Goal: Check status: Check status

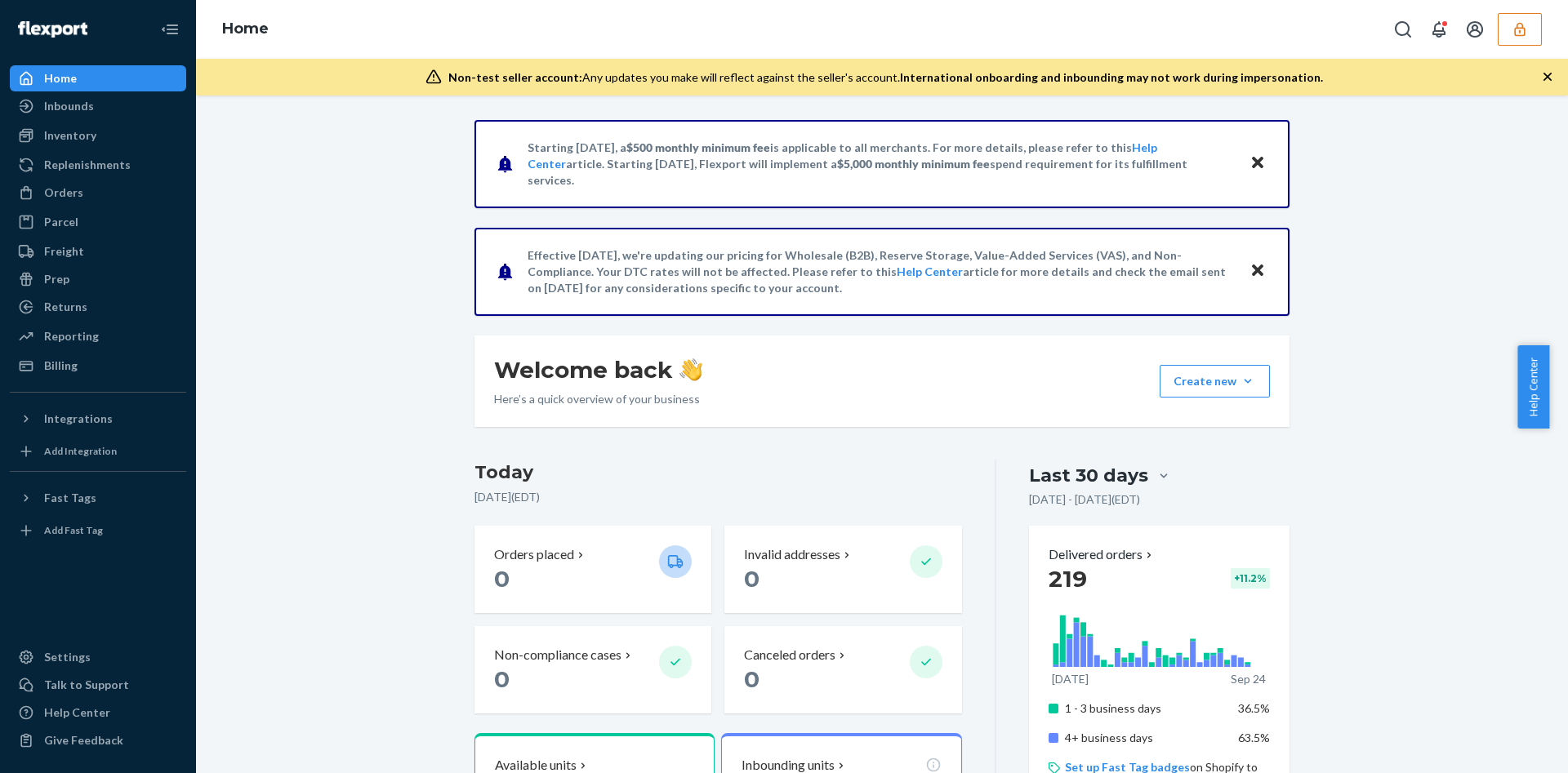
click at [1522, 31] on icon "button" at bounding box center [1519, 30] width 17 height 17
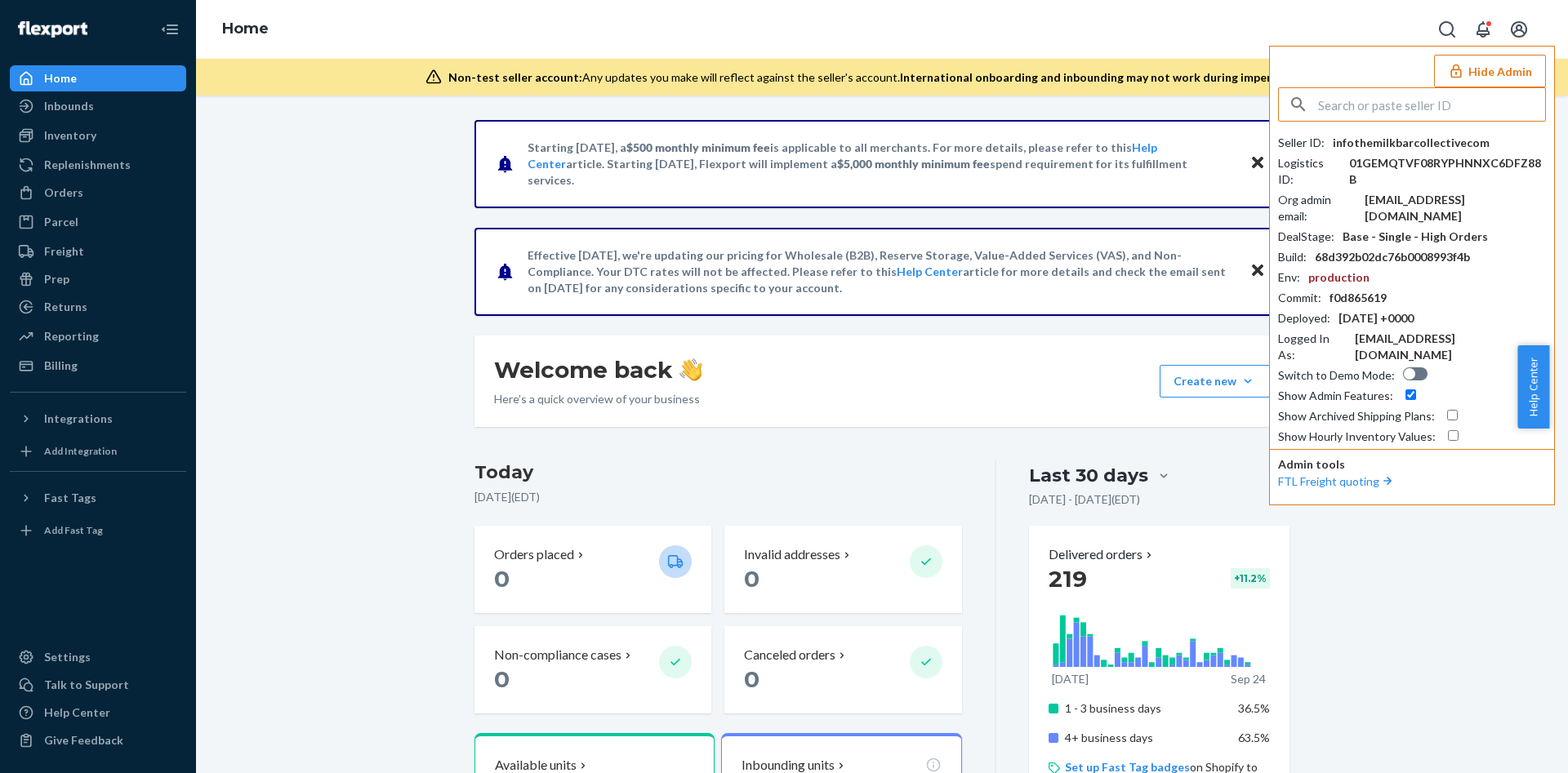
click at [1413, 105] on input "text" at bounding box center [1431, 104] width 227 height 33
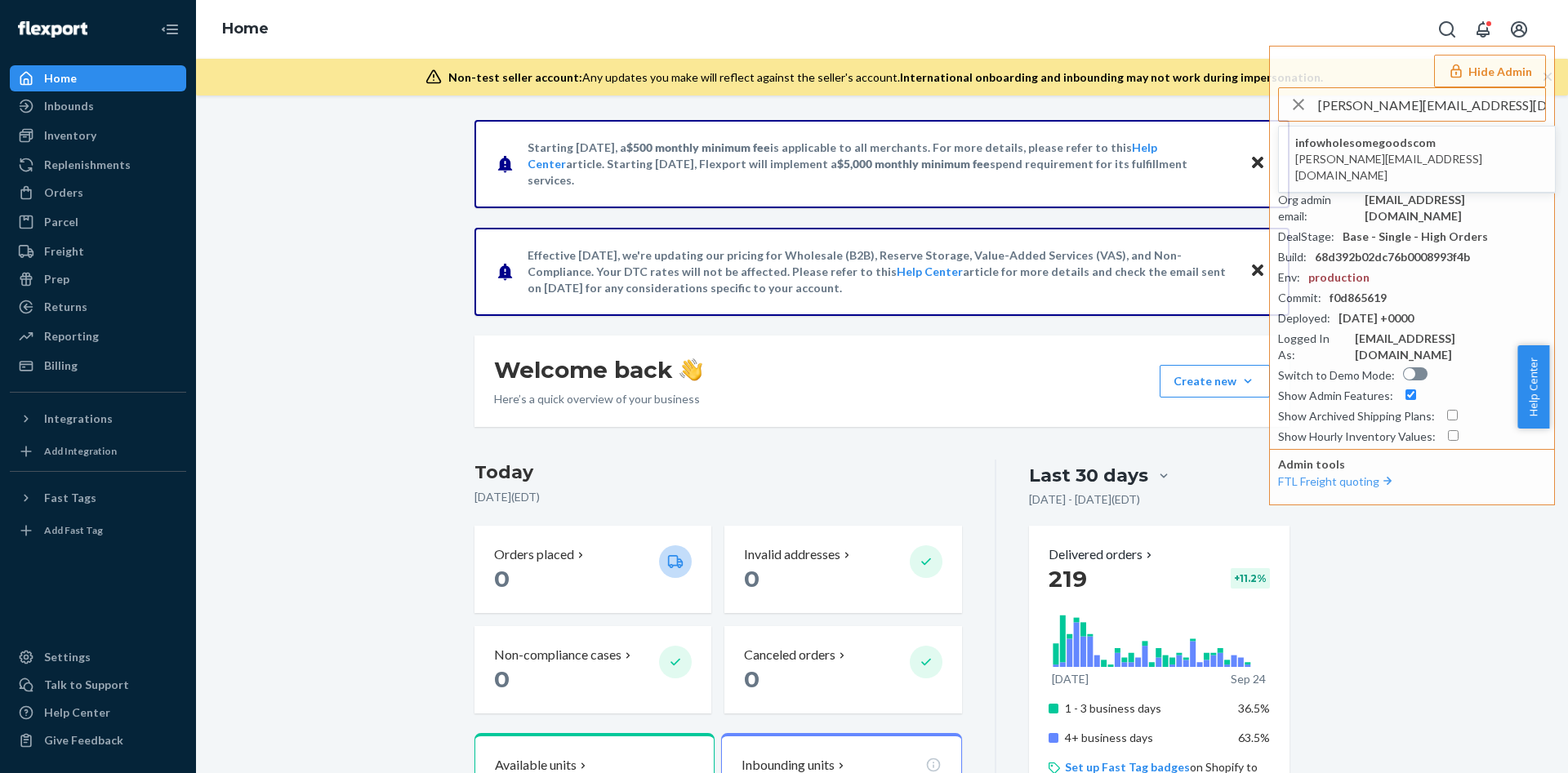
type input "[PERSON_NAME][EMAIL_ADDRESS][DOMAIN_NAME]"
click at [1380, 145] on span "infowholesomegoodscom" at bounding box center [1416, 143] width 244 height 17
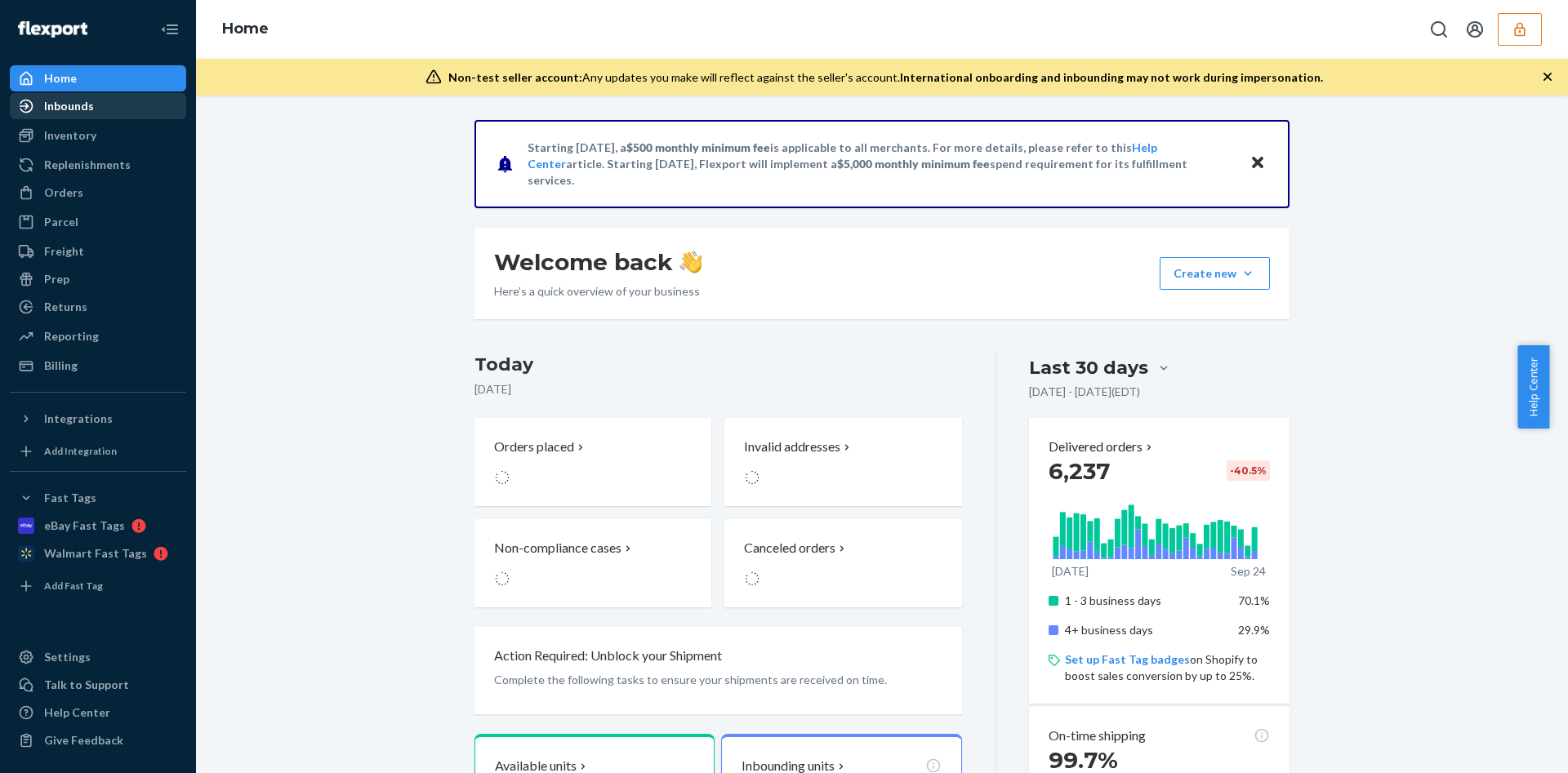
click at [96, 112] on div "Inbounds" at bounding box center [99, 105] width 174 height 23
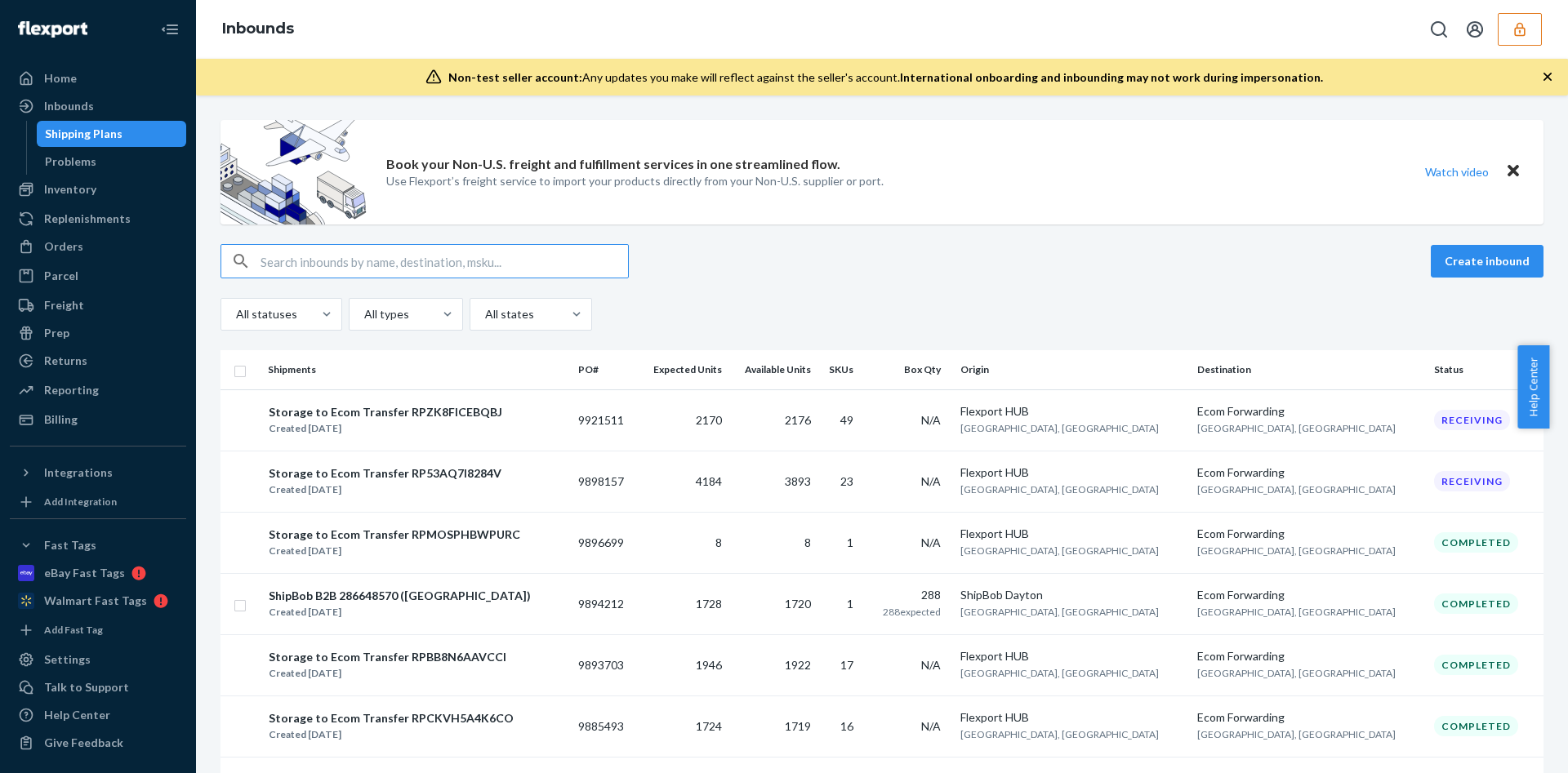
click at [420, 270] on input "text" at bounding box center [444, 260] width 368 height 33
paste input "9917356"
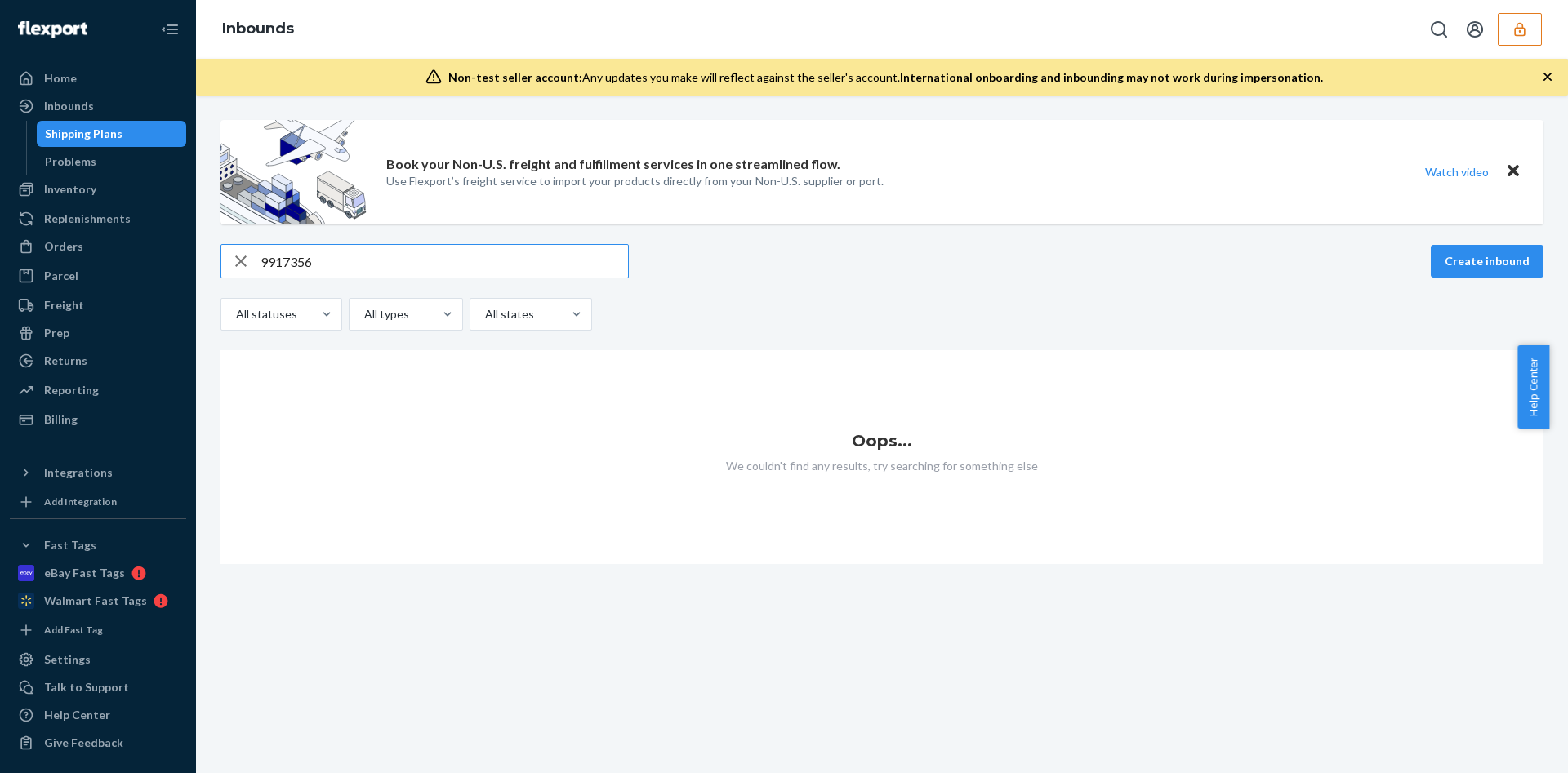
type input "9917356"
click at [1507, 36] on button "button" at bounding box center [1519, 29] width 44 height 33
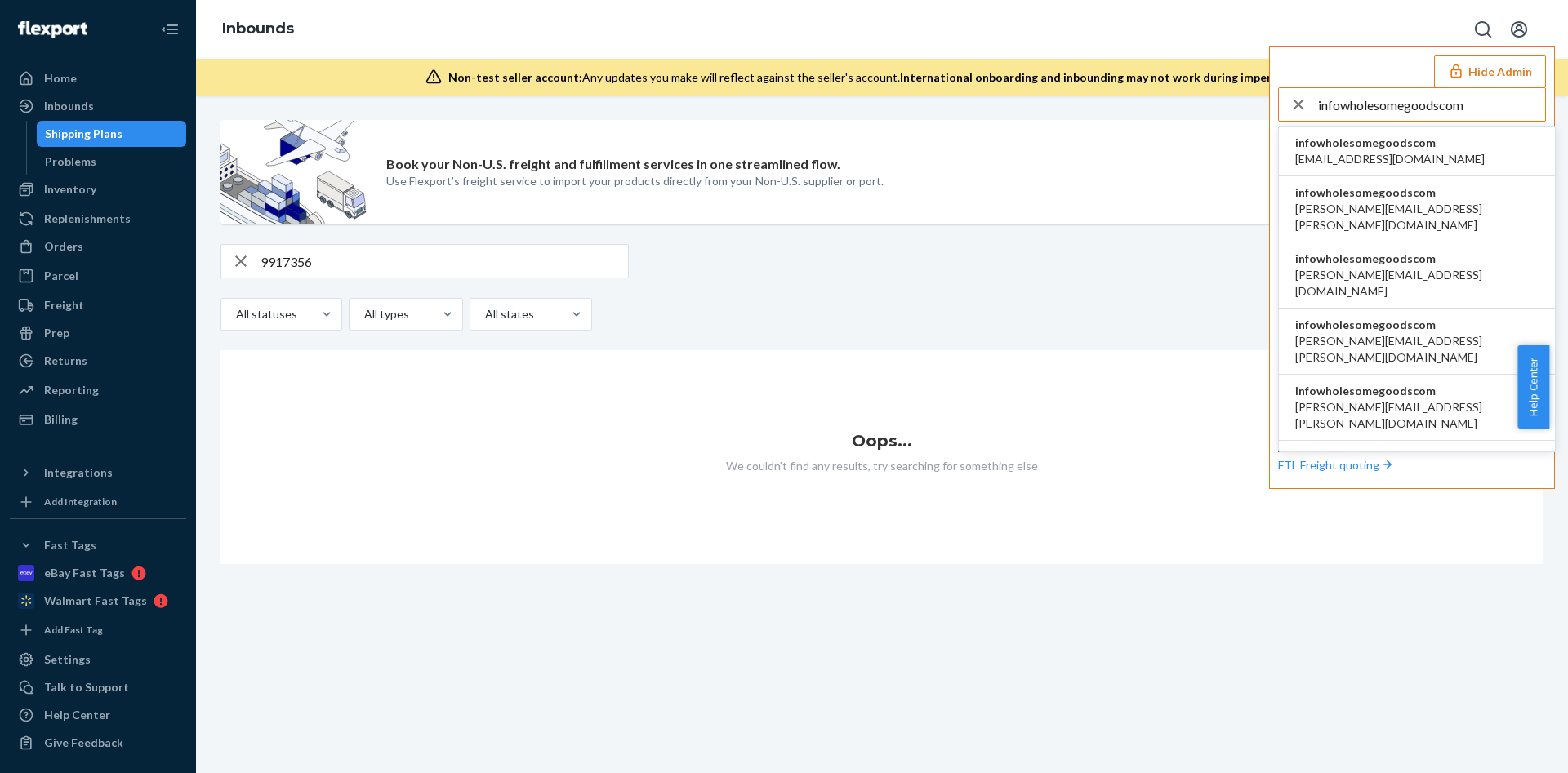
type input "infowholesomegoodscom"
click at [1353, 151] on span "[EMAIL_ADDRESS][DOMAIN_NAME]" at bounding box center [1390, 159] width 189 height 17
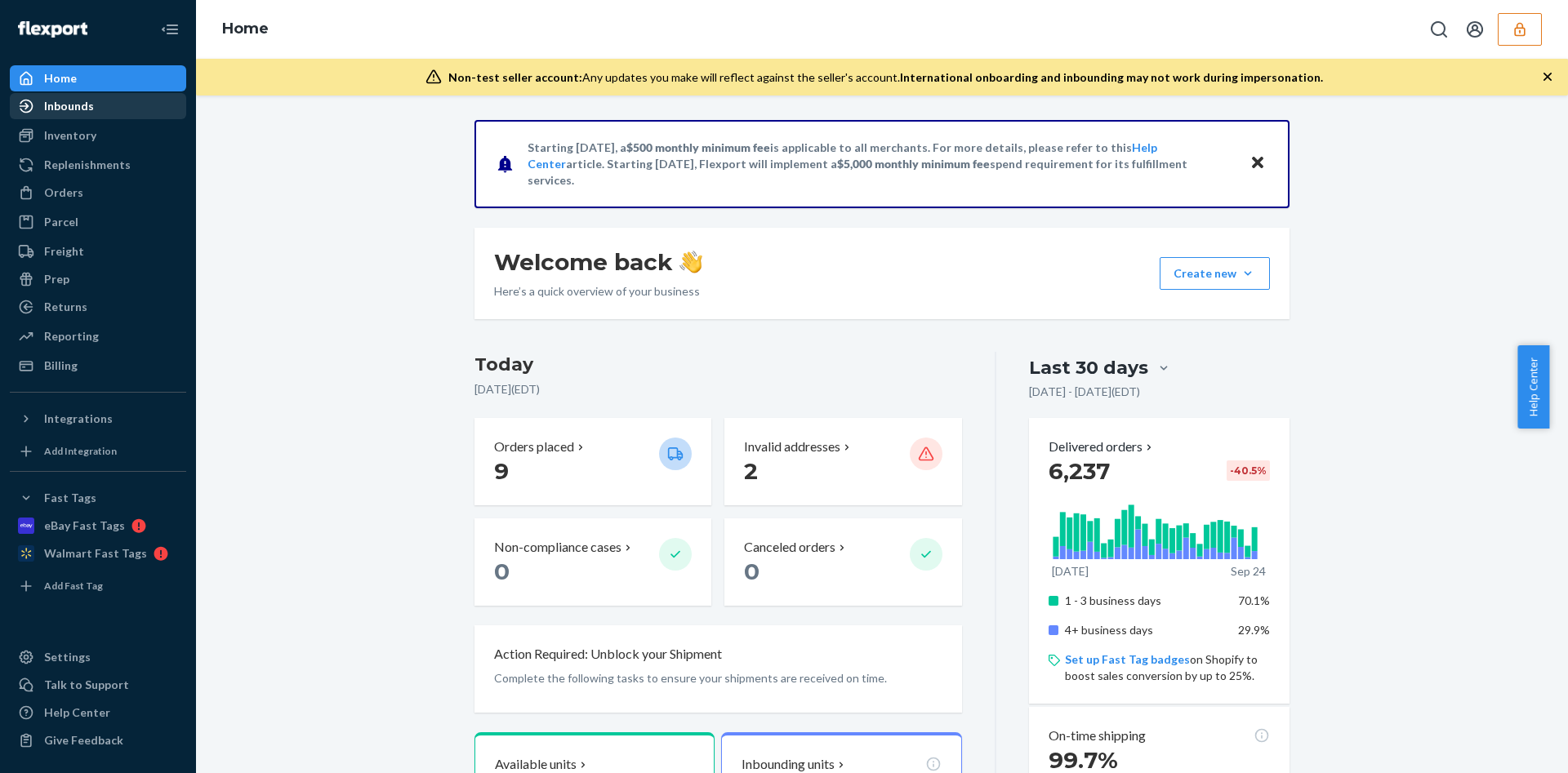
click at [94, 111] on div "Inbounds" at bounding box center [99, 105] width 174 height 23
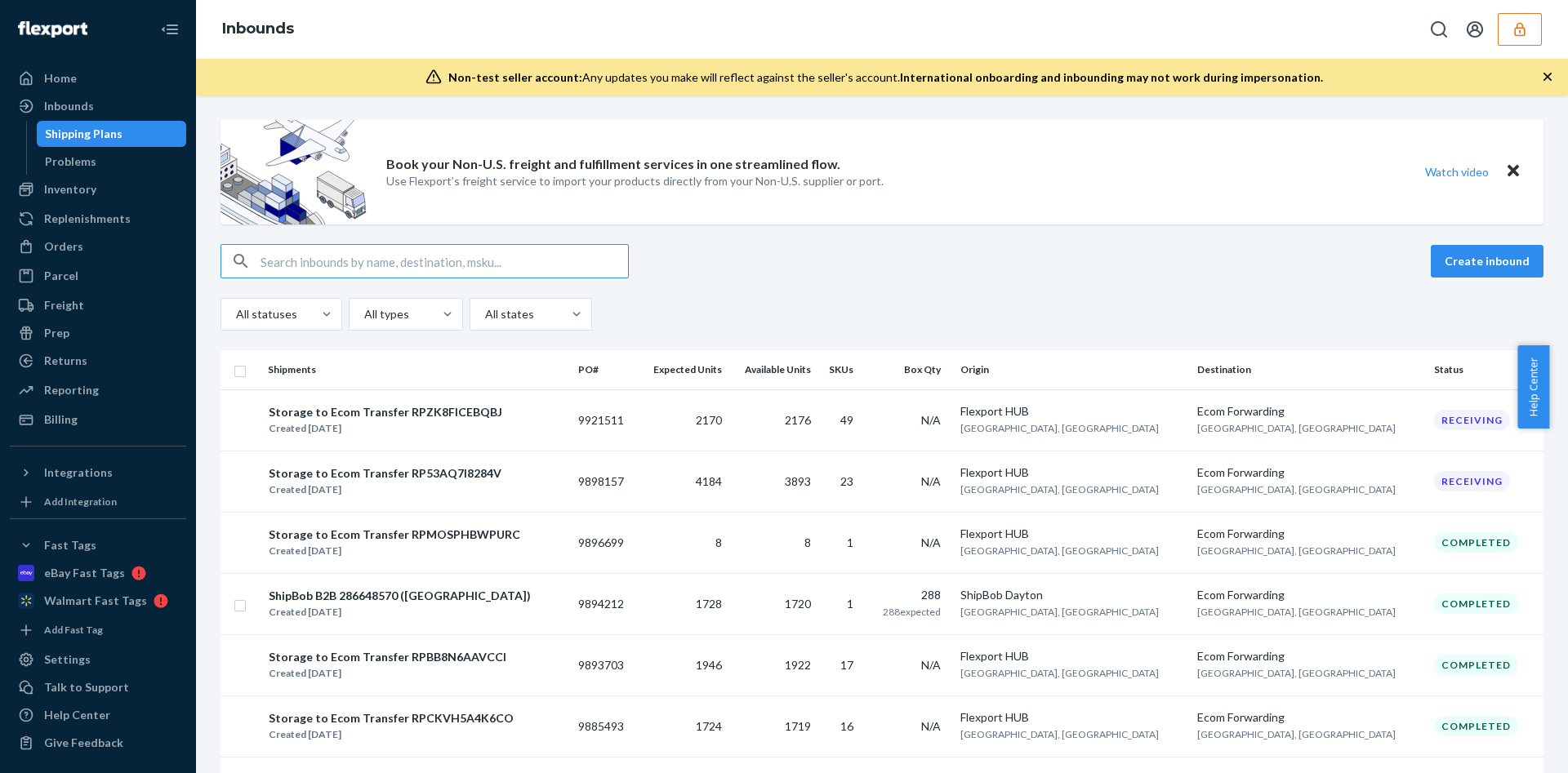
click at [352, 253] on input "text" at bounding box center [444, 260] width 368 height 33
paste input "9917356"
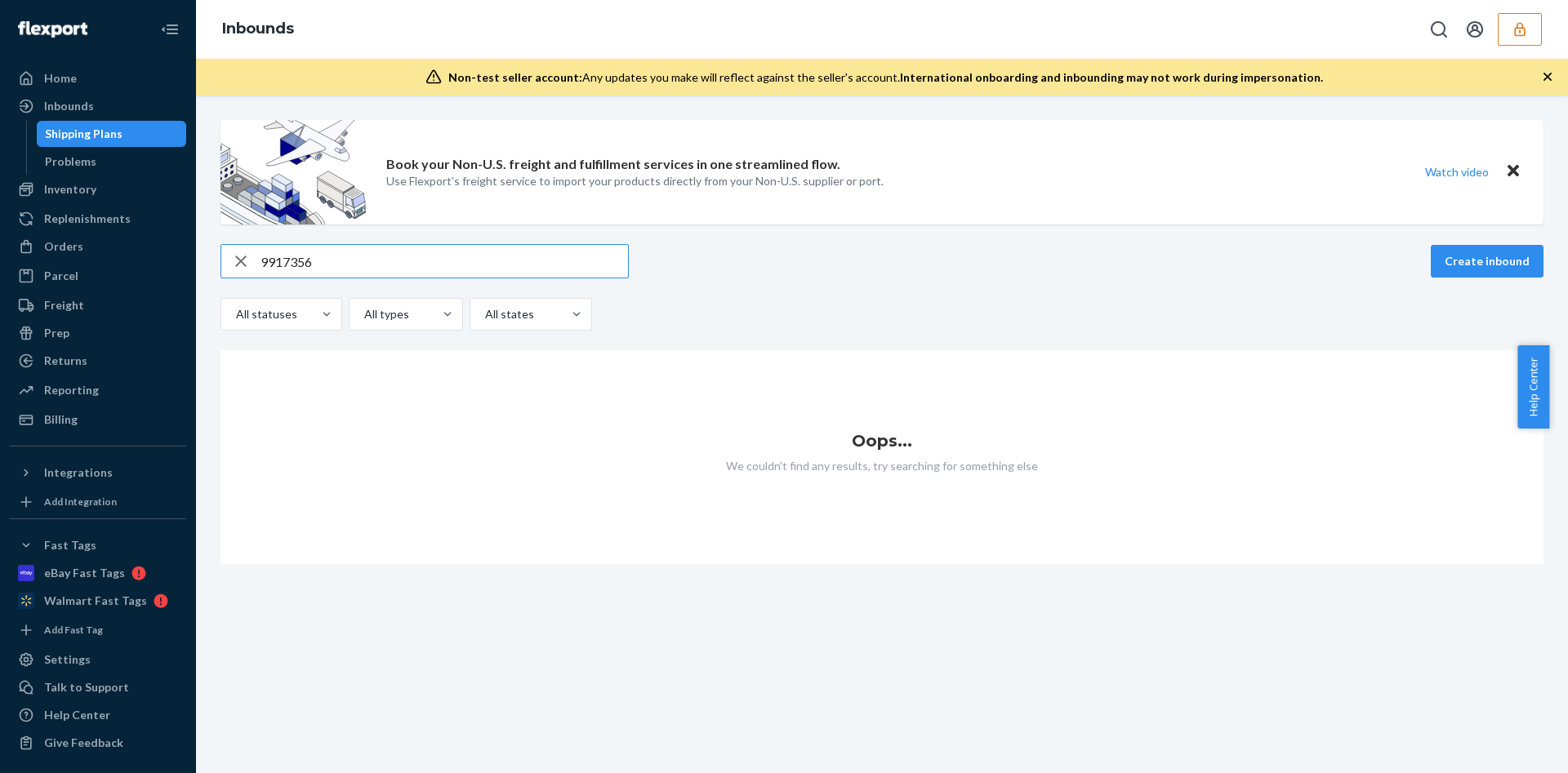
type input "9917356"
click at [1505, 30] on button "button" at bounding box center [1519, 29] width 44 height 33
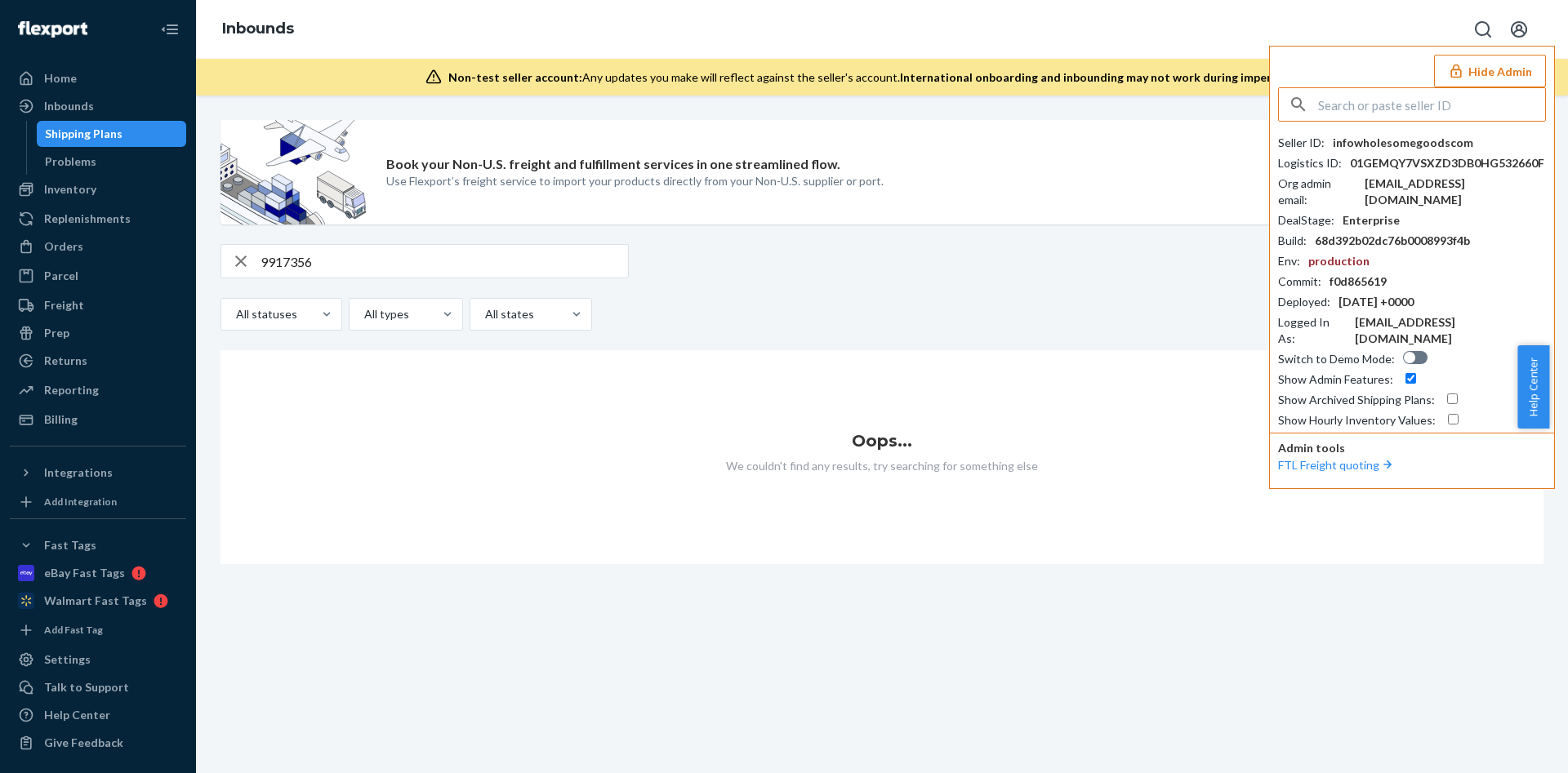
click at [1376, 105] on input "text" at bounding box center [1431, 104] width 227 height 33
paste input "infopatternwellnesscom"
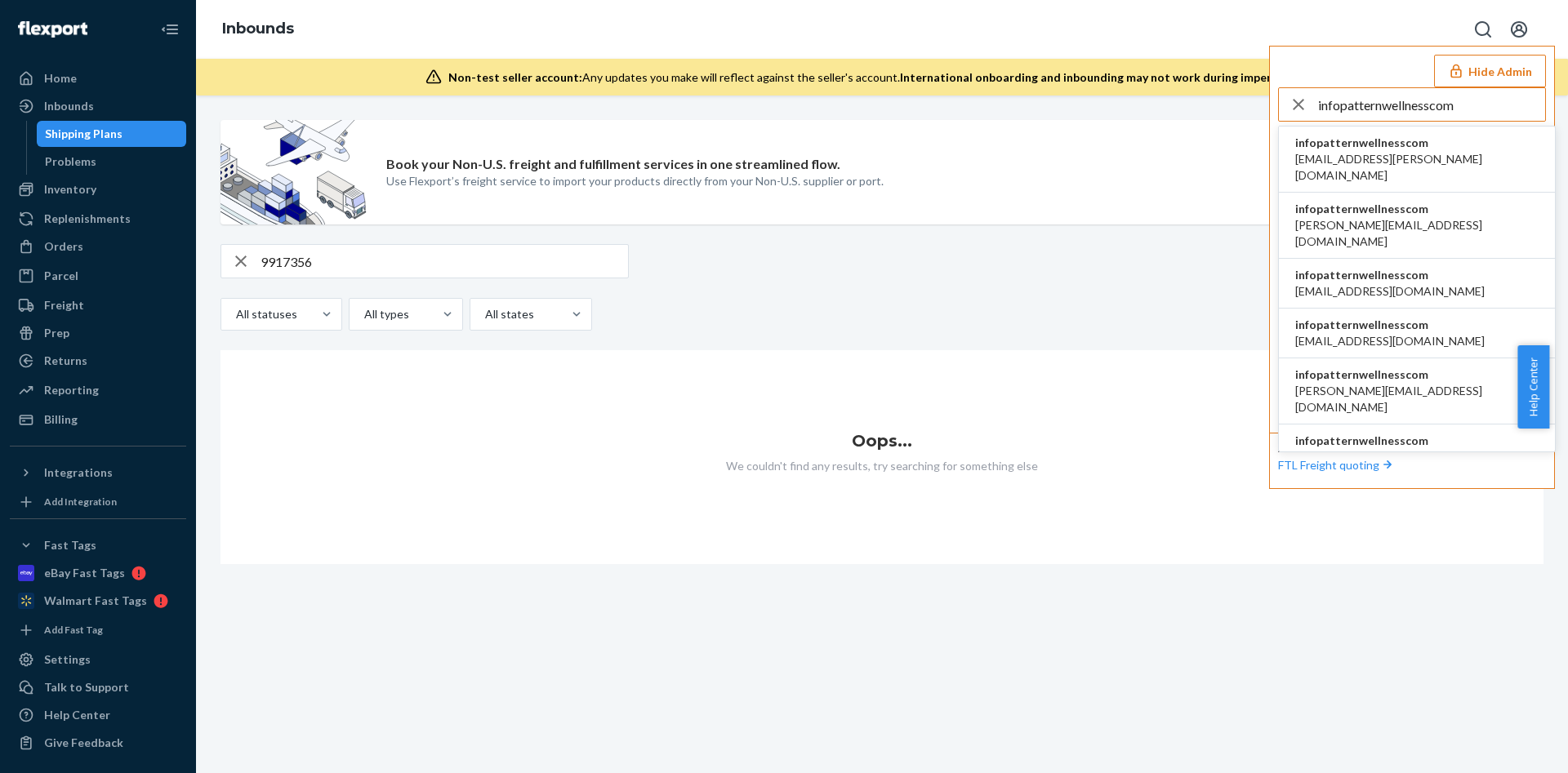
type input "infopatternwellnesscom"
click at [1418, 148] on span "infopatternwellnesscom" at bounding box center [1416, 143] width 244 height 17
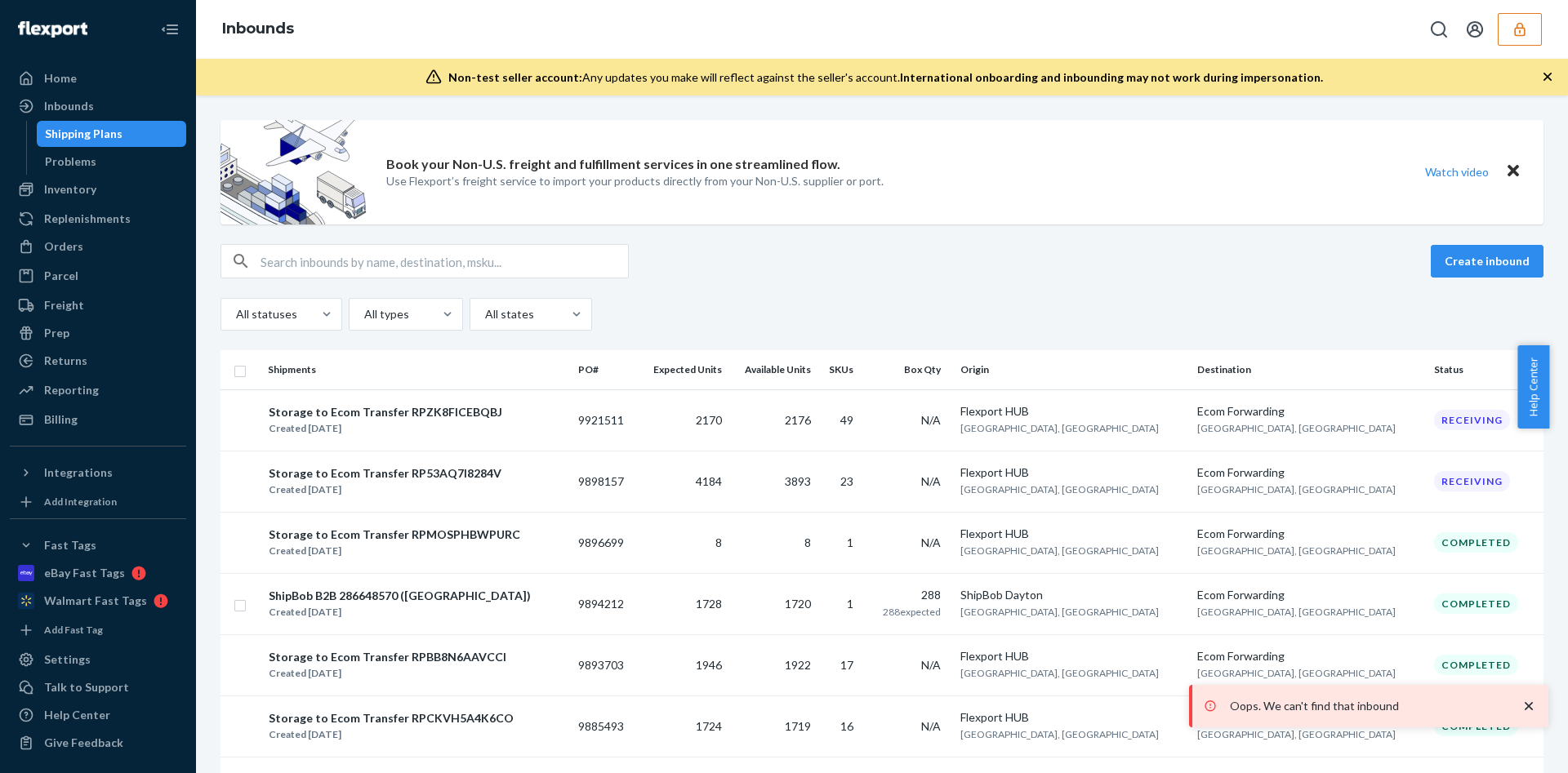
click at [1518, 23] on icon "button" at bounding box center [1519, 29] width 11 height 14
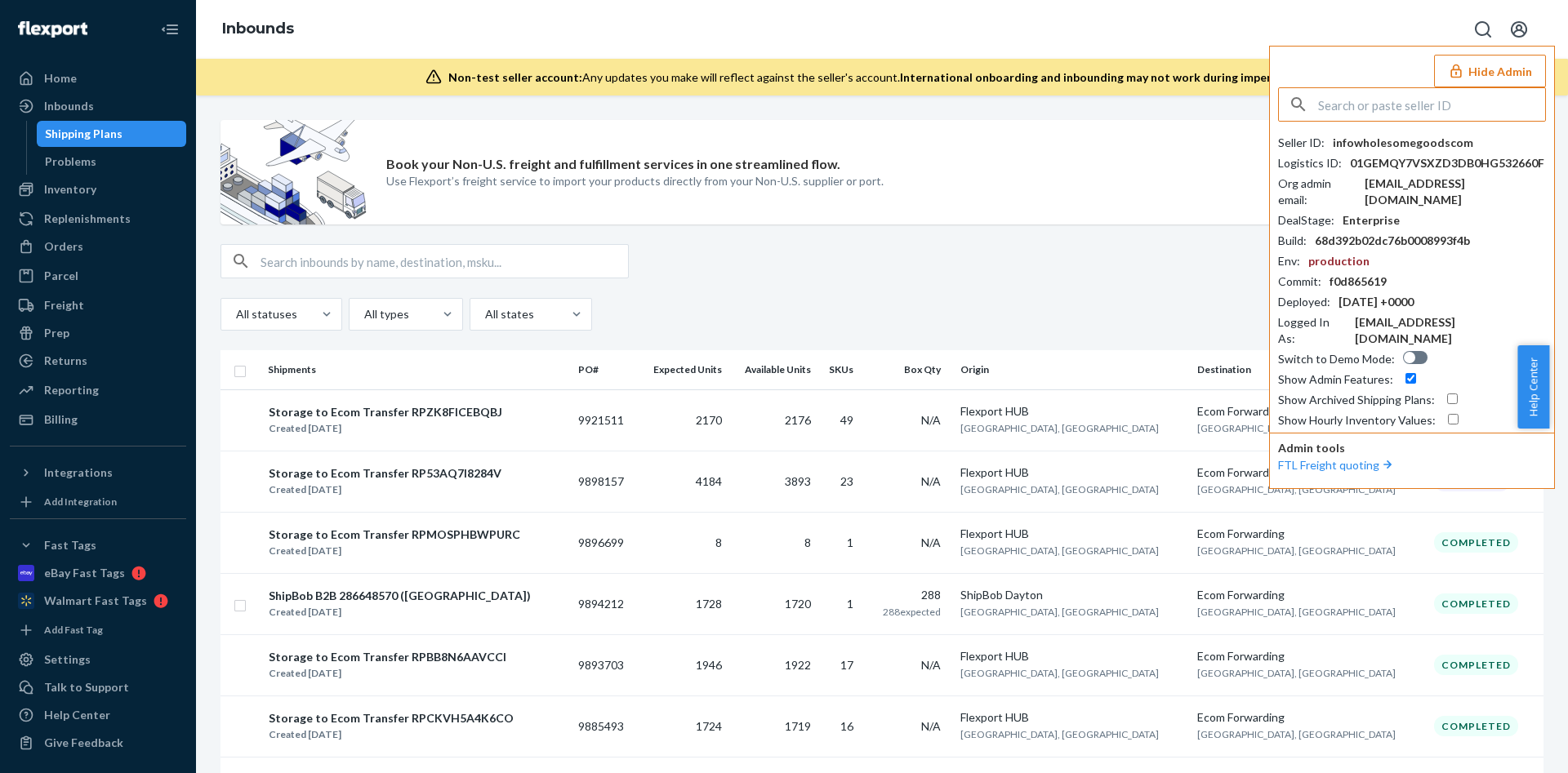
paste input "admbgonzalezfsimilarescom"
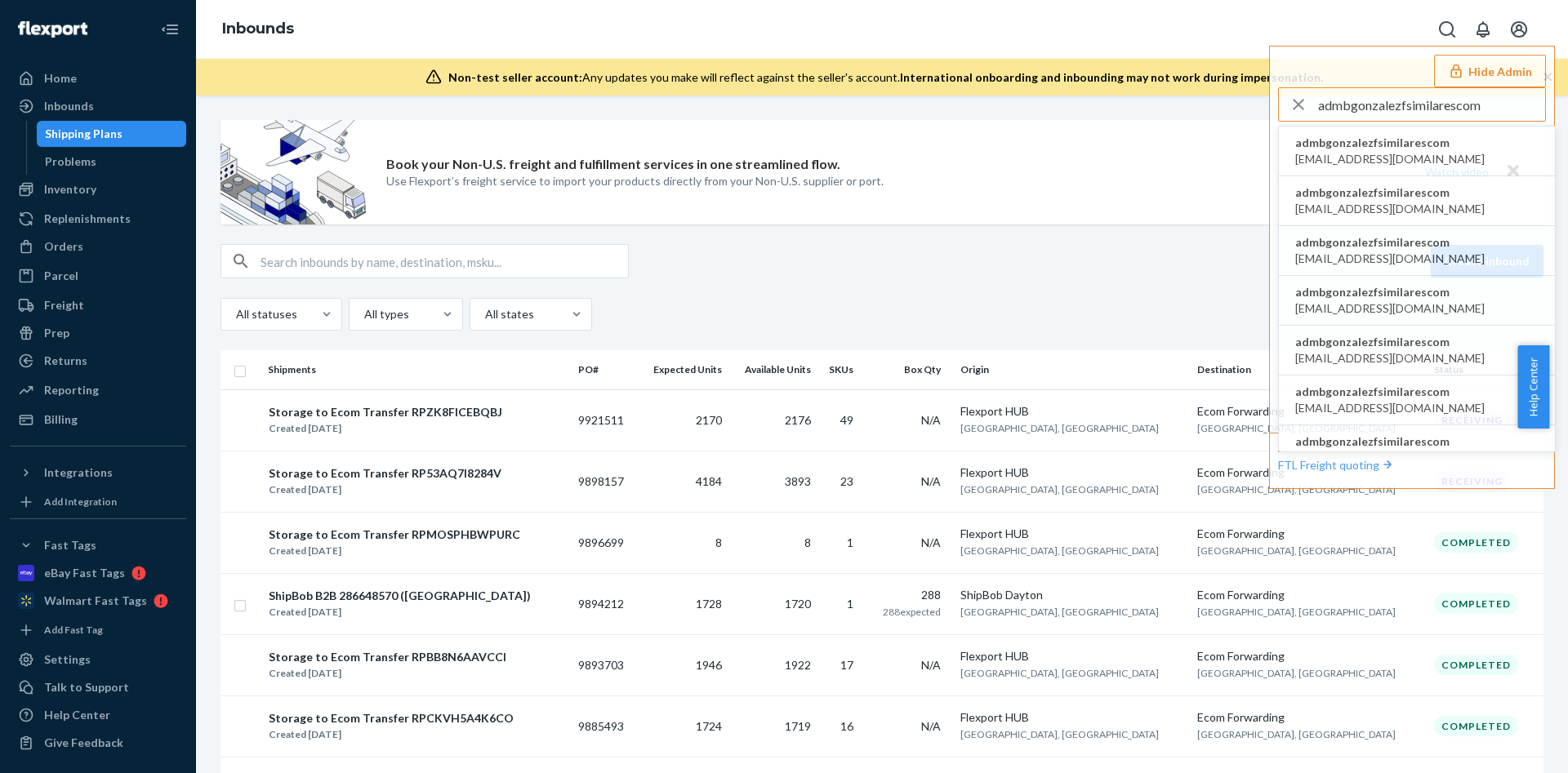
type input "admbgonzalezfsimilarescom"
click at [1379, 144] on span "admbgonzalezfsimilarescom" at bounding box center [1390, 143] width 189 height 17
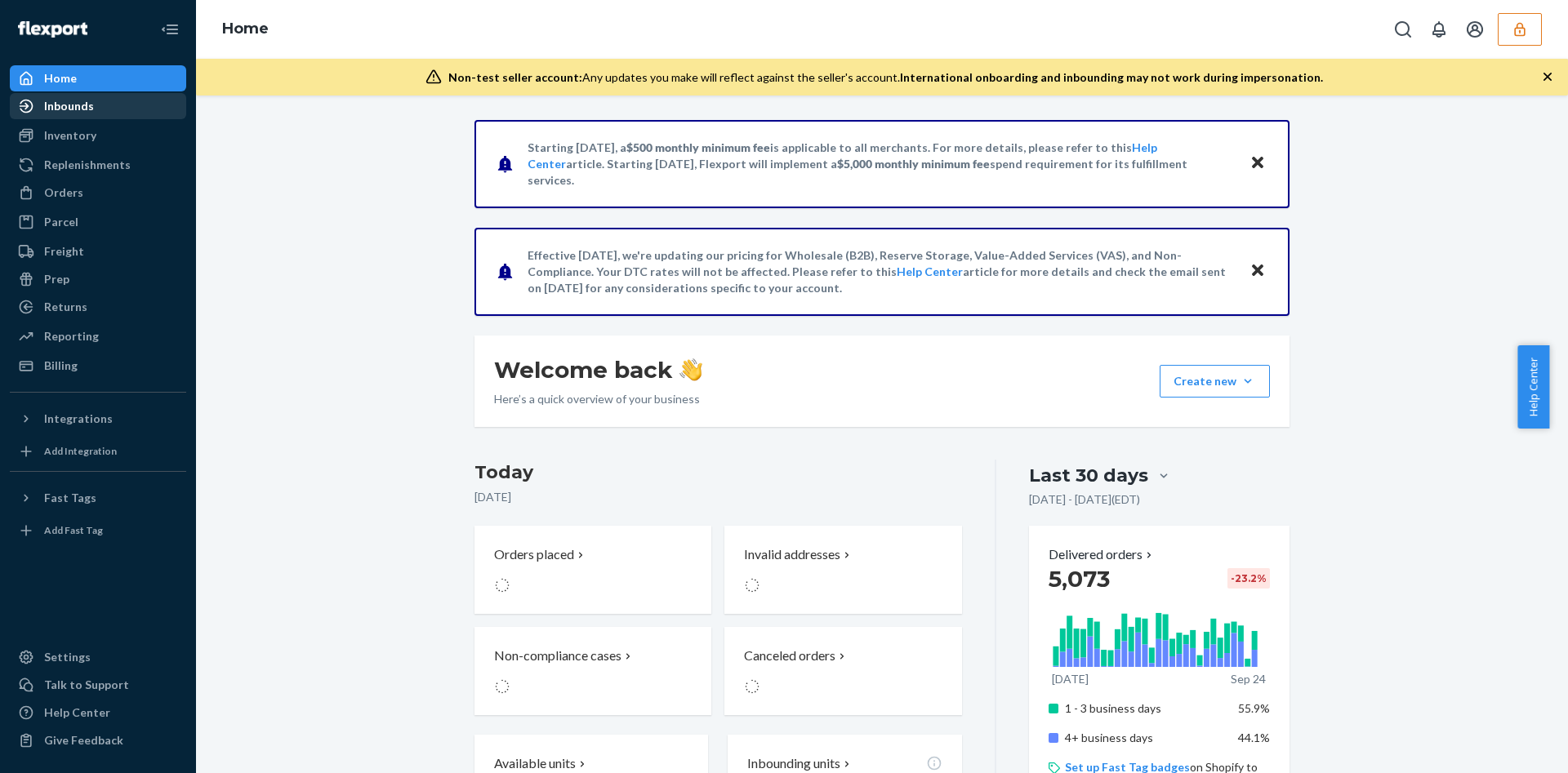
click at [56, 101] on div "Inbounds" at bounding box center [69, 105] width 50 height 17
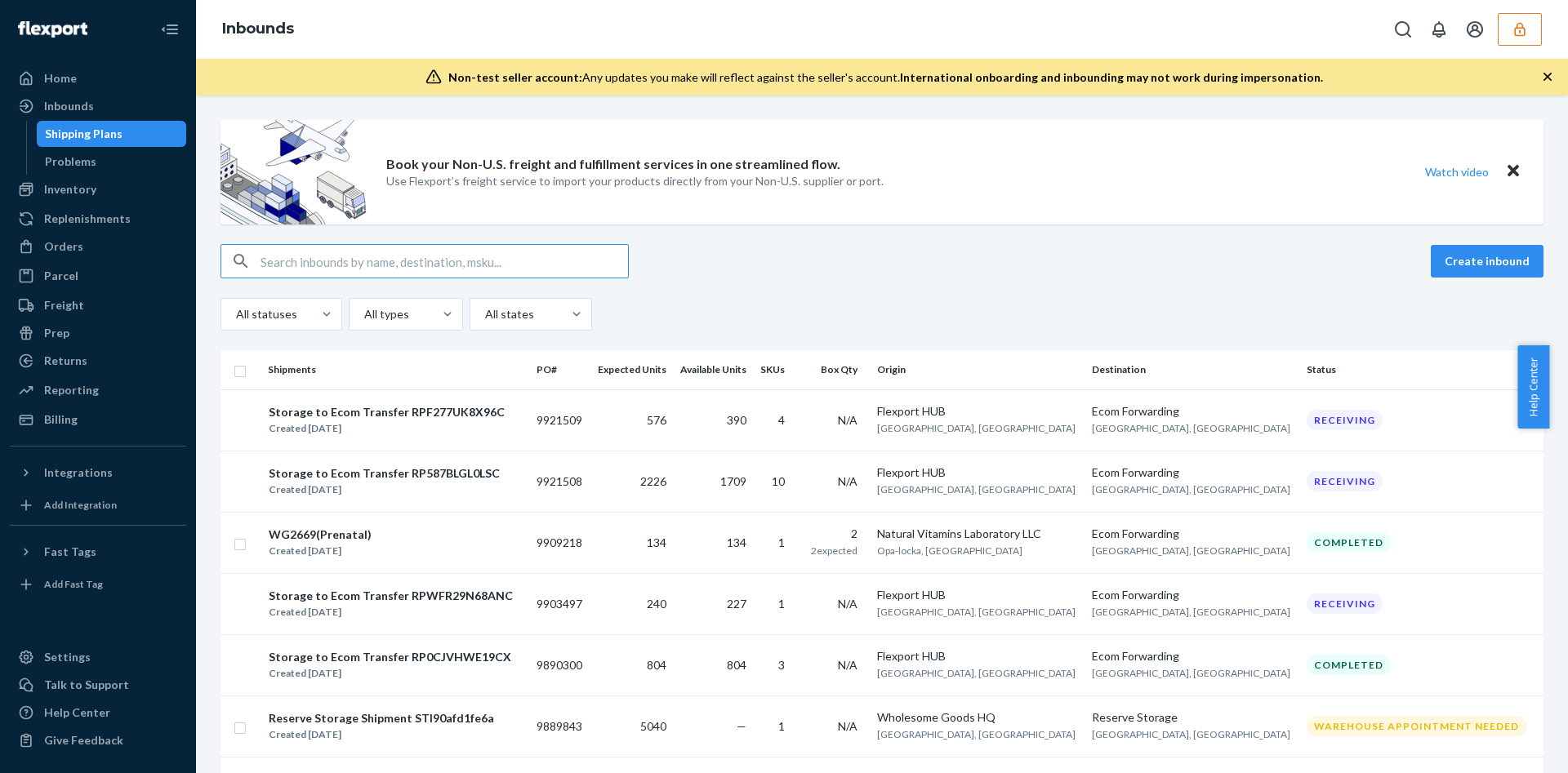
click at [366, 263] on input "text" at bounding box center [444, 260] width 368 height 33
paste input "9917356"
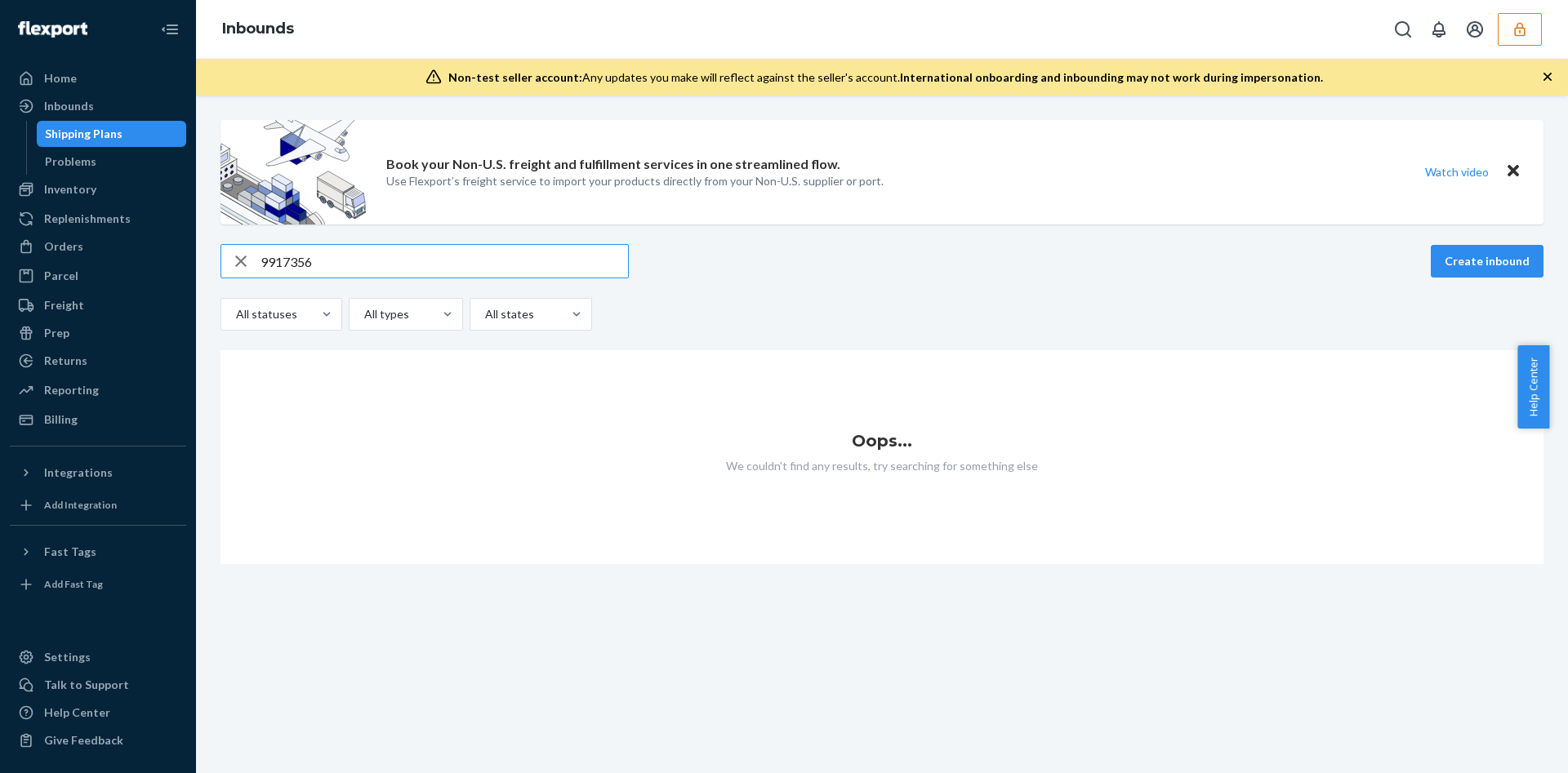
type input "9917356"
click at [1528, 35] on button "button" at bounding box center [1519, 29] width 44 height 33
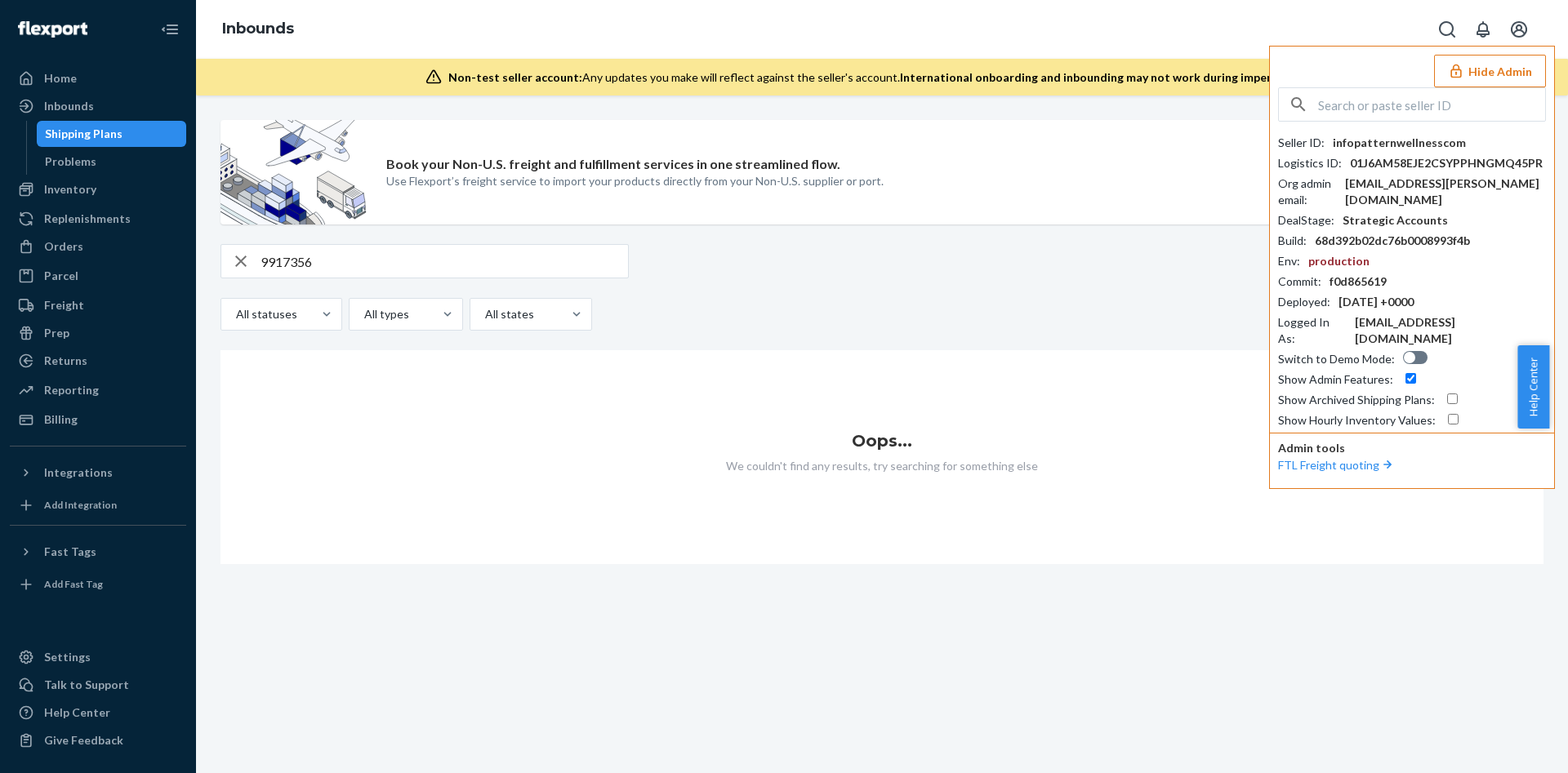
click at [1443, 391] on div at bounding box center [1450, 399] width 15 height 17
click at [1448, 393] on input "checkbox" at bounding box center [1452, 398] width 11 height 11
checkbox input "true"
paste input "infopupgradecom"
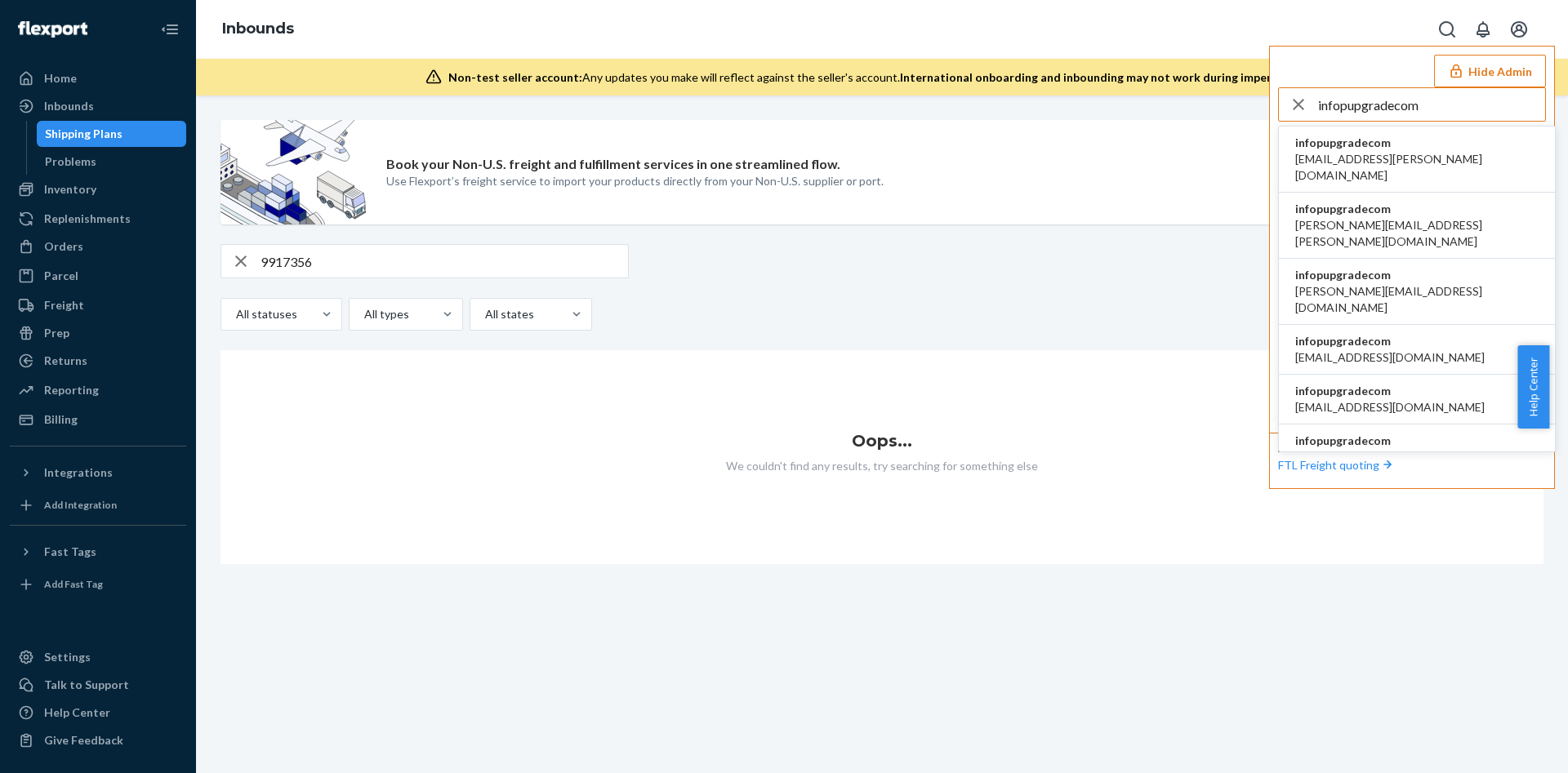
type input "infopupgradecom"
click at [1408, 154] on span "brieana.dees@pupgrade.com" at bounding box center [1416, 167] width 244 height 33
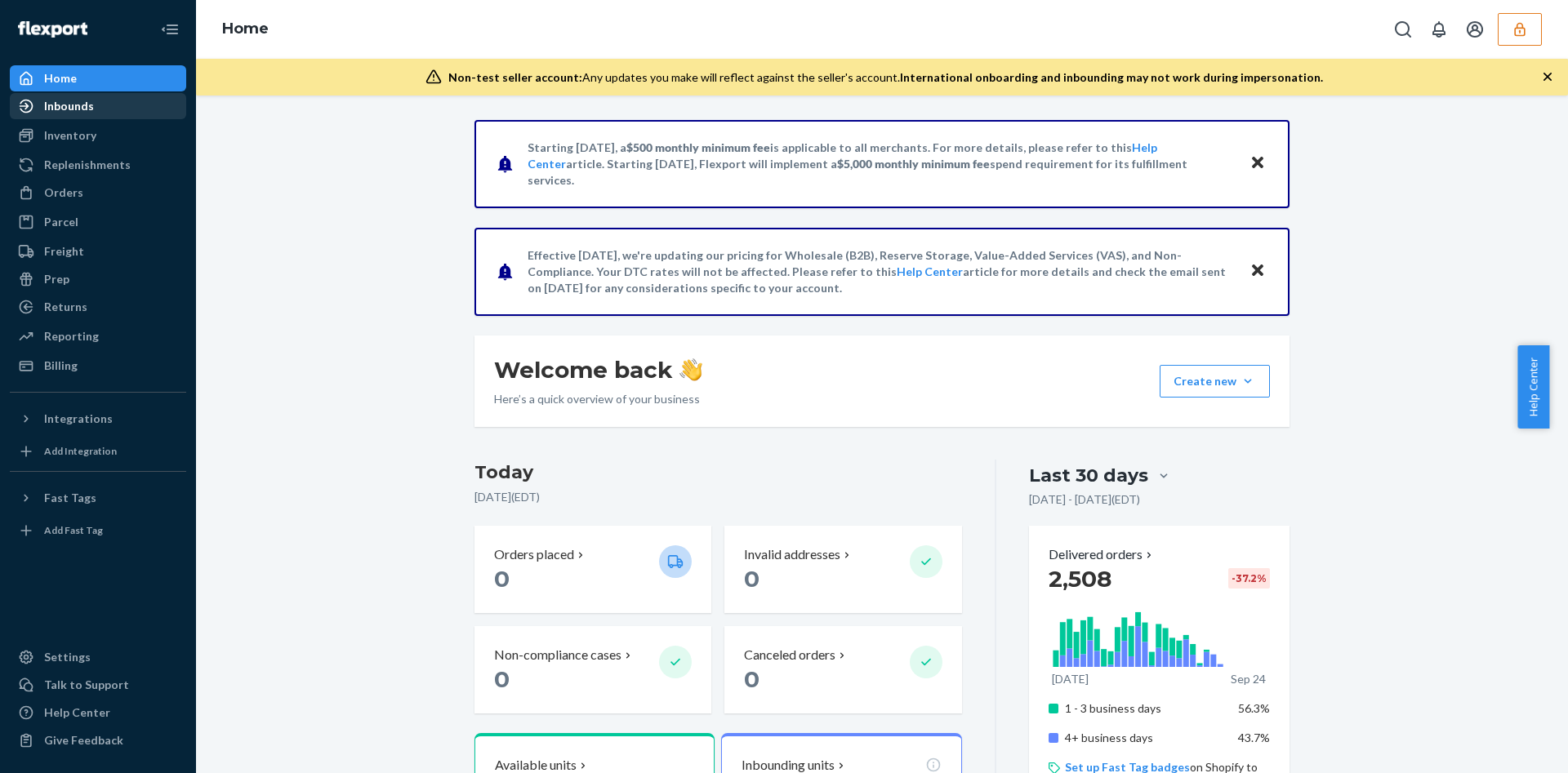
click at [85, 97] on div "Inbounds" at bounding box center [99, 105] width 174 height 23
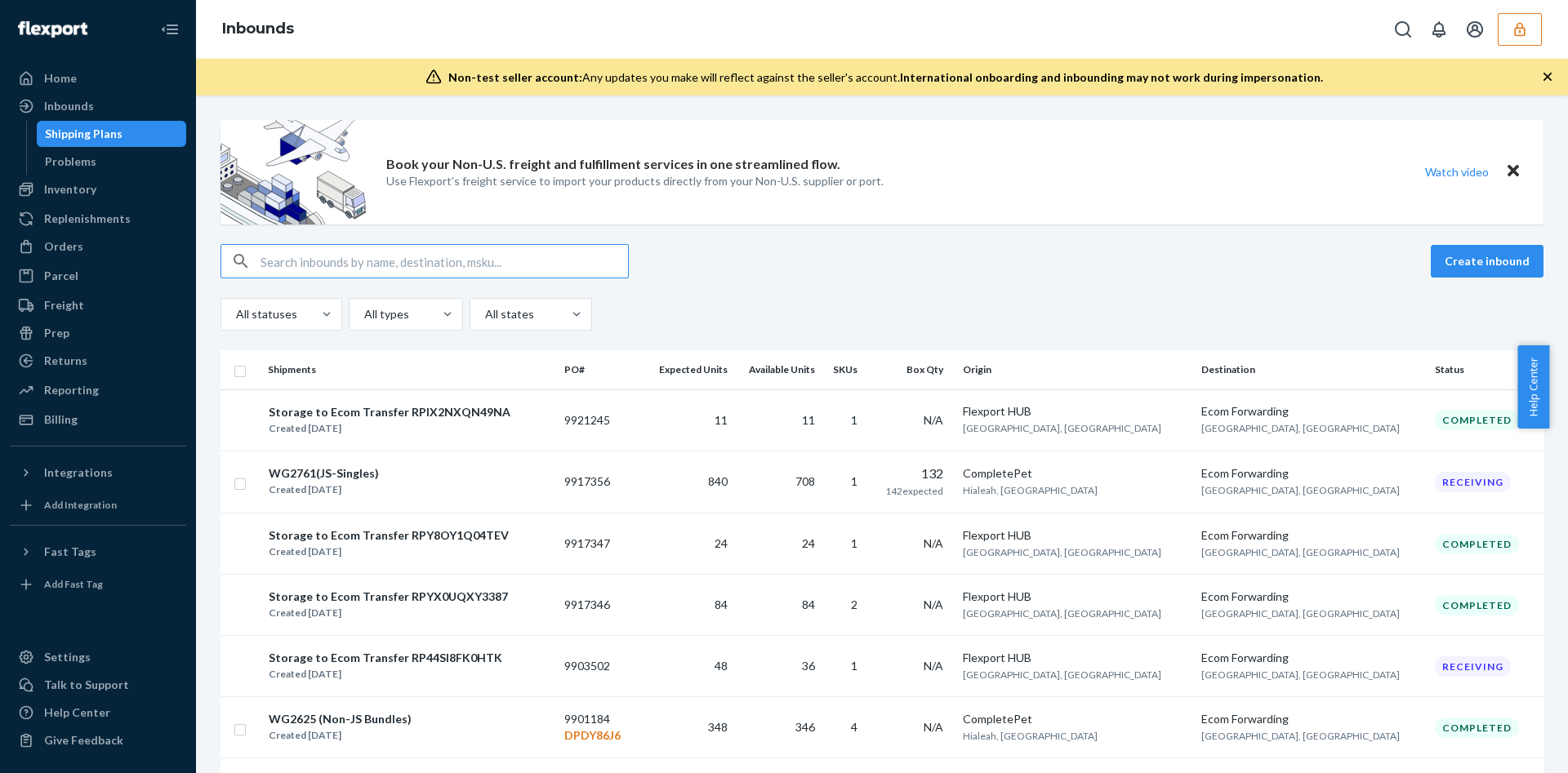
click at [439, 253] on input "text" at bounding box center [444, 260] width 368 height 33
paste input "9917356"
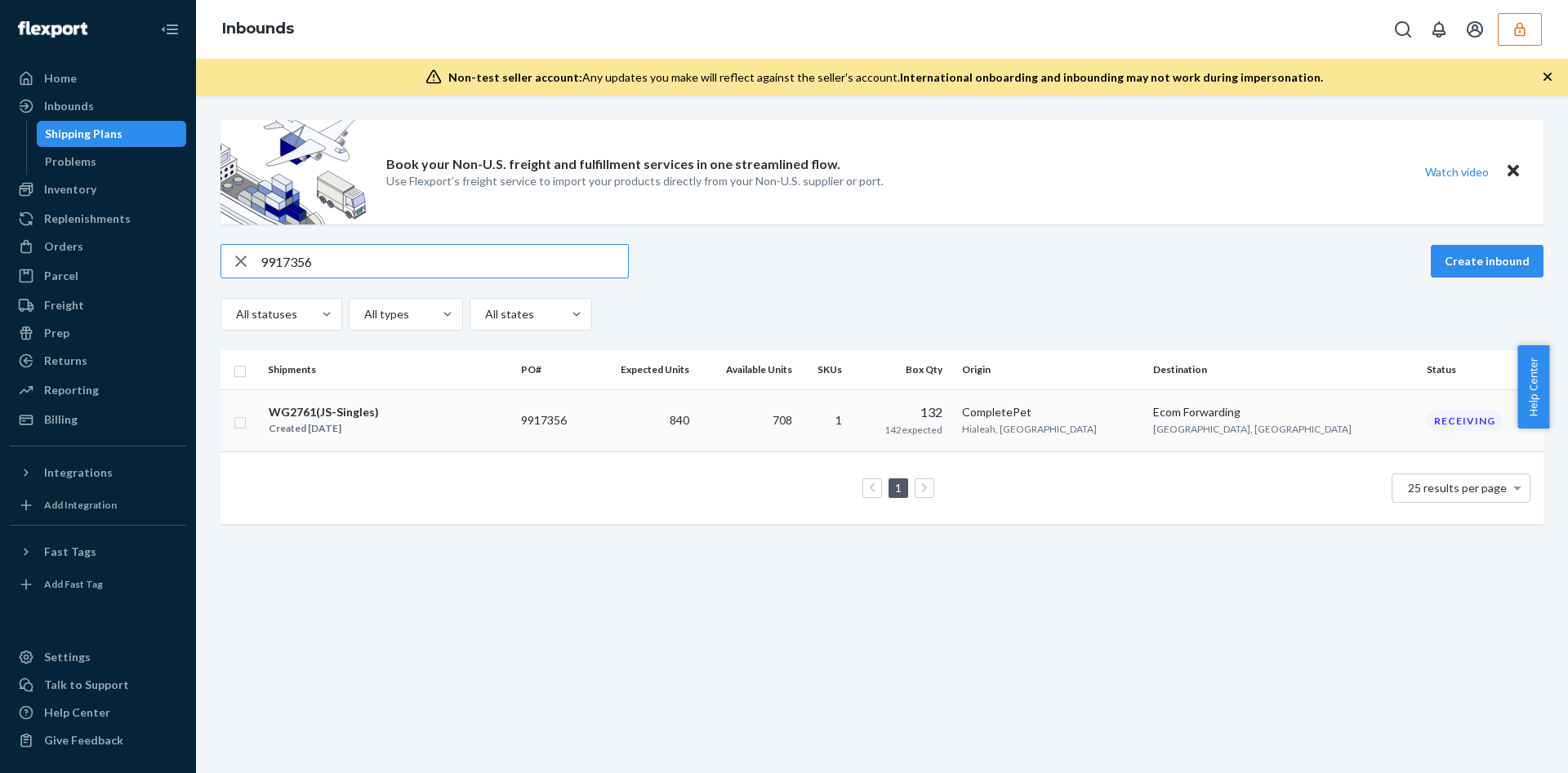
type input "9917356"
click at [476, 424] on div "WG2761(JS-Singles) Created Aug 28, 2025" at bounding box center [388, 420] width 240 height 35
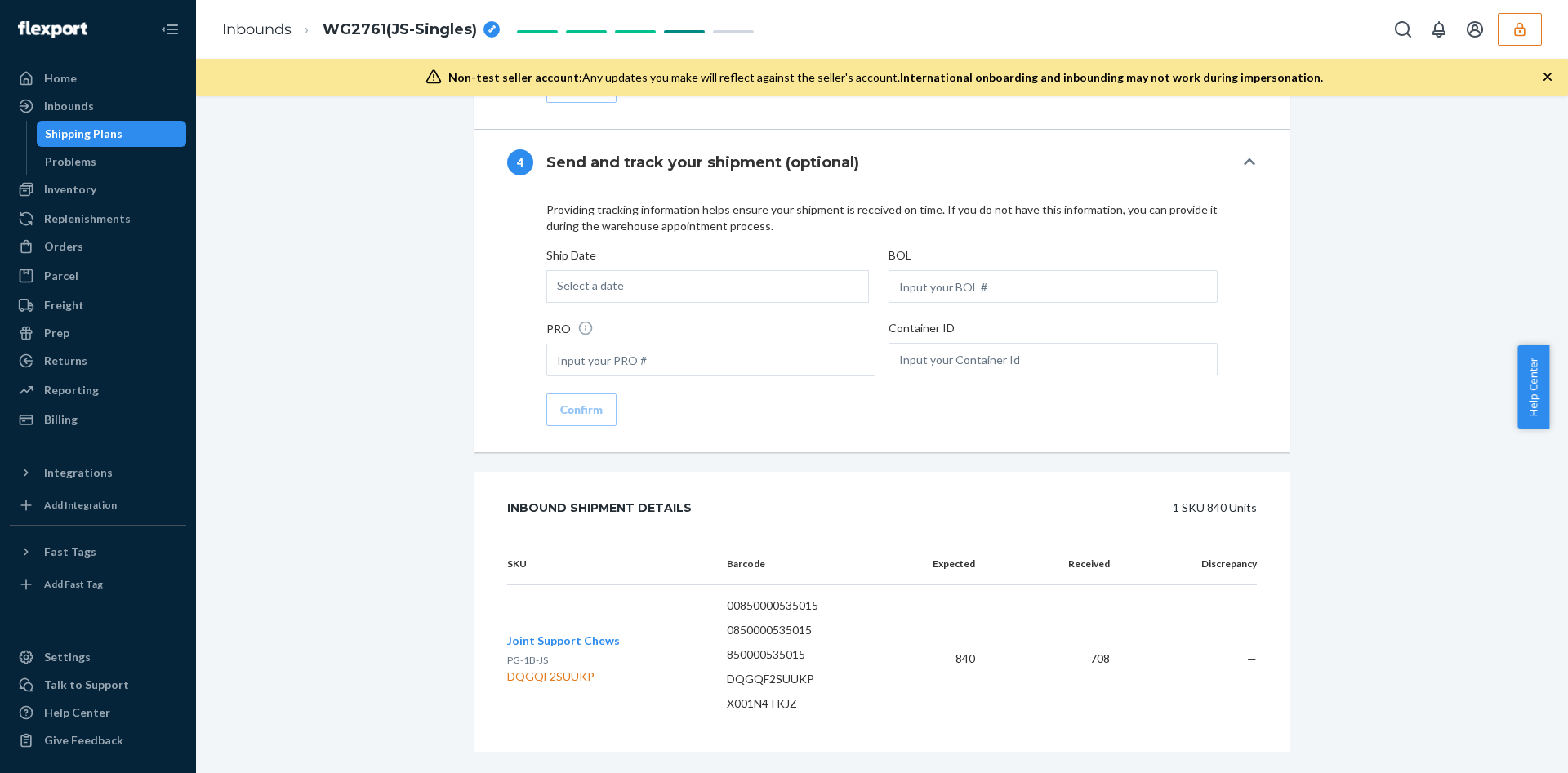
scroll to position [6430, 0]
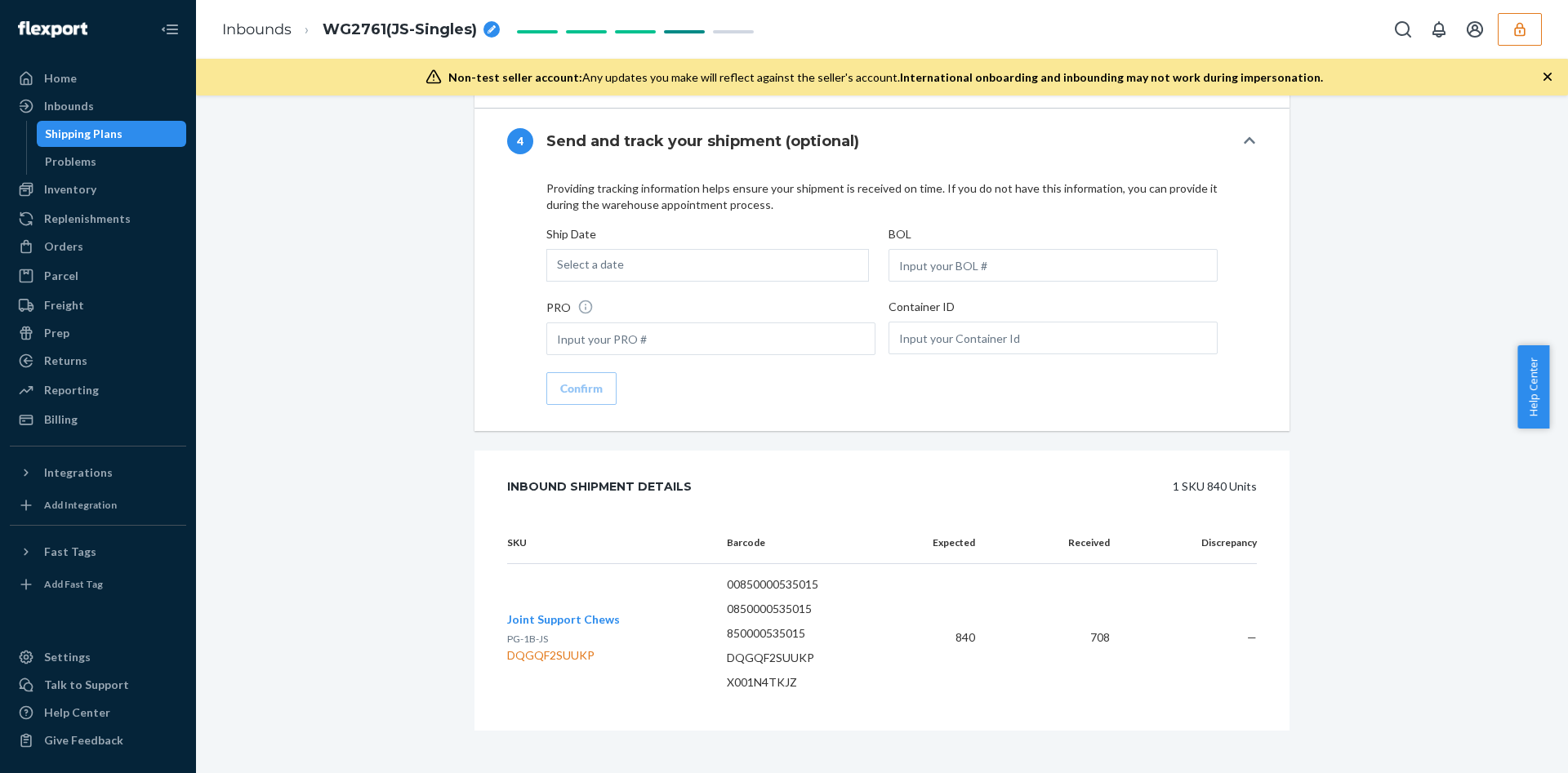
click at [593, 612] on span "Joint Support Chews" at bounding box center [563, 619] width 112 height 14
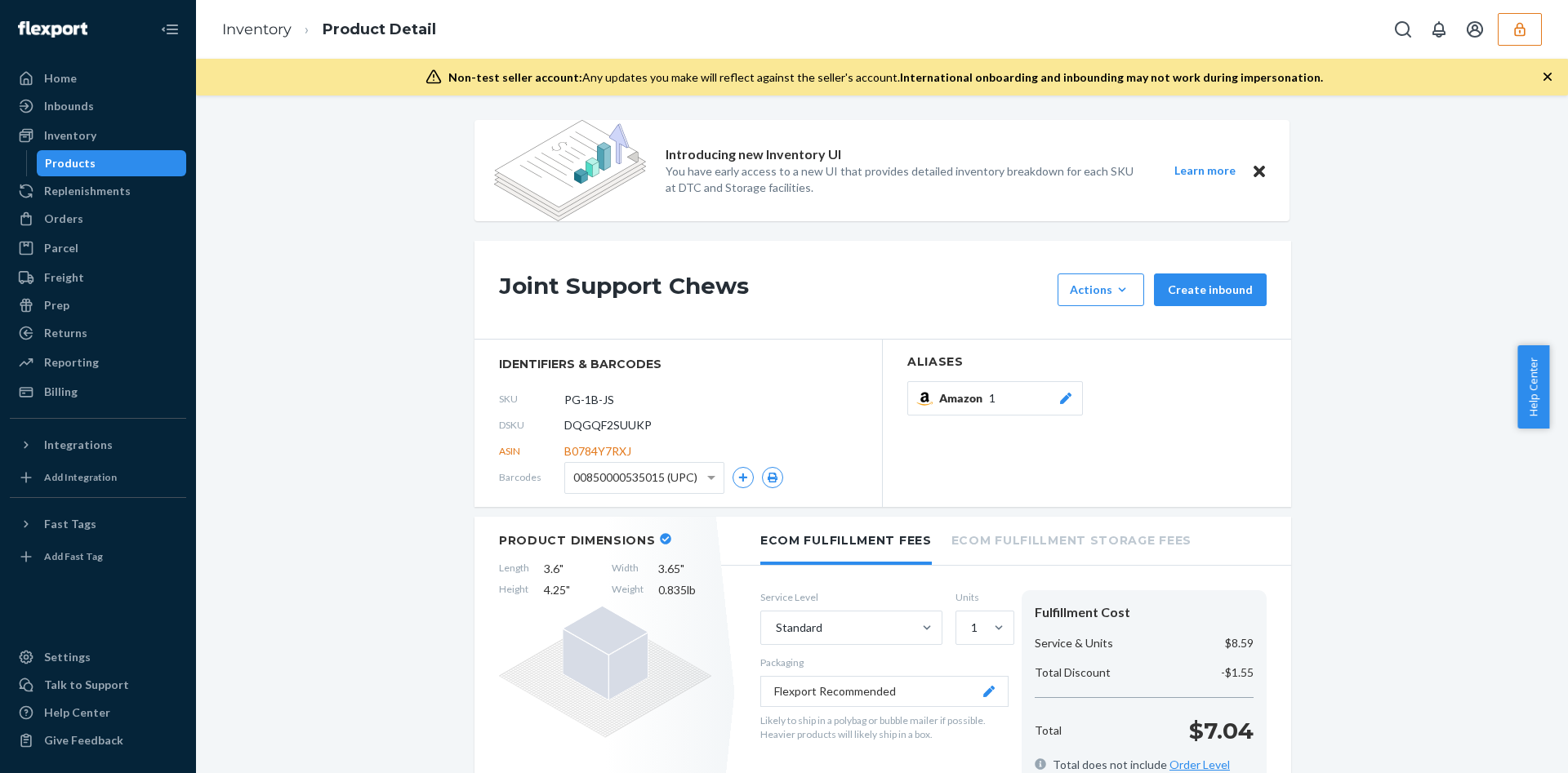
scroll to position [122, 0]
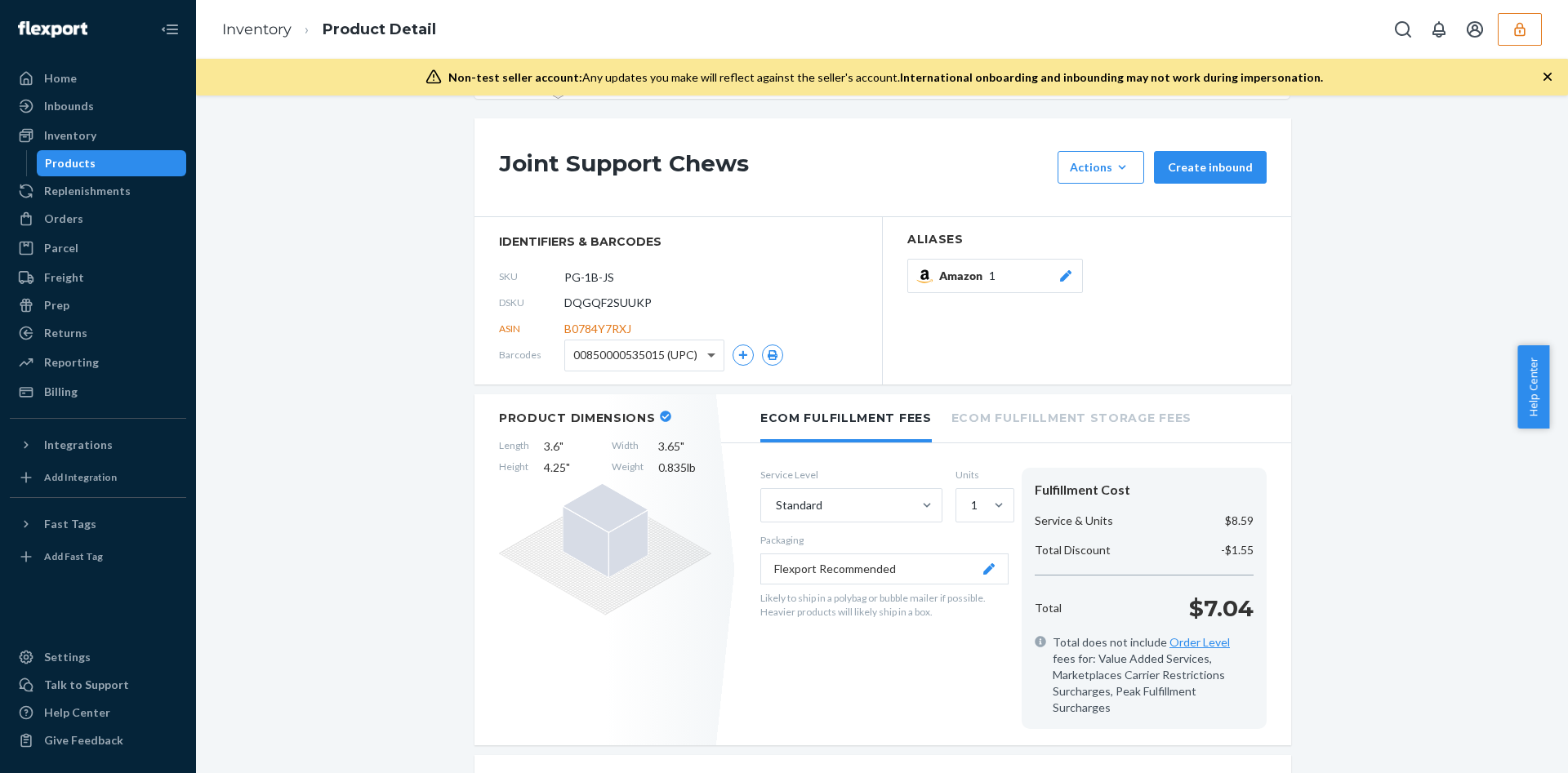
click at [707, 353] on span at bounding box center [711, 356] width 8 height 6
click at [704, 358] on span at bounding box center [713, 355] width 21 height 31
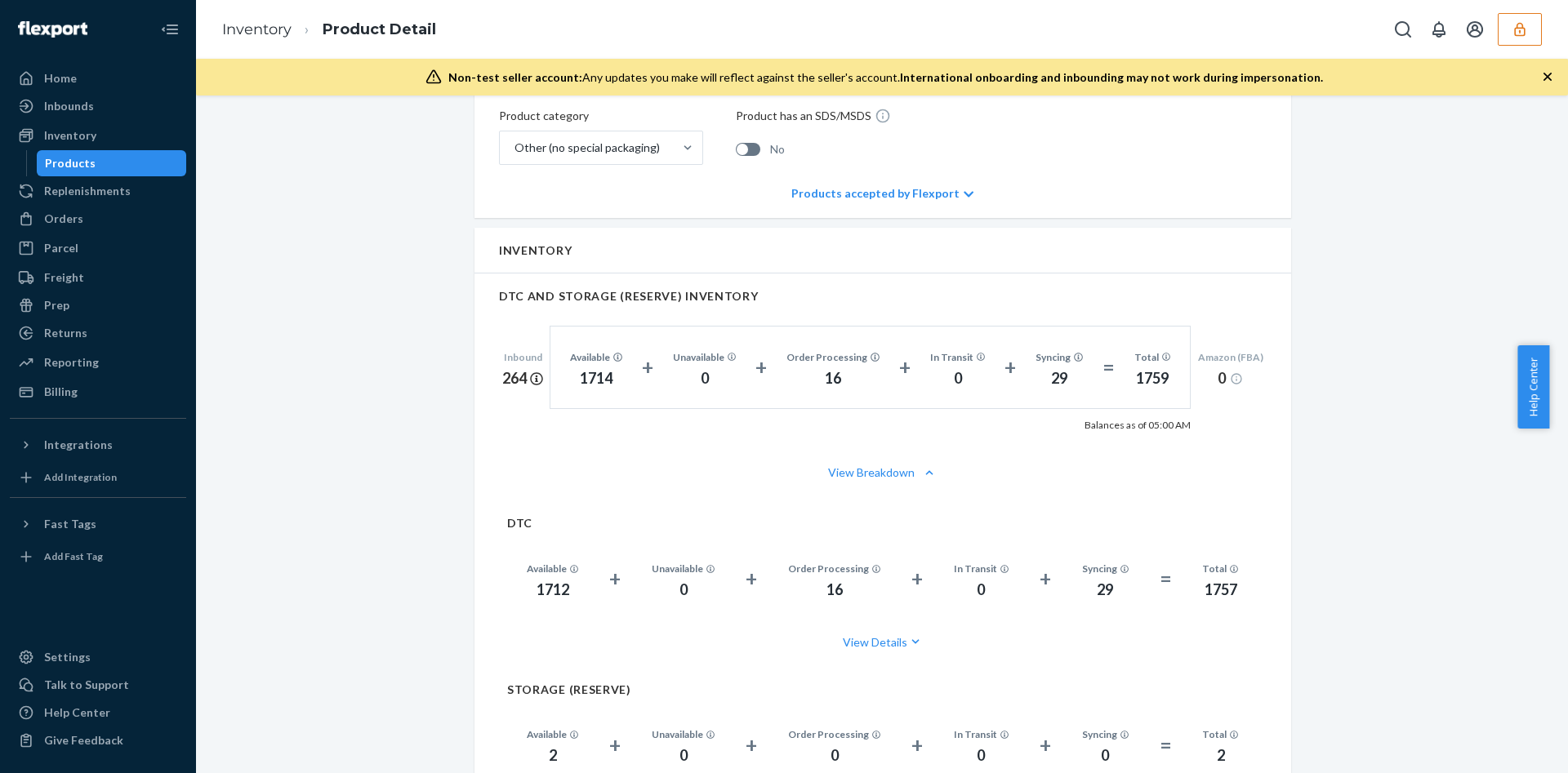
scroll to position [559, 0]
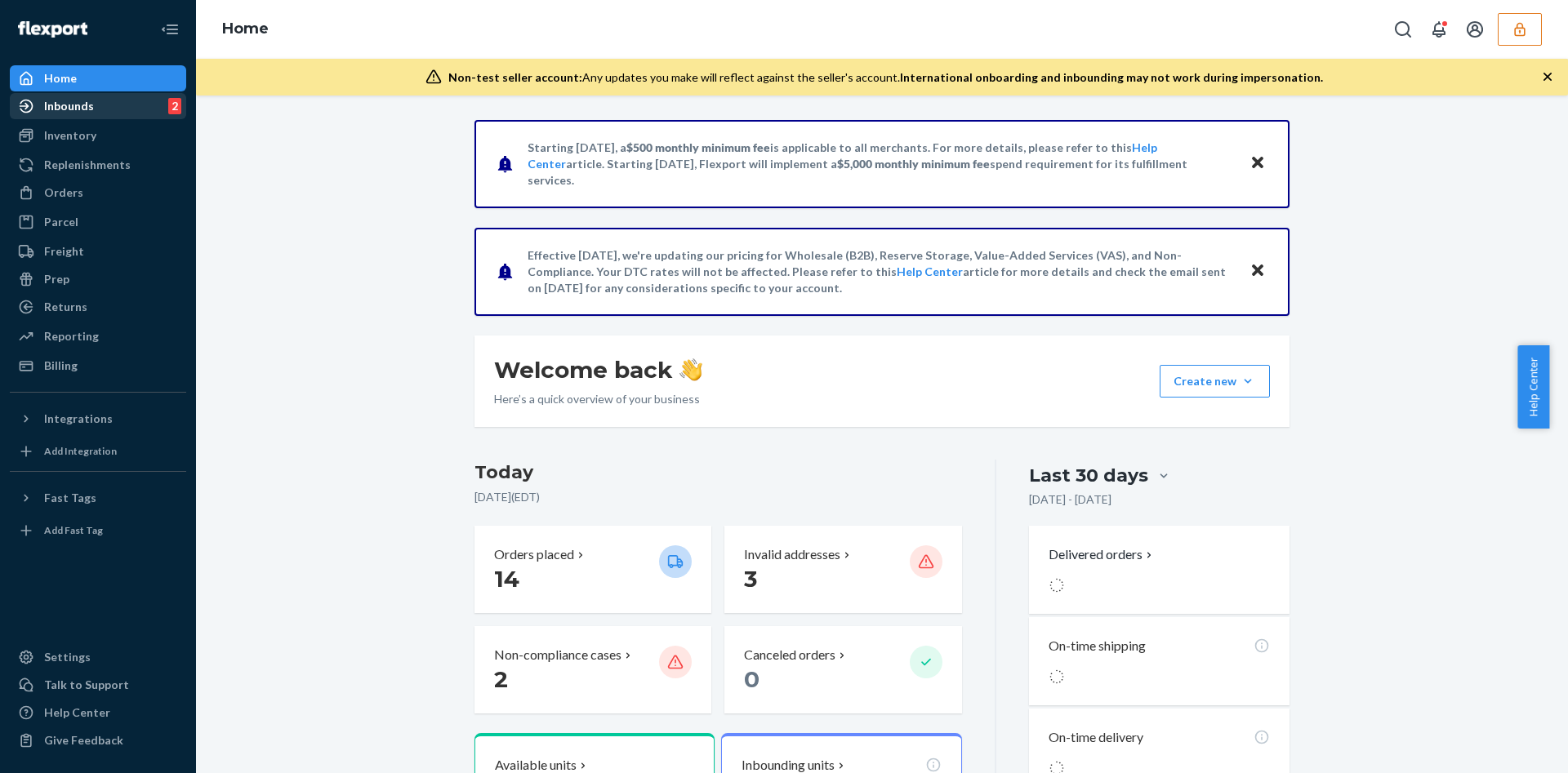
click at [84, 103] on div "Inbounds" at bounding box center [69, 105] width 50 height 17
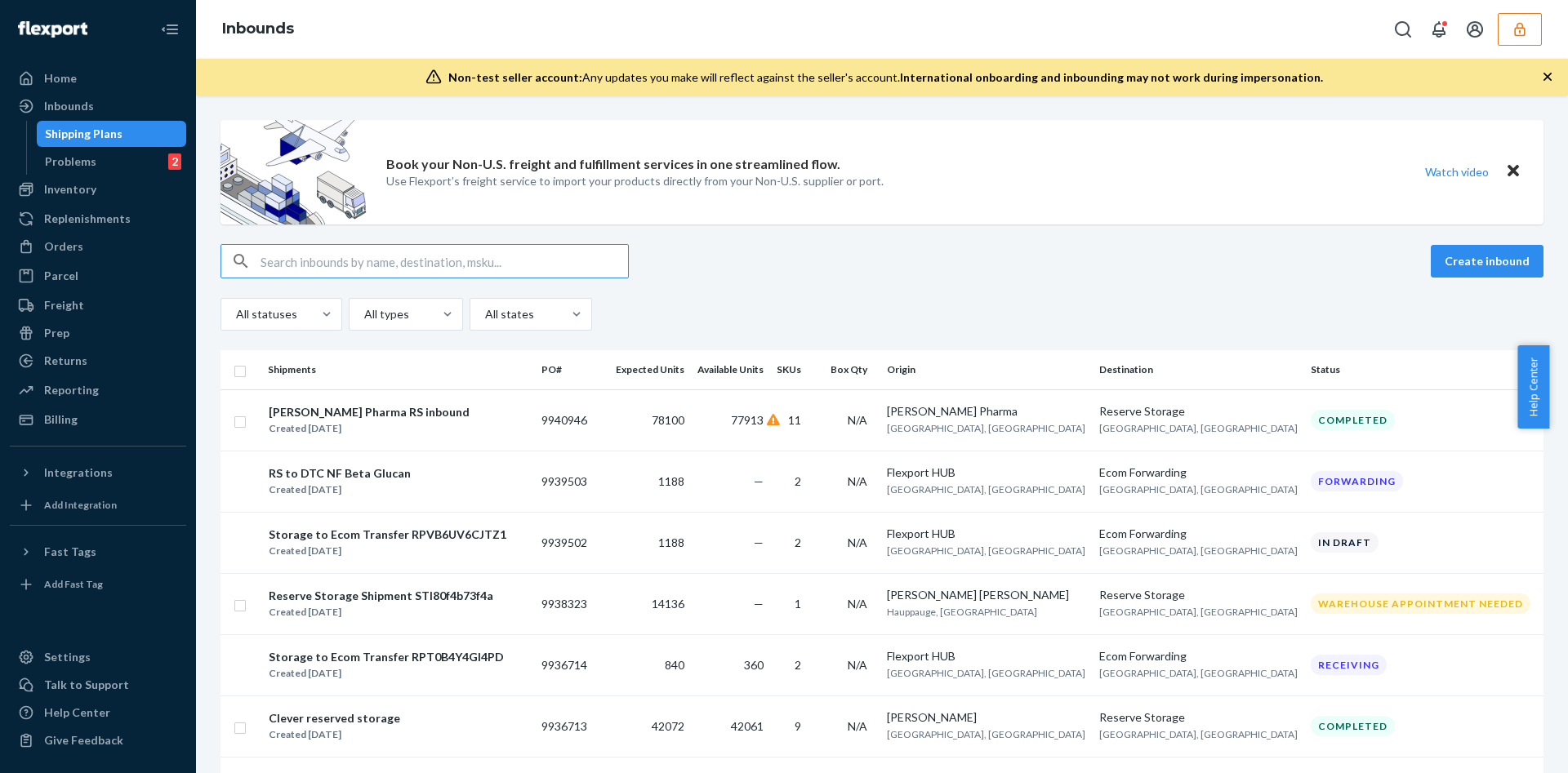
click at [414, 259] on input "text" at bounding box center [444, 260] width 368 height 33
paste input "9816125"
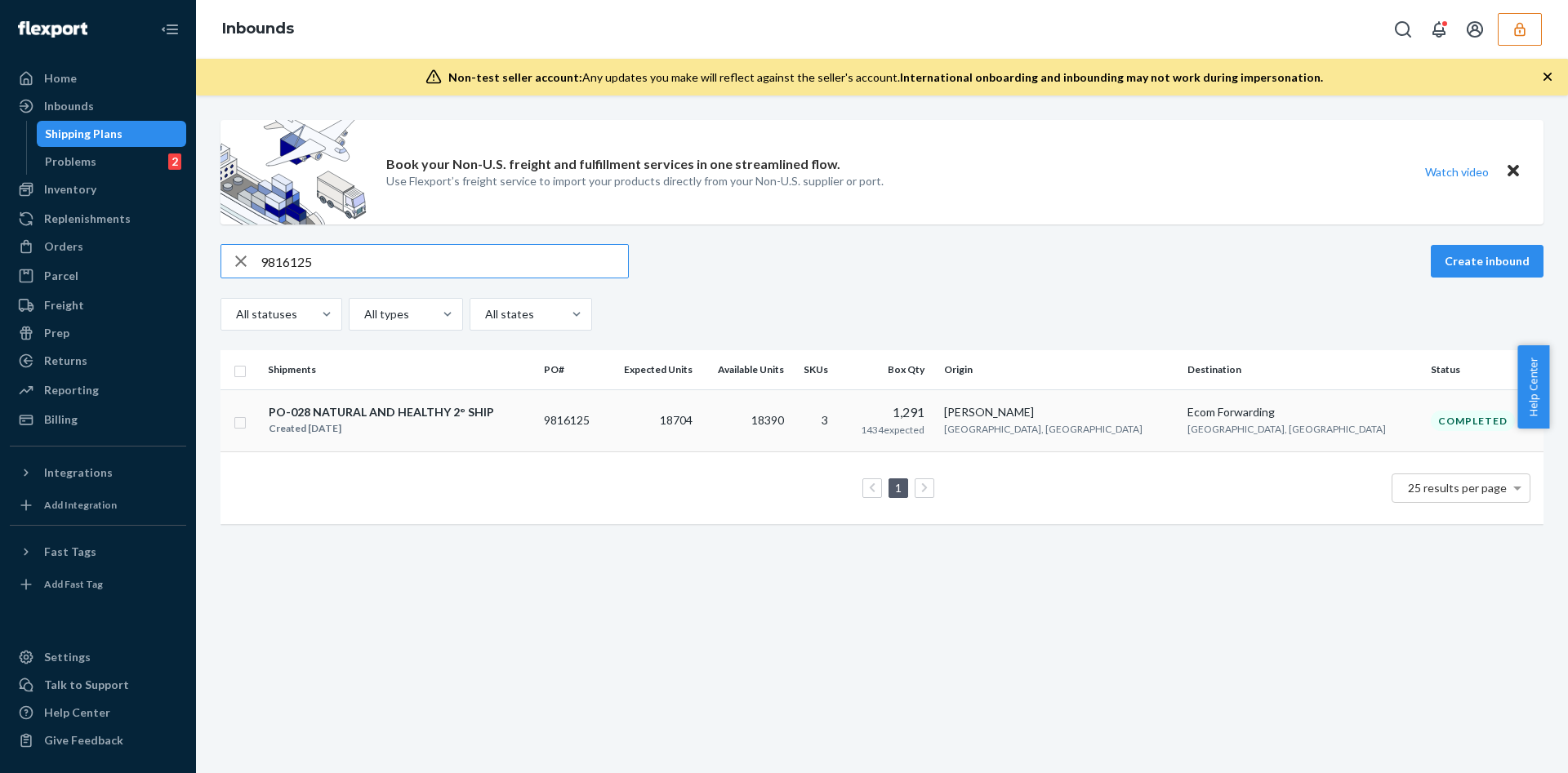
type input "9816125"
click at [501, 434] on div "PO-028 NATURAL AND HEALTHY 2° SHIP Created [DATE]" at bounding box center [399, 420] width 263 height 35
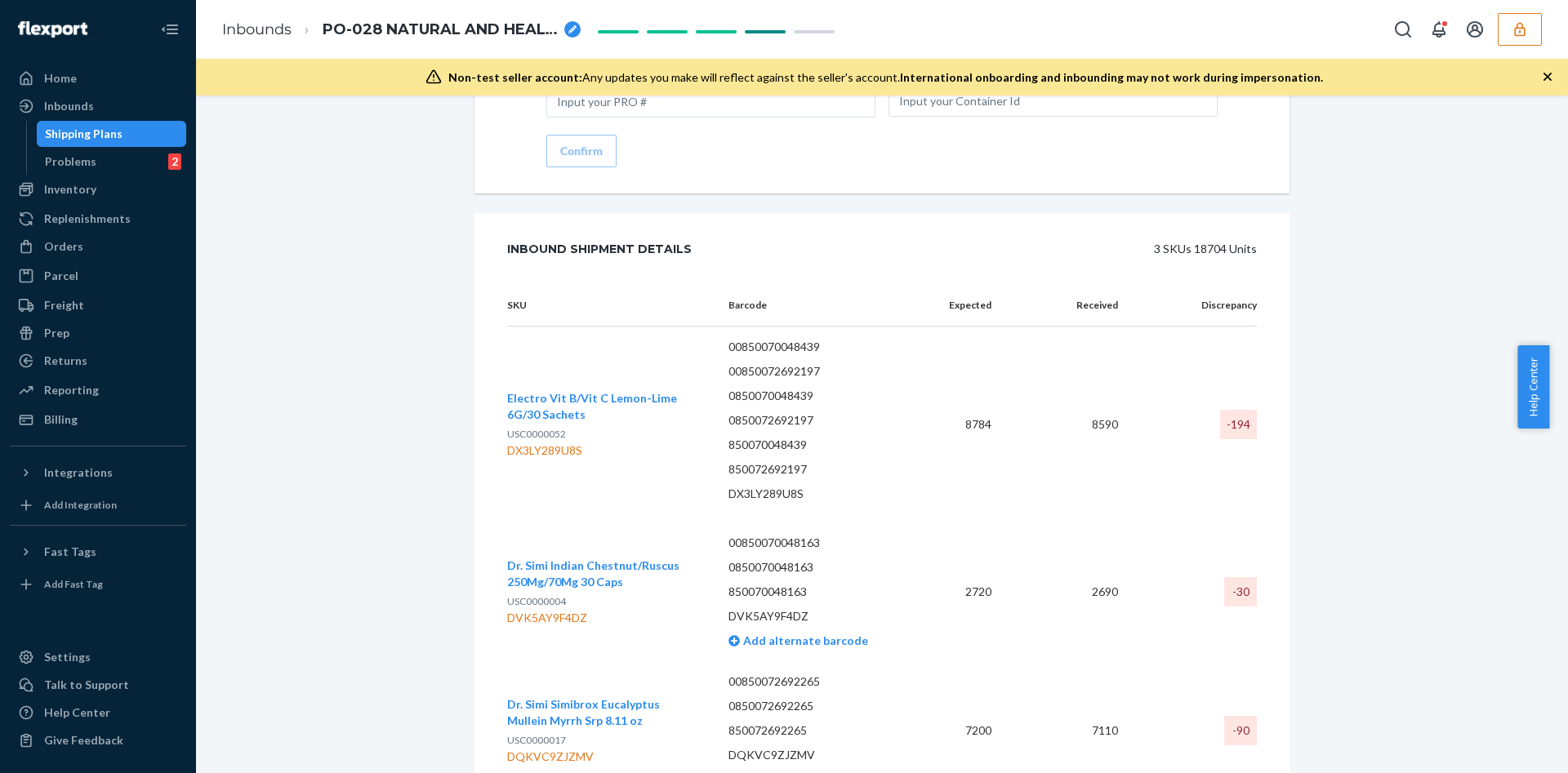
scroll to position [3083, 0]
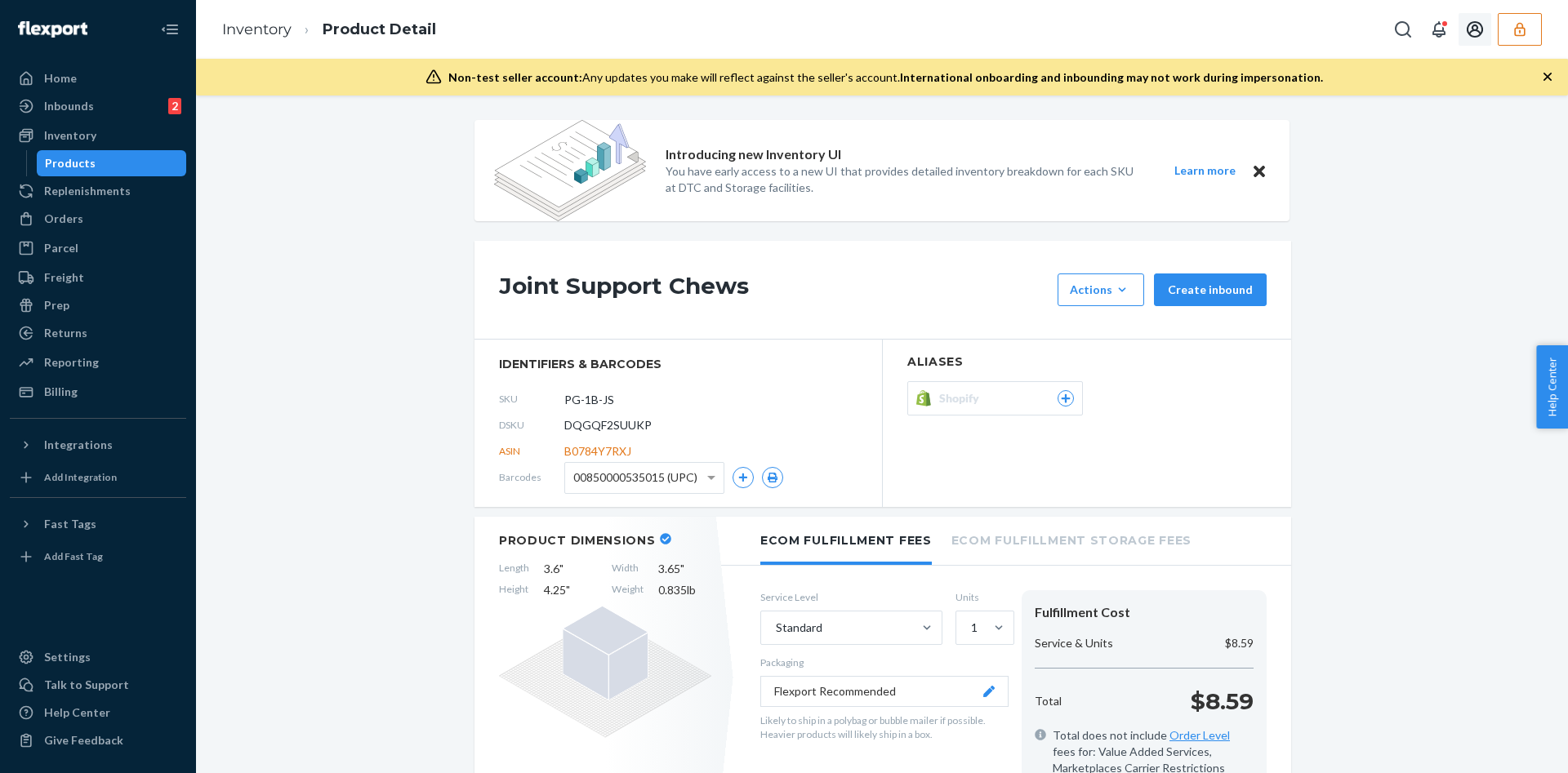
click at [1518, 33] on icon "button" at bounding box center [1519, 30] width 17 height 17
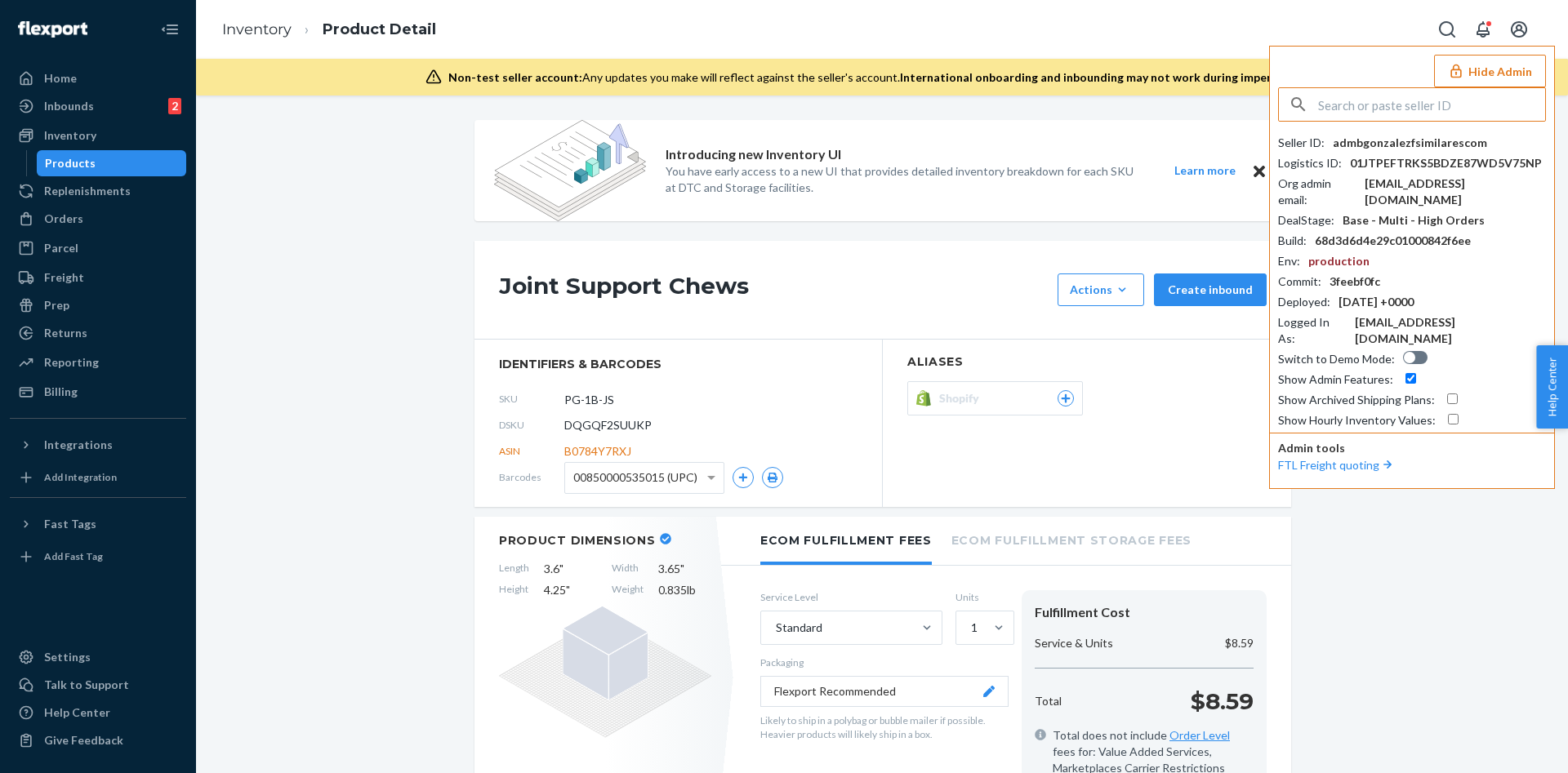
drag, startPoint x: 1402, startPoint y: 108, endPoint x: 1394, endPoint y: 110, distance: 8.2
click at [1395, 110] on input "text" at bounding box center [1431, 104] width 227 height 33
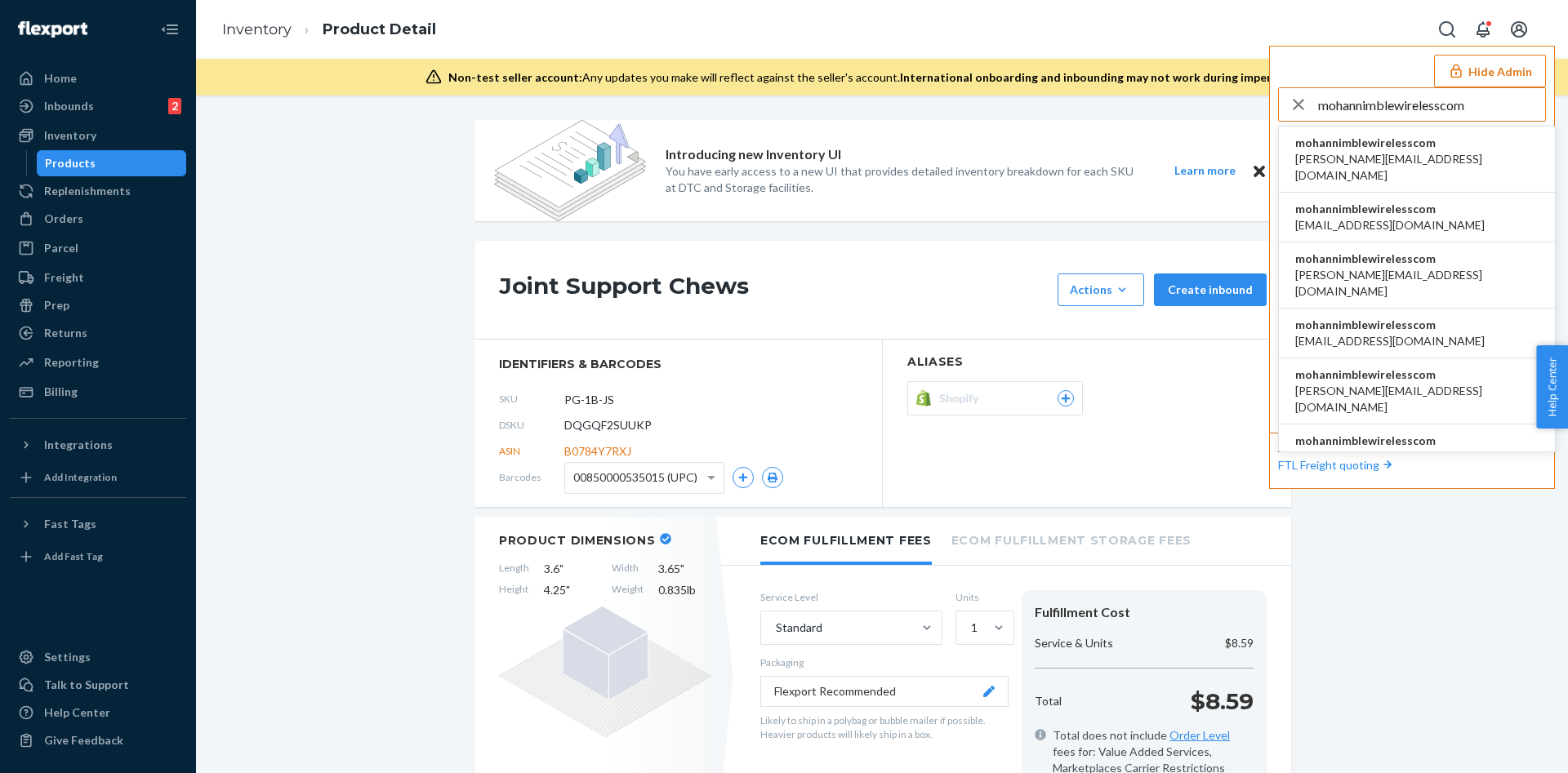
type input "mohannimblewirelesscom"
click at [1390, 147] on span "mohannimblewirelesscom" at bounding box center [1416, 143] width 244 height 17
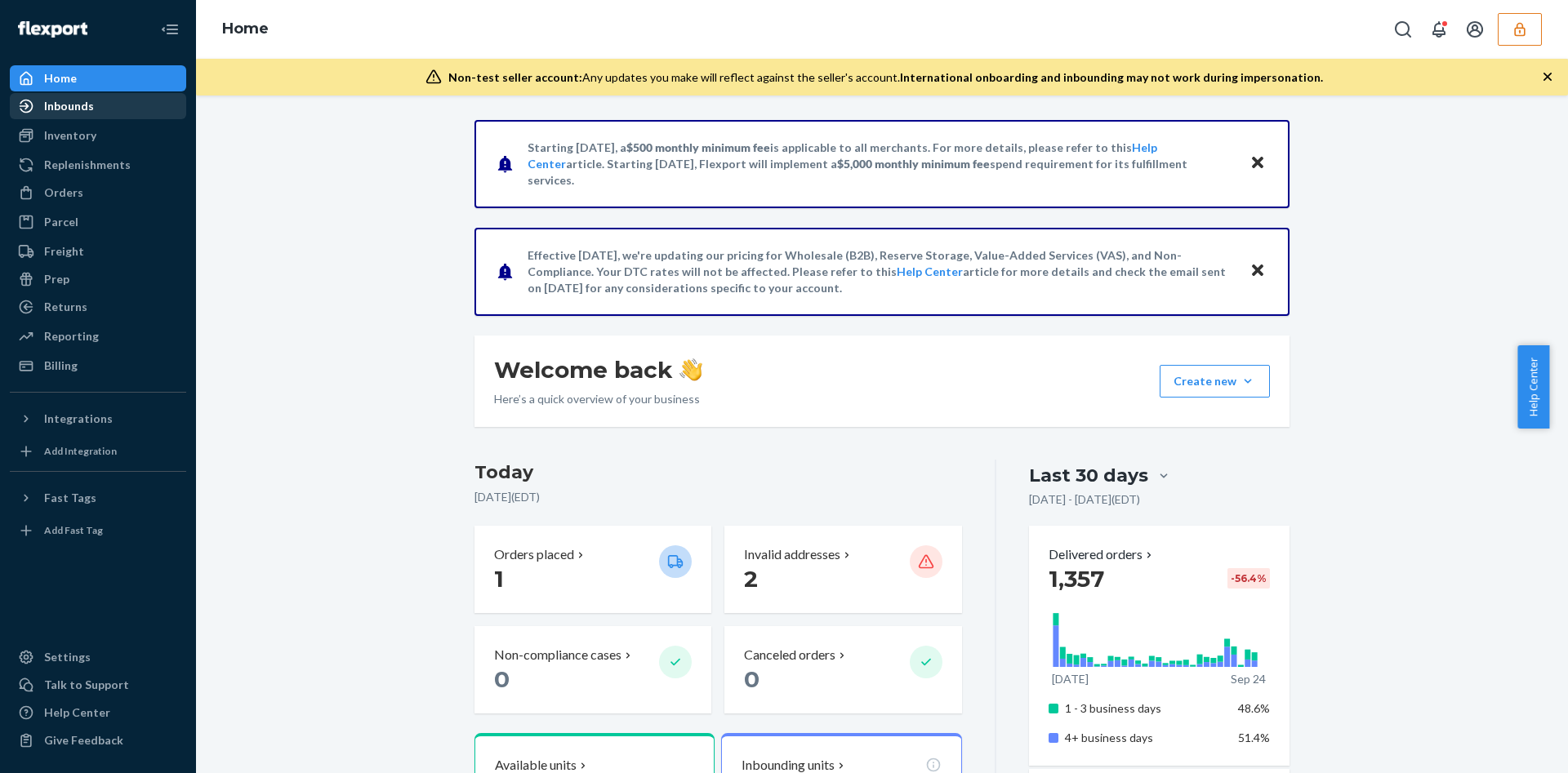
click at [98, 110] on div "Inbounds" at bounding box center [99, 105] width 174 height 23
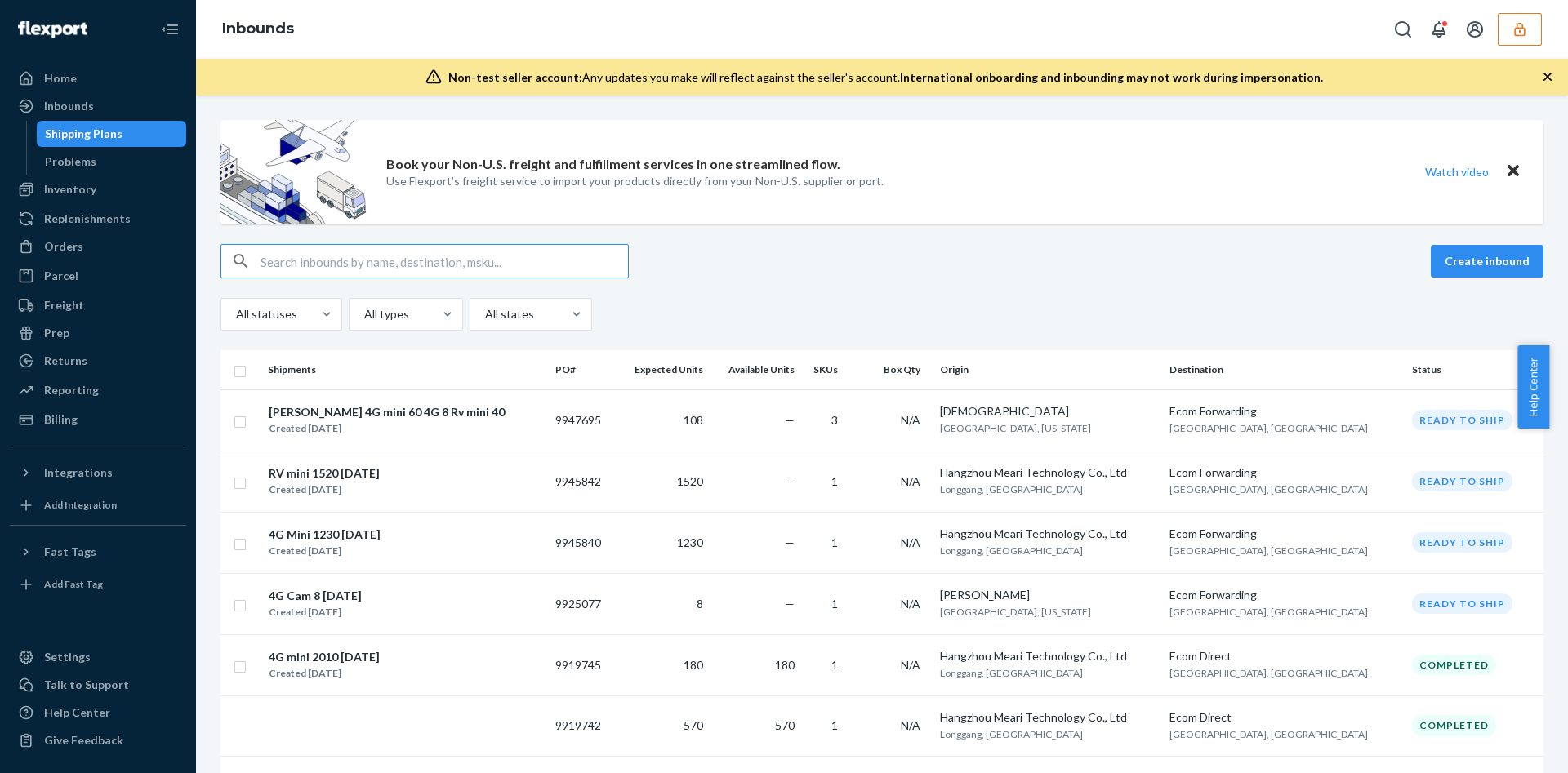
click at [405, 263] on input "text" at bounding box center [444, 260] width 368 height 33
paste input "9944156"
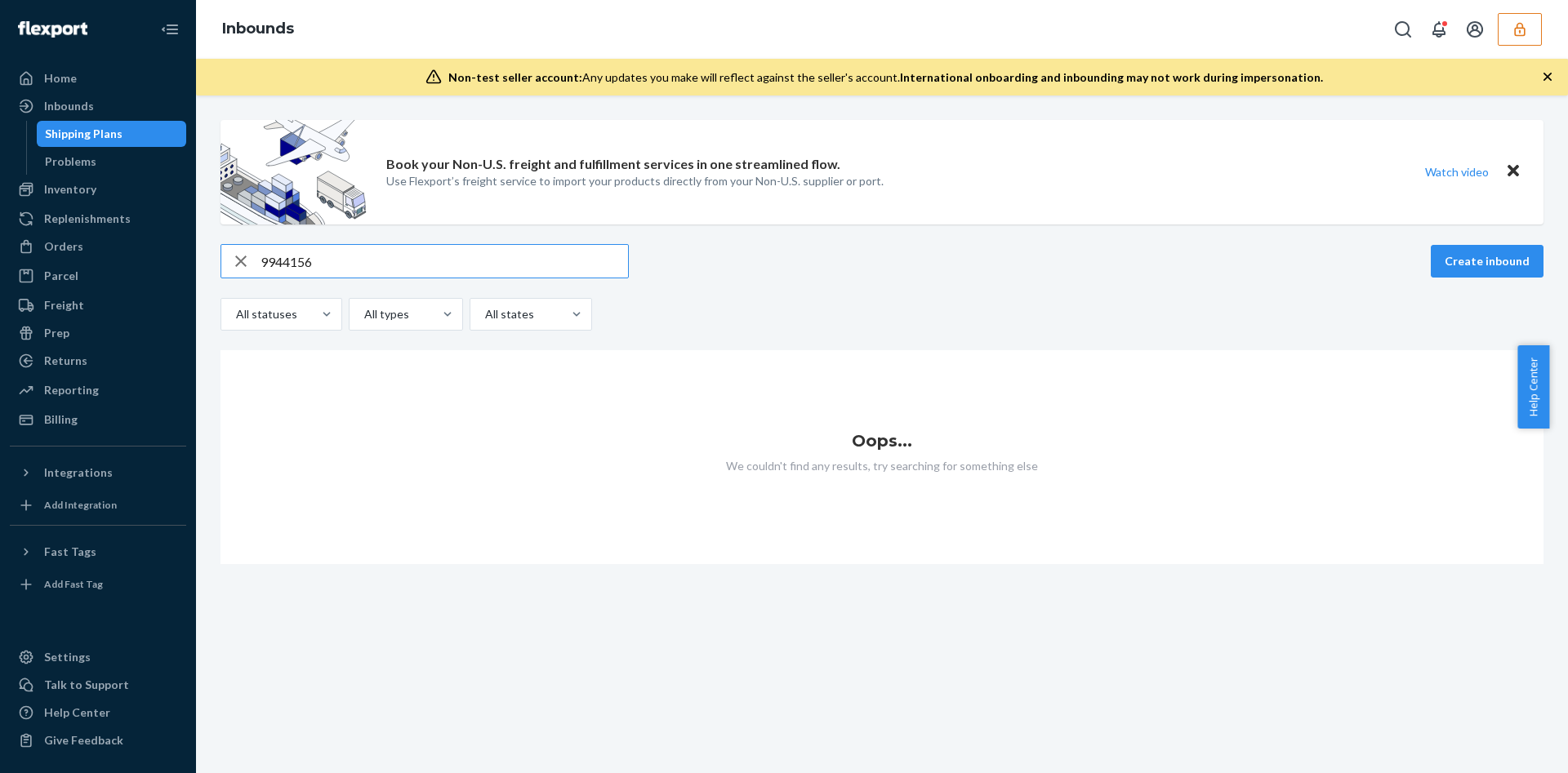
type input "9944156"
click at [1529, 29] on button "button" at bounding box center [1519, 29] width 44 height 33
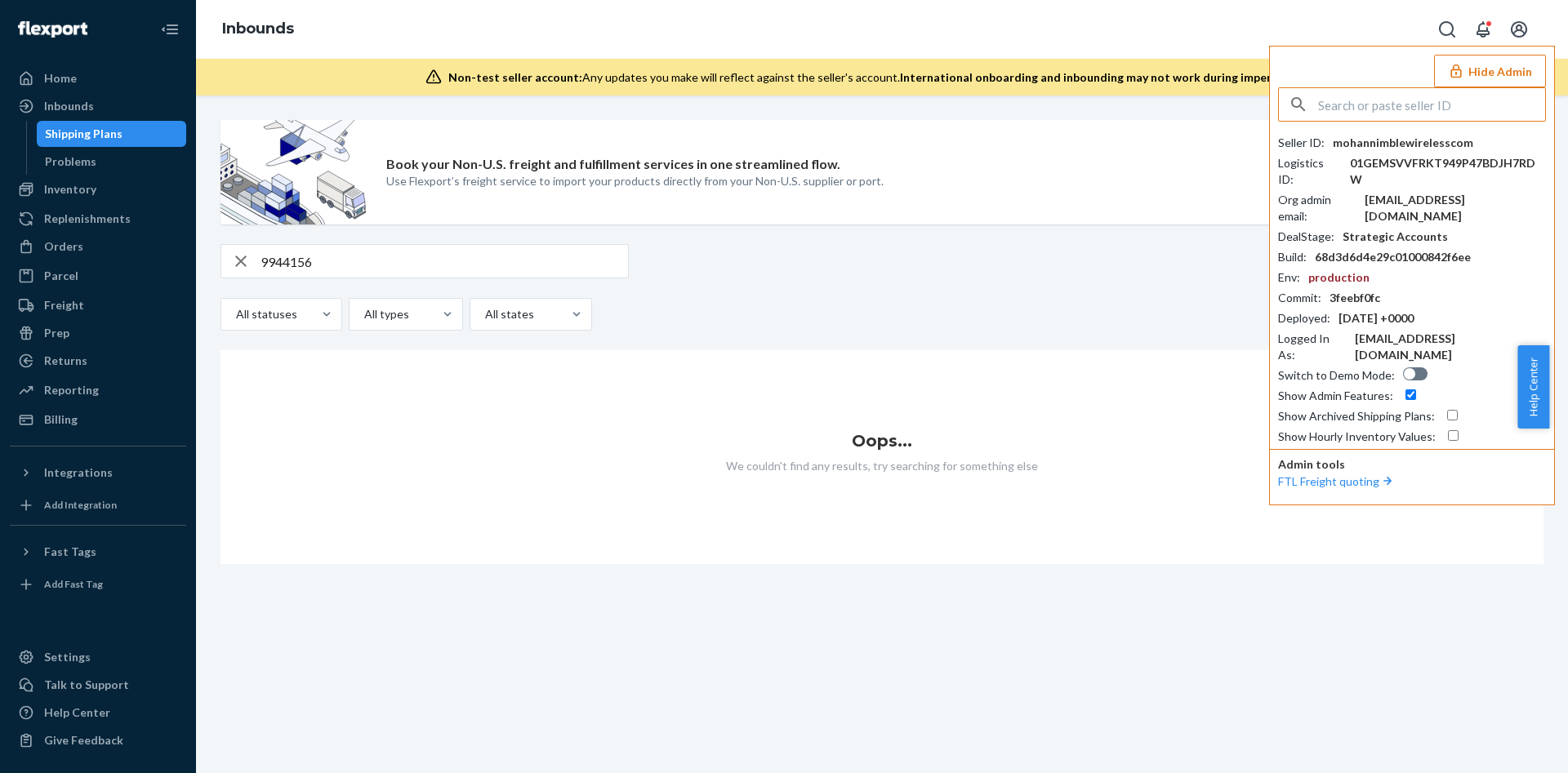
paste input "vallinayagam@mywaggle.com"
type input "vallinayagam@mywaggle.com"
click at [1341, 146] on span "mohannimblewirelesscom" at bounding box center [1416, 143] width 244 height 17
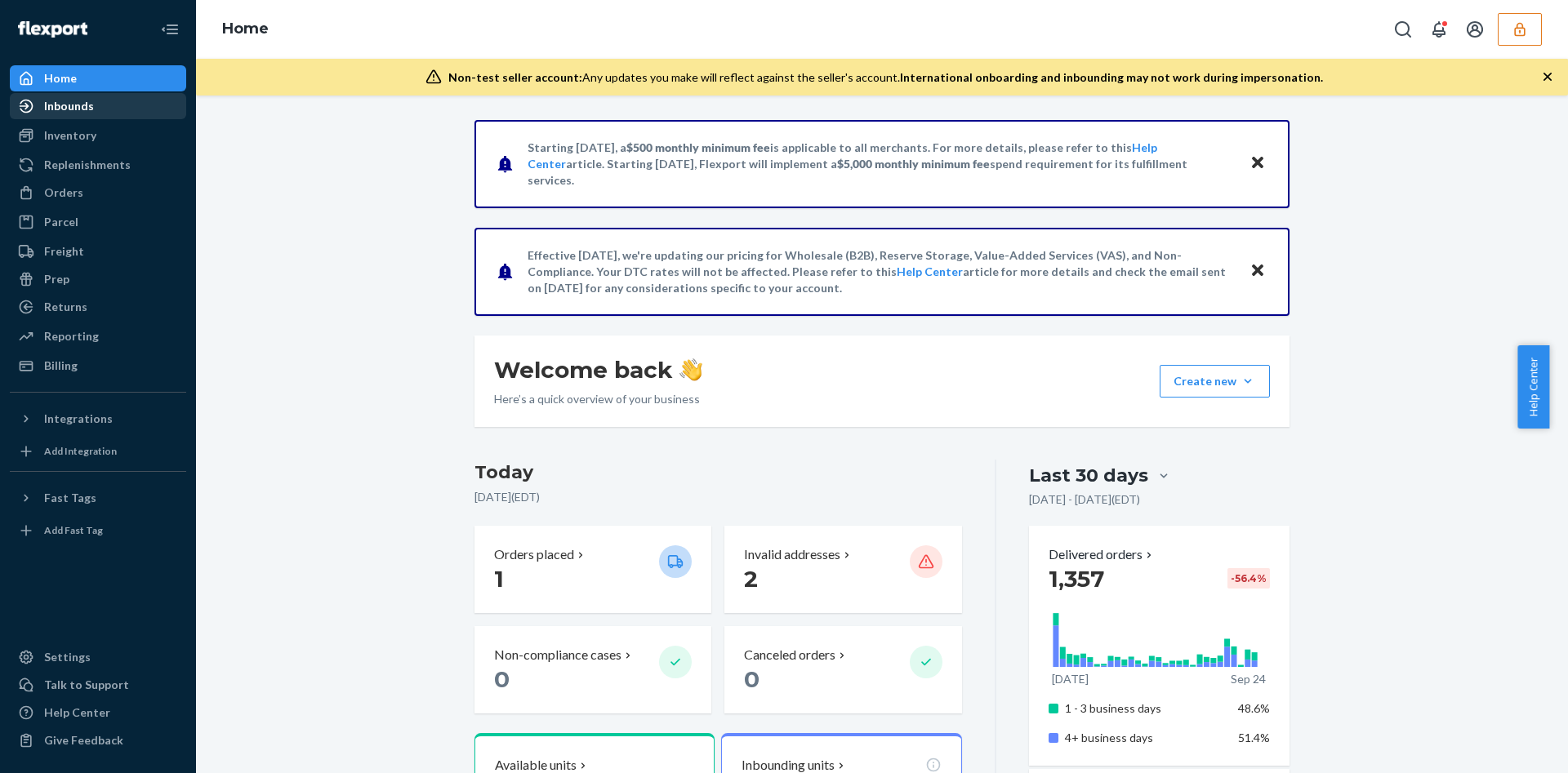
drag, startPoint x: 46, startPoint y: 101, endPoint x: 54, endPoint y: 105, distance: 8.9
click at [46, 101] on div "Inbounds" at bounding box center [69, 105] width 50 height 17
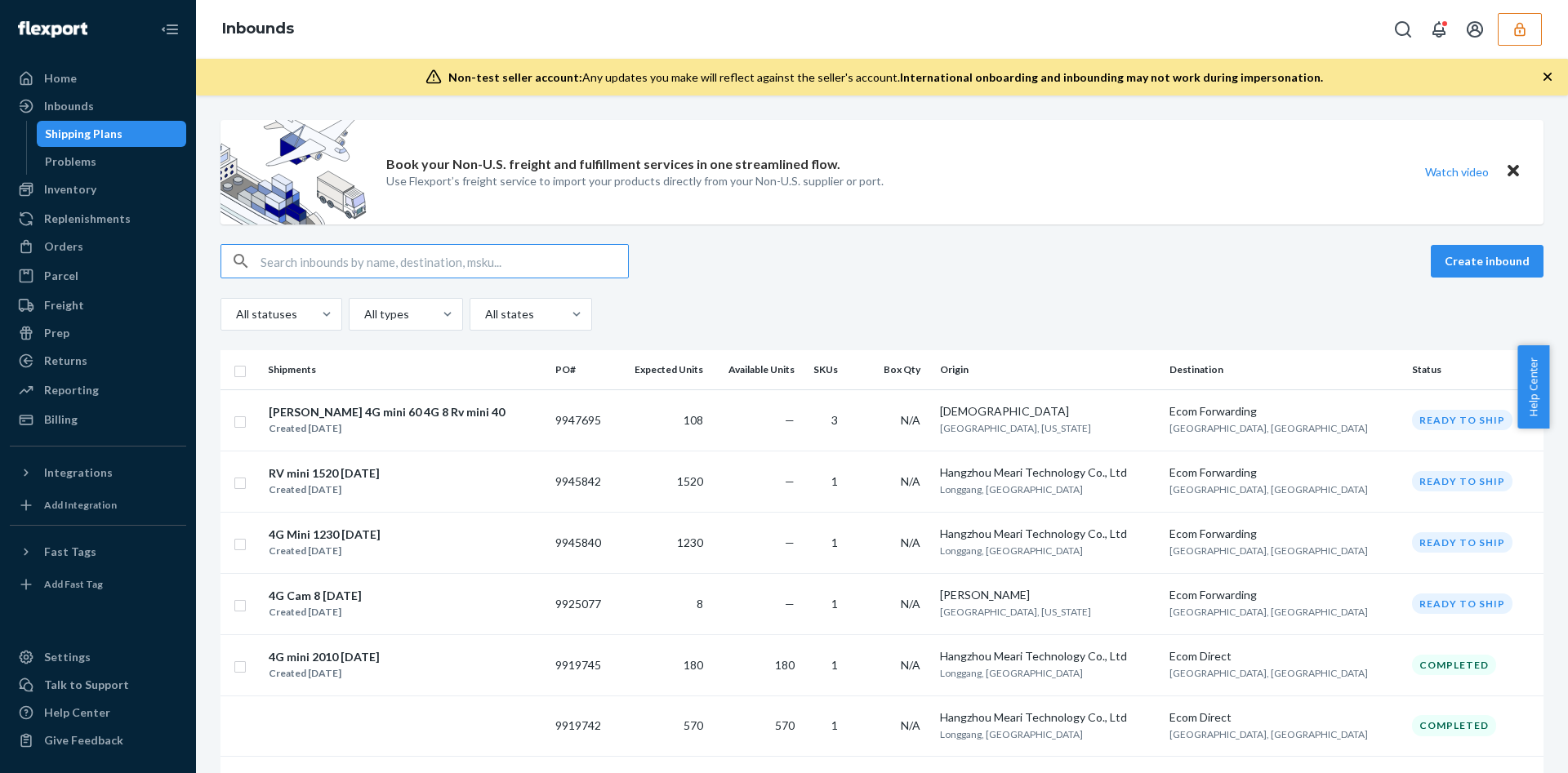
click at [407, 273] on input "text" at bounding box center [444, 260] width 368 height 33
paste input "9944156"
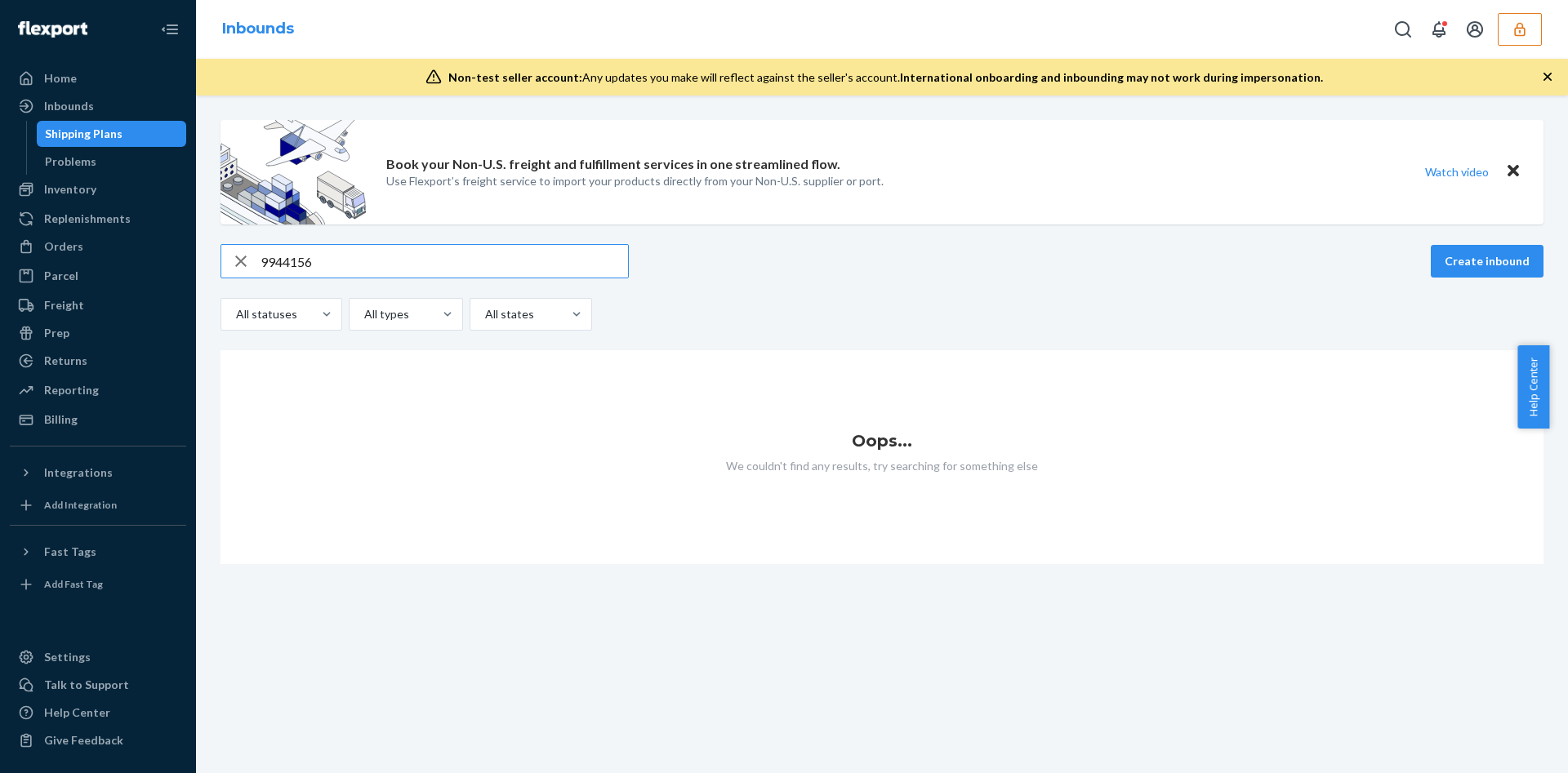
type input "9944156"
click at [1524, 29] on icon "button" at bounding box center [1519, 29] width 11 height 14
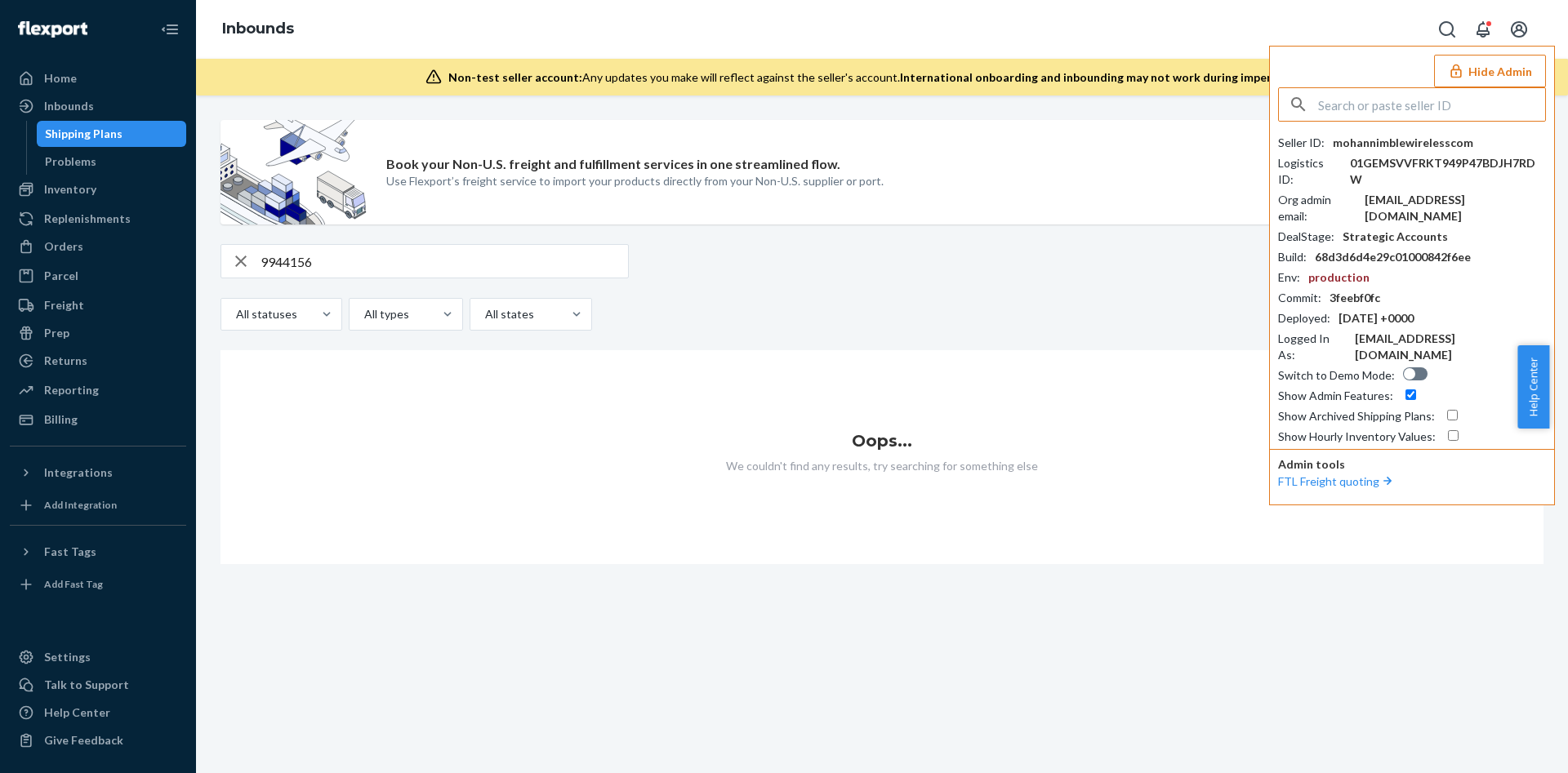
click at [1409, 104] on input "text" at bounding box center [1431, 104] width 227 height 33
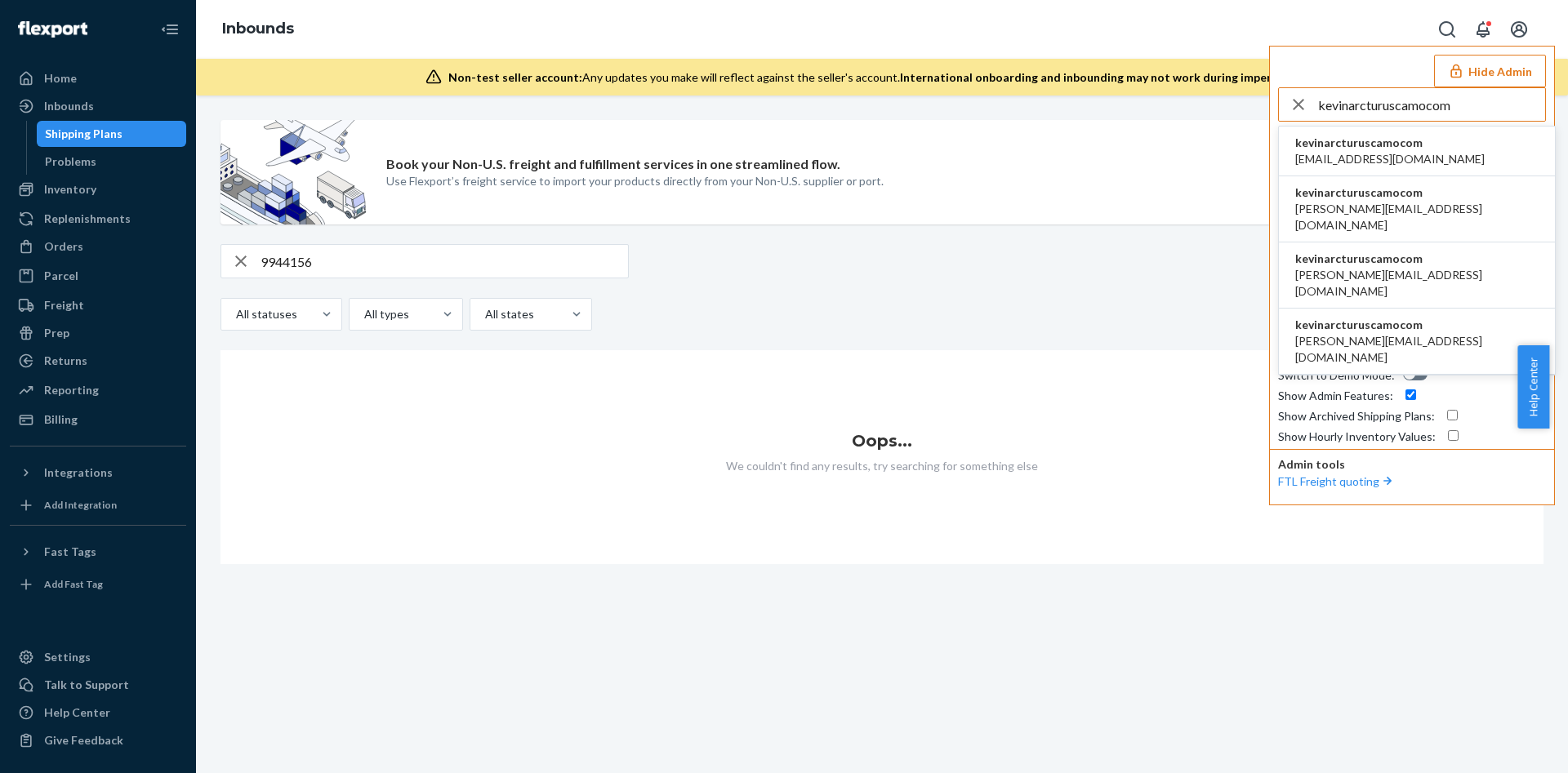
type input "kevinarcturuscamocom"
click at [1347, 147] on span "kevinarcturuscamocom" at bounding box center [1390, 143] width 189 height 17
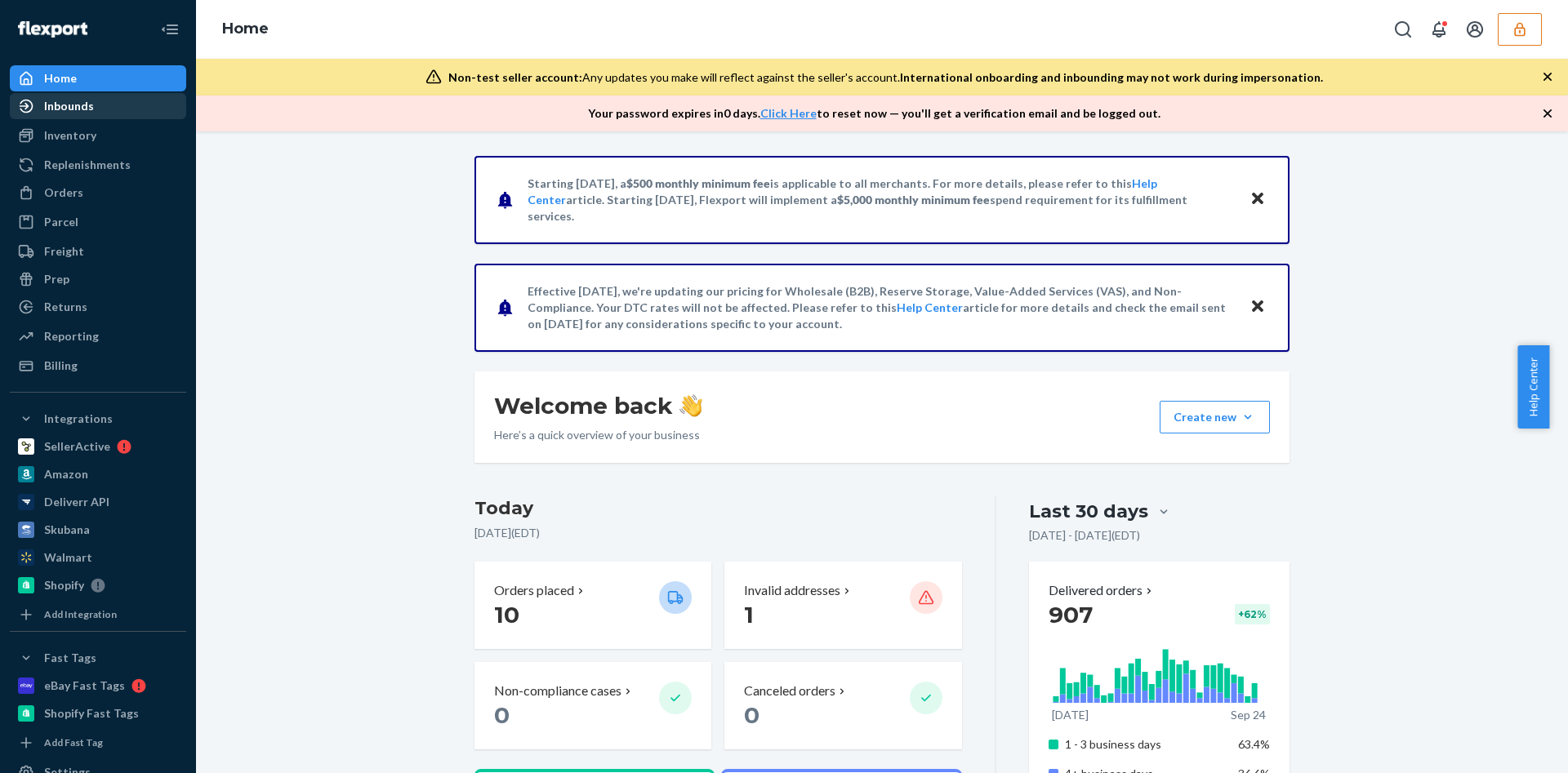
click at [71, 102] on div "Inbounds" at bounding box center [69, 105] width 50 height 17
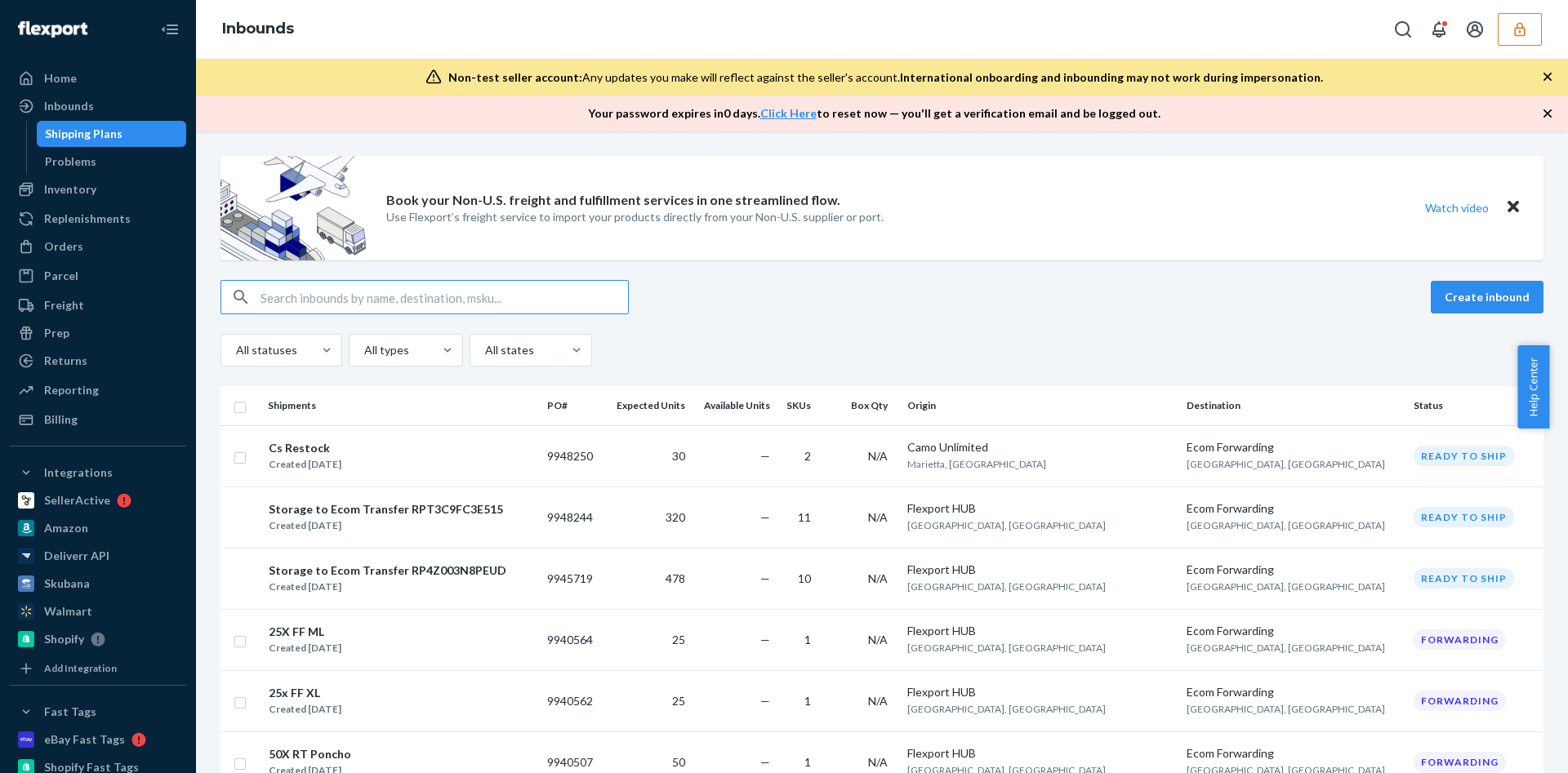
click at [406, 289] on input "text" at bounding box center [444, 297] width 368 height 33
paste input "9924965"
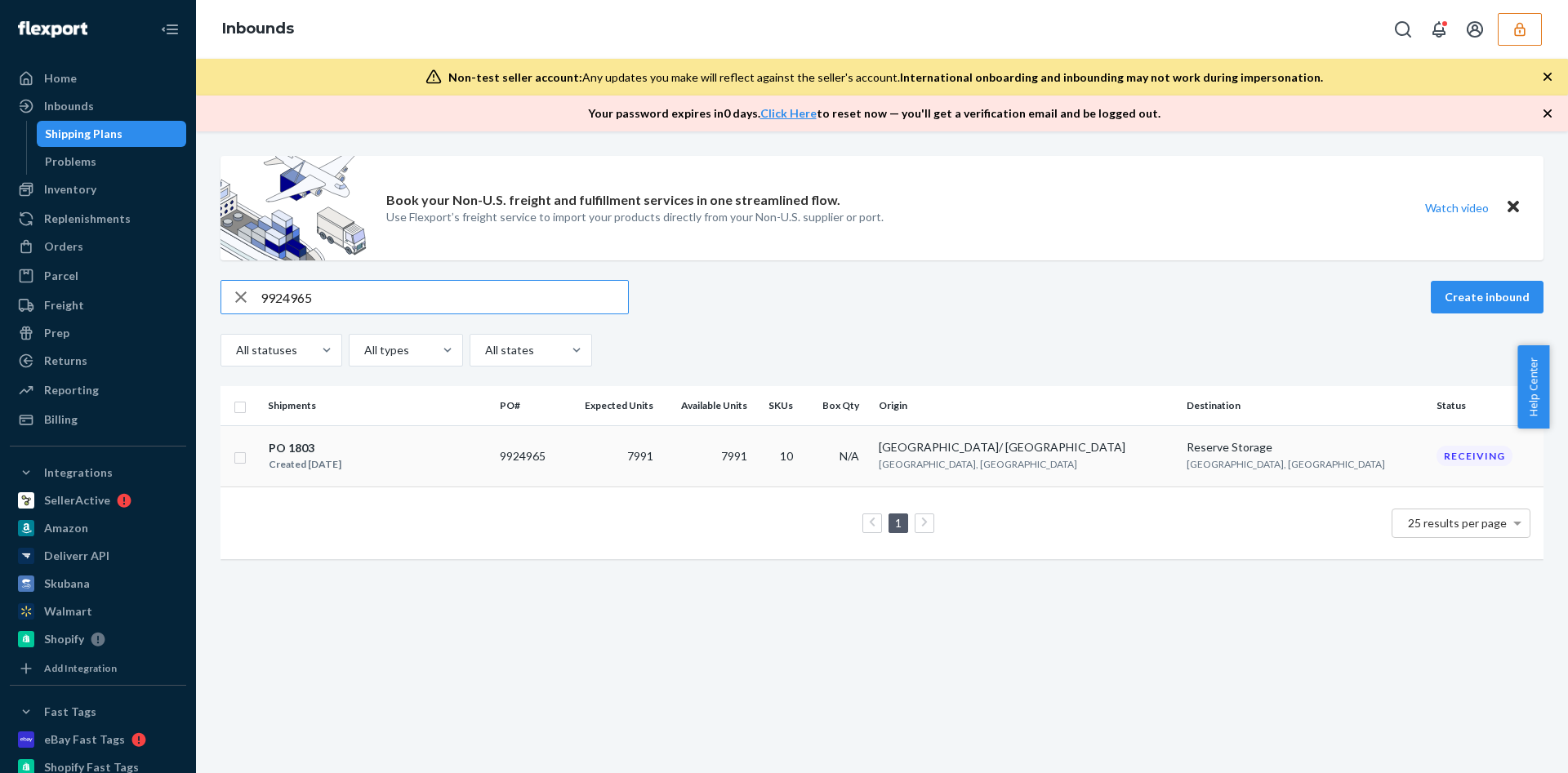
type input "9924965"
click at [466, 470] on div "PO 1803 Created [DATE]" at bounding box center [378, 456] width 219 height 35
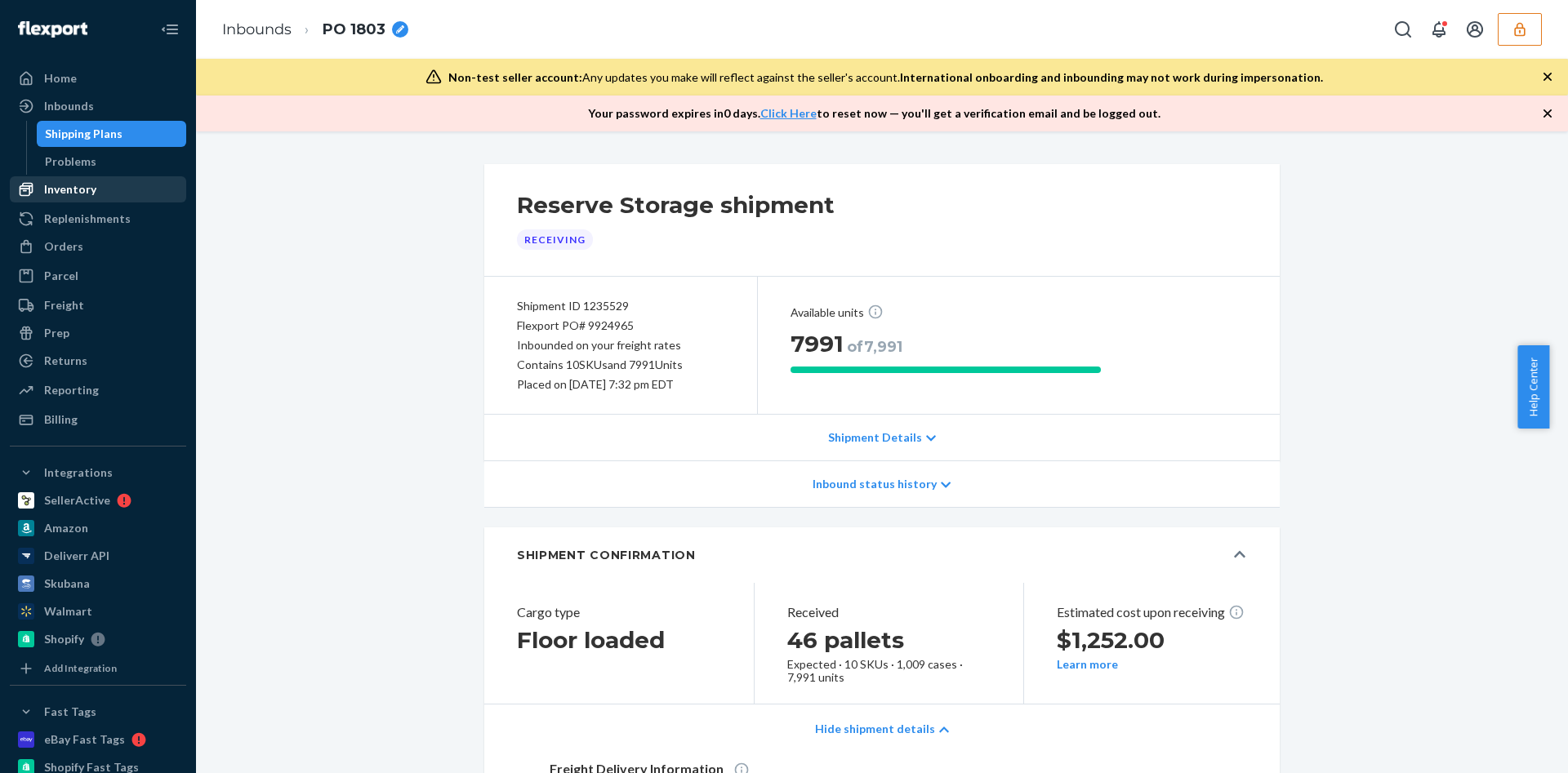
click at [85, 197] on div "Inventory" at bounding box center [70, 189] width 52 height 17
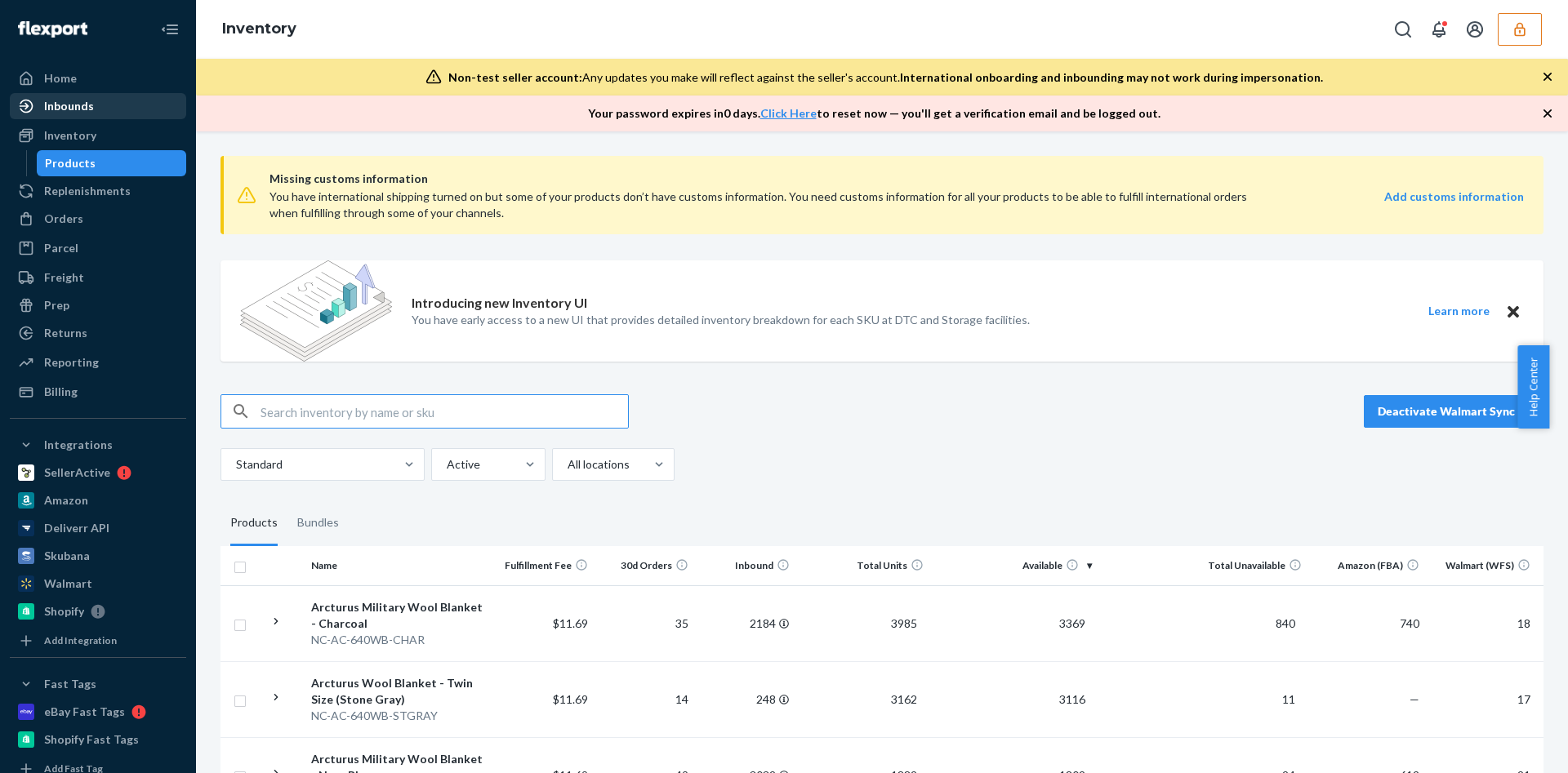
click at [111, 107] on div "Inbounds" at bounding box center [99, 105] width 174 height 23
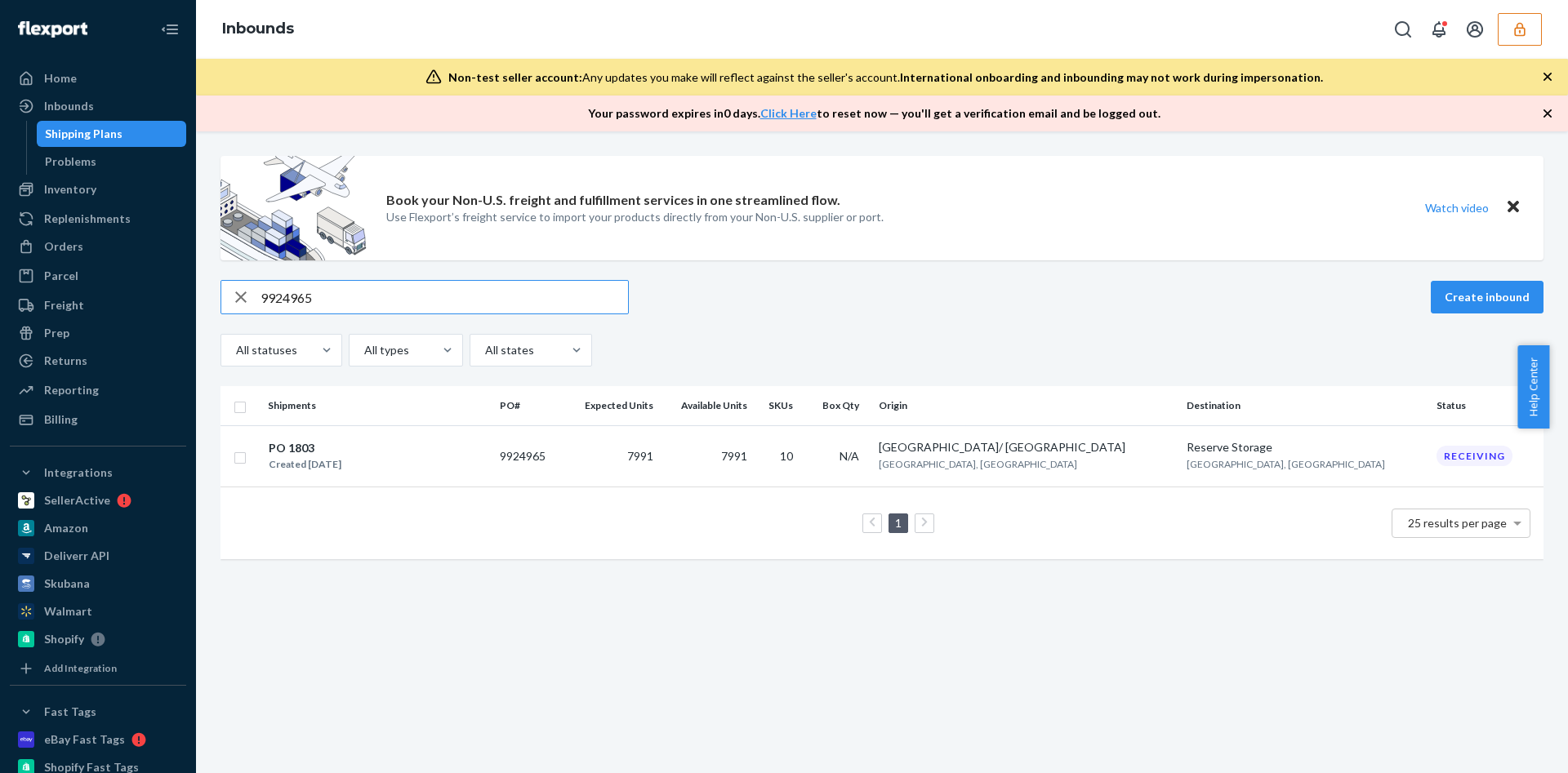
type input "9924965"
click at [424, 455] on div "PO 1803 Created [DATE]" at bounding box center [378, 456] width 219 height 35
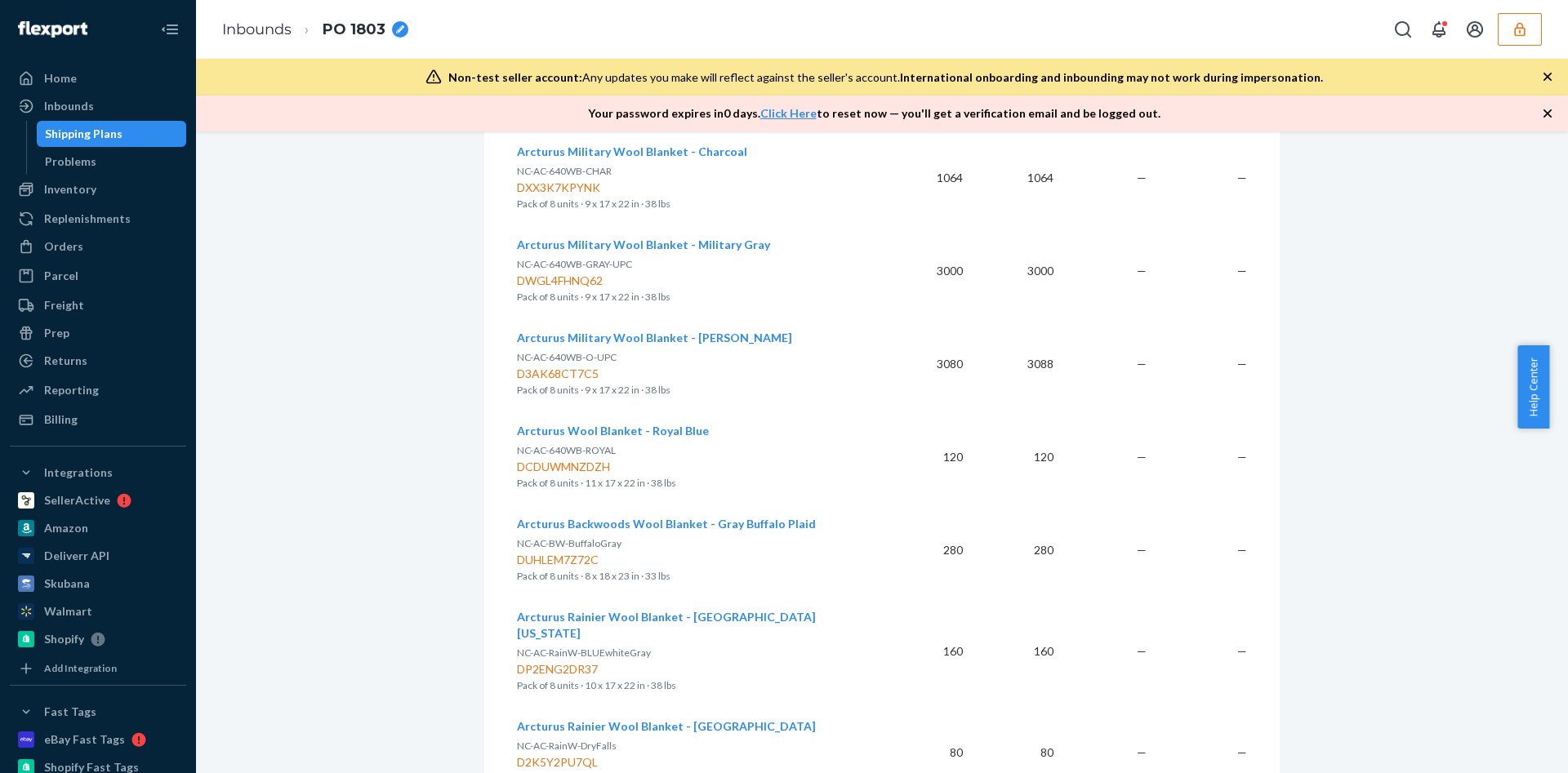
scroll to position [1215, 0]
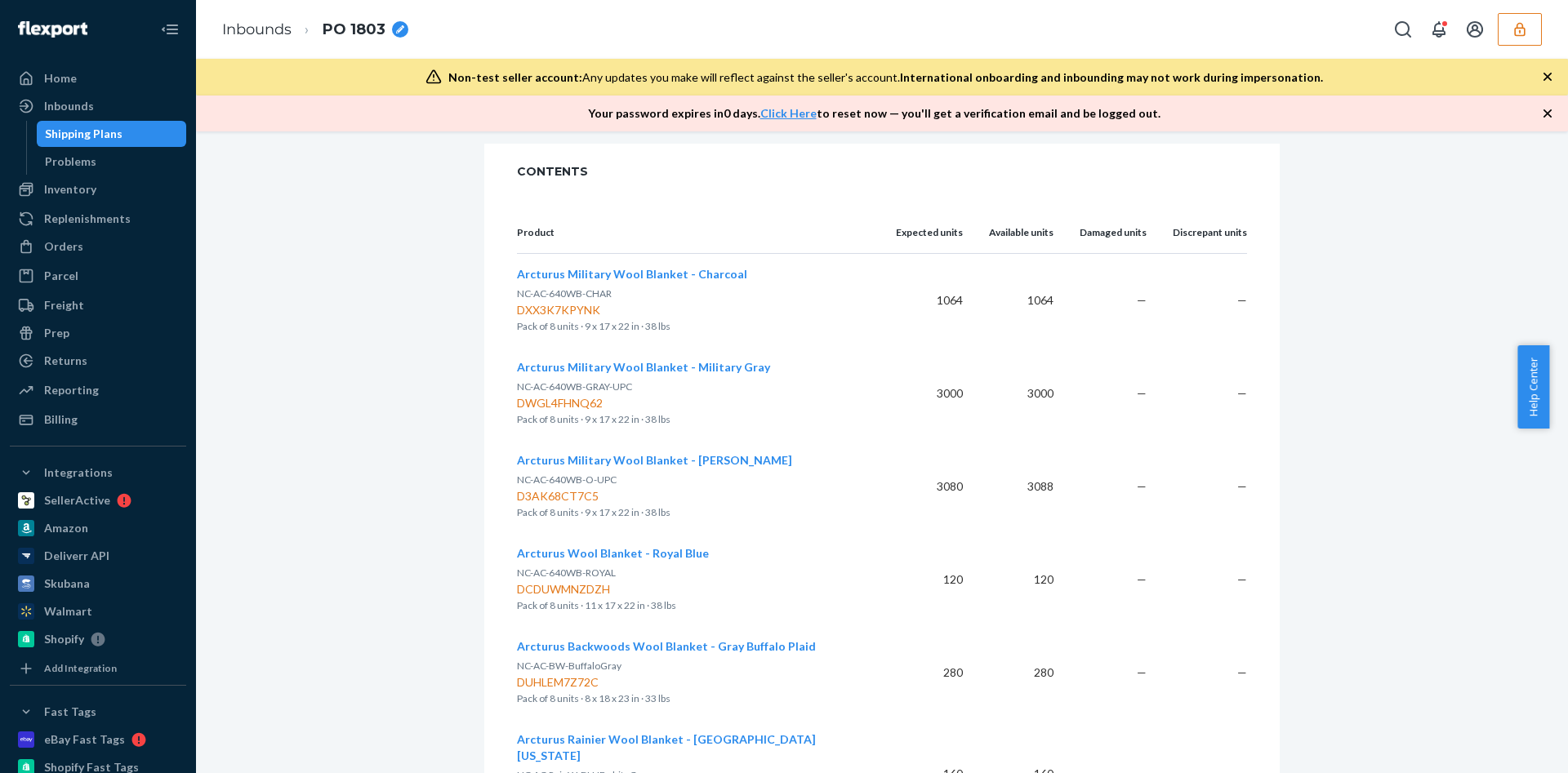
click at [601, 368] on span "Arcturus Military Wool Blanket - Military Gray" at bounding box center [643, 367] width 253 height 14
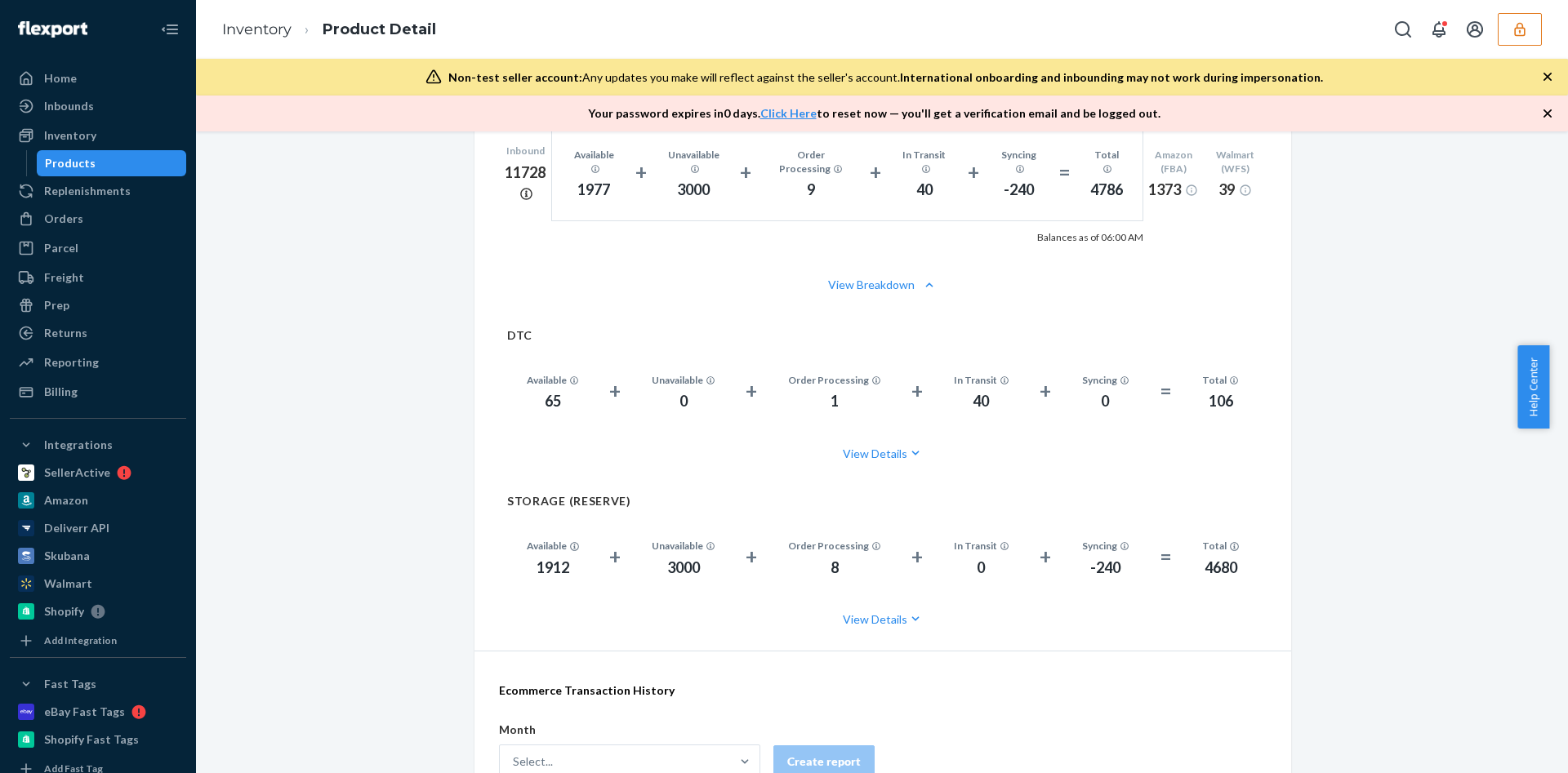
scroll to position [1225, 0]
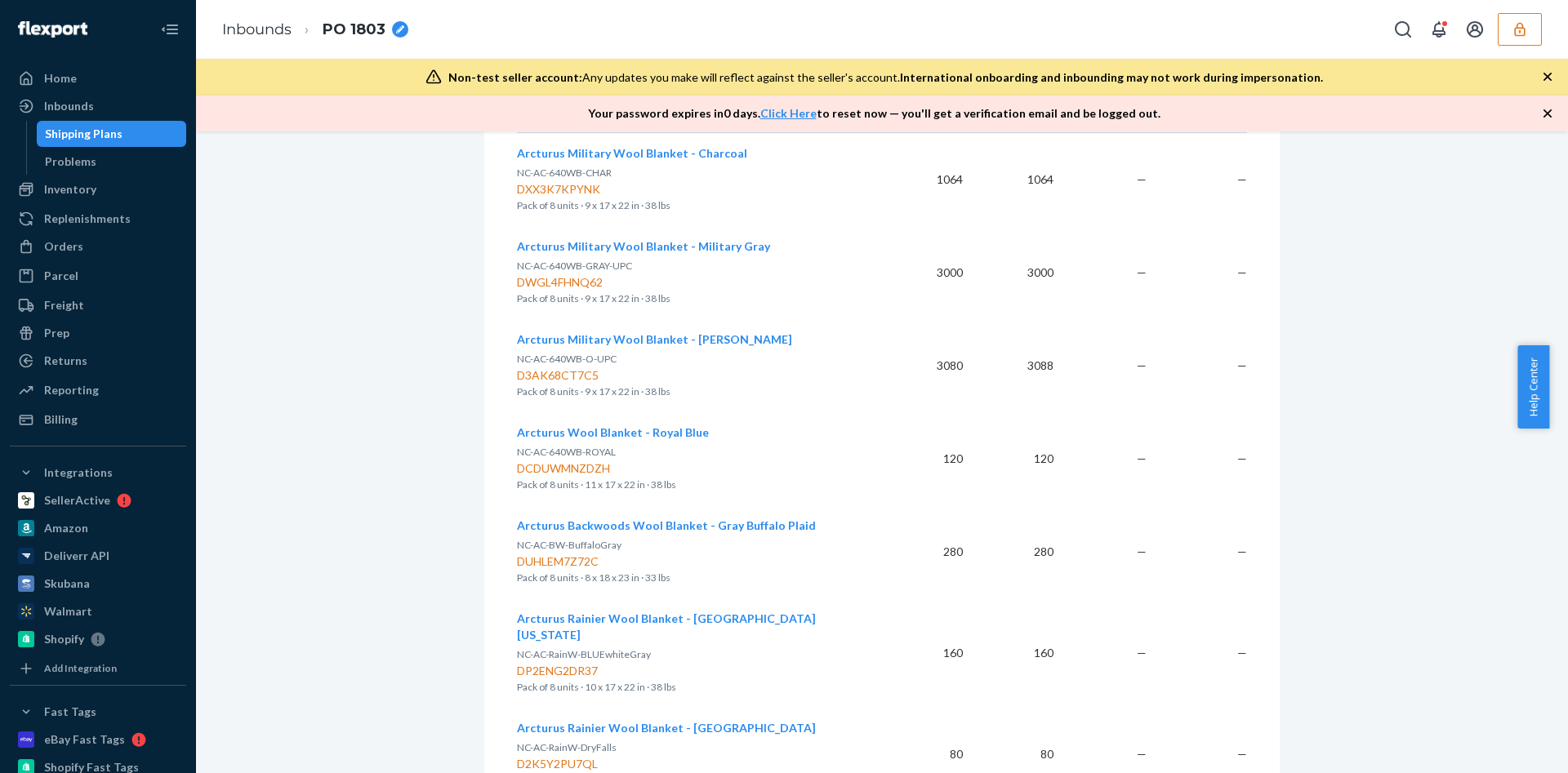
scroll to position [1347, 0]
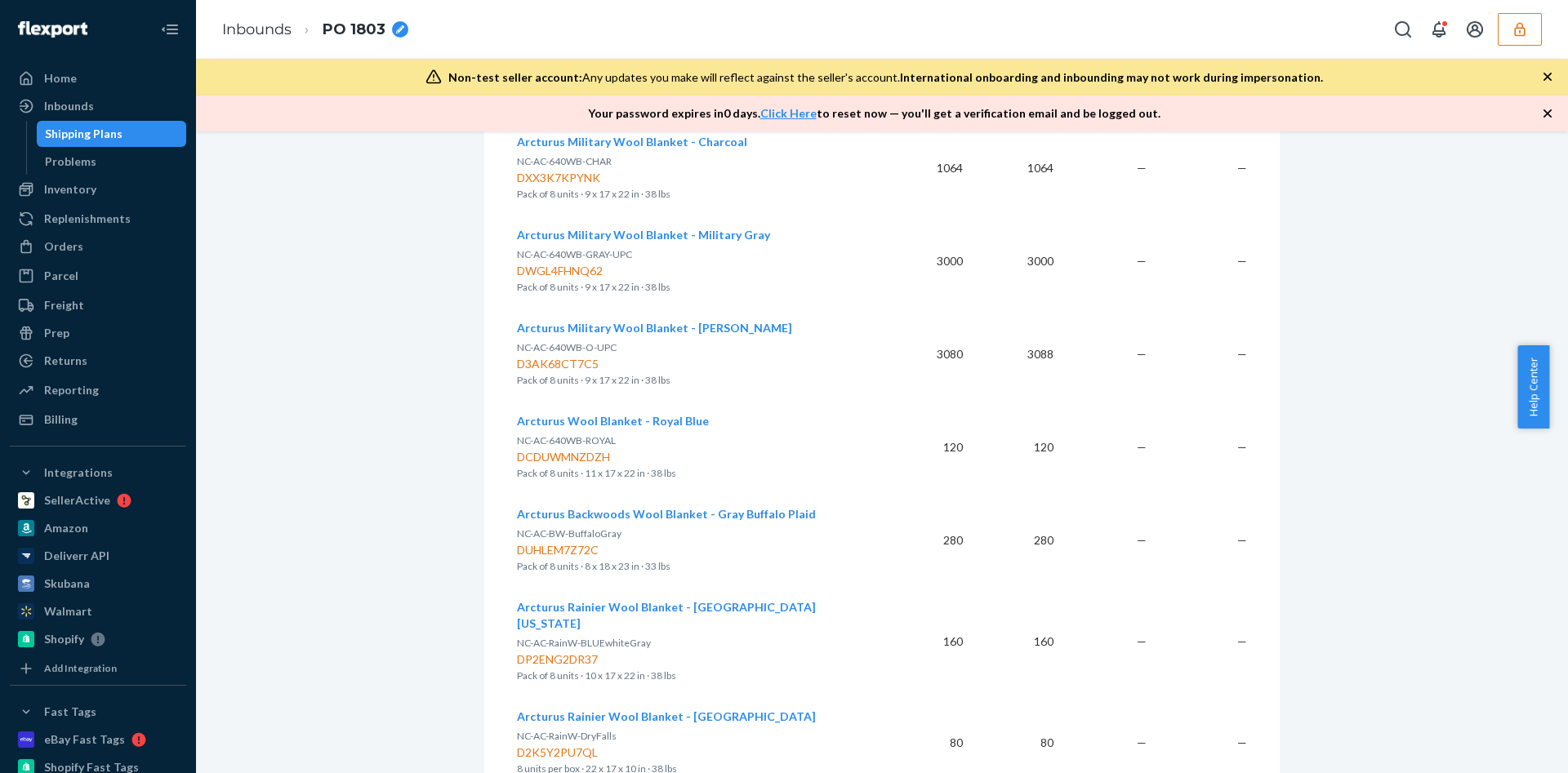
click at [606, 330] on span "Arcturus Military Wool Blanket - Olive Green" at bounding box center [654, 327] width 275 height 14
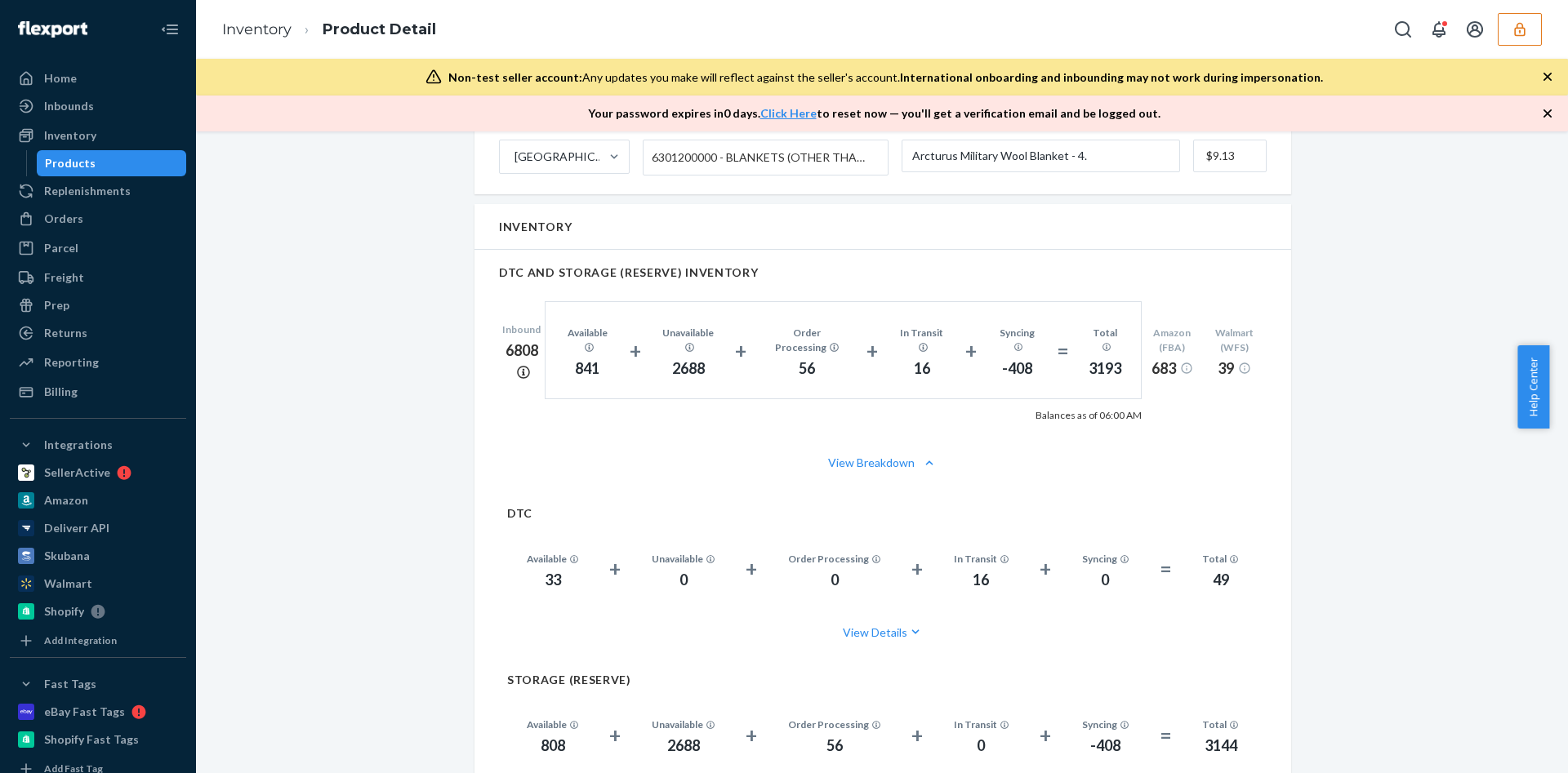
scroll to position [1225, 0]
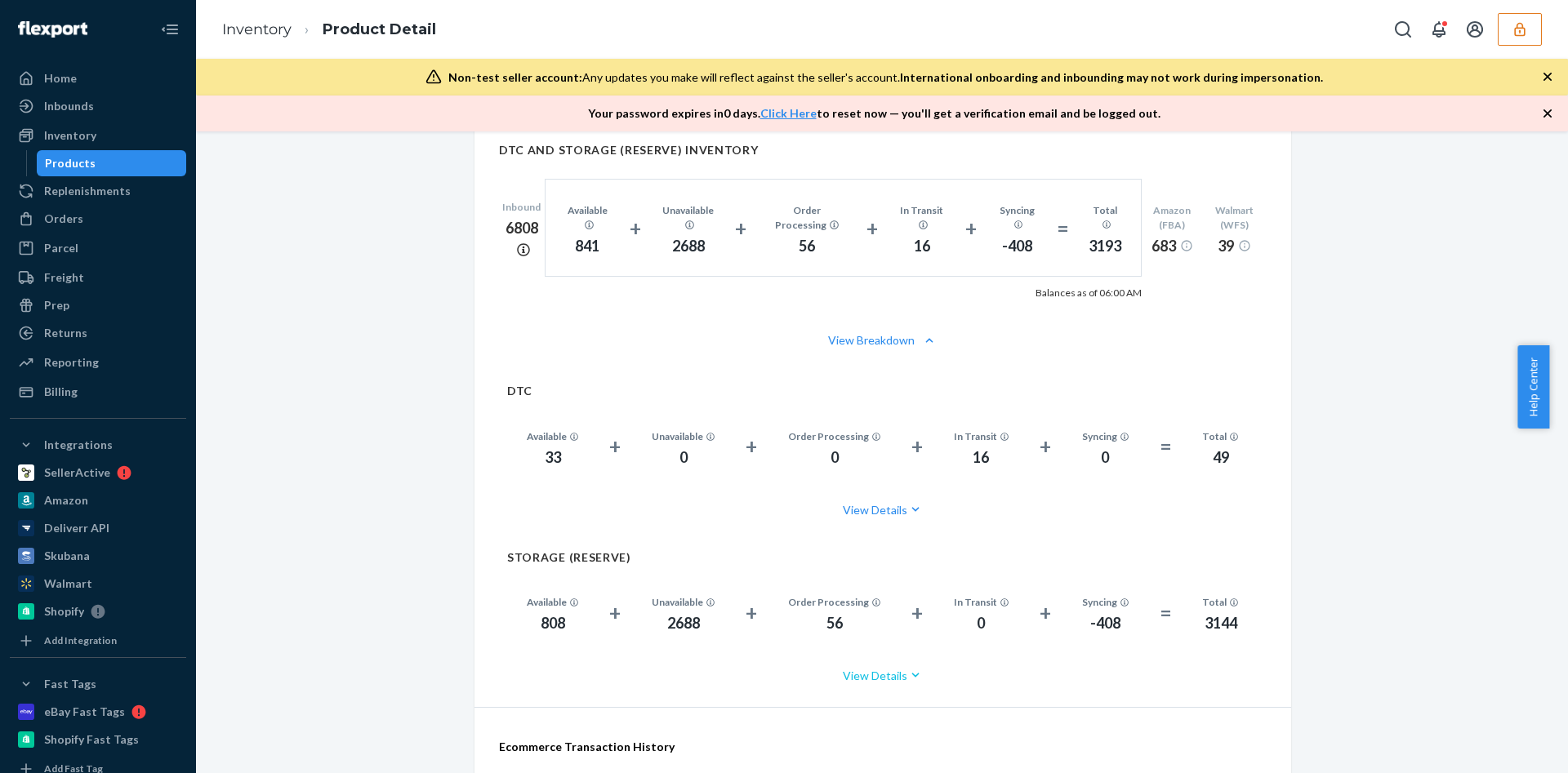
click at [863, 654] on button "View Details" at bounding box center [883, 675] width 751 height 43
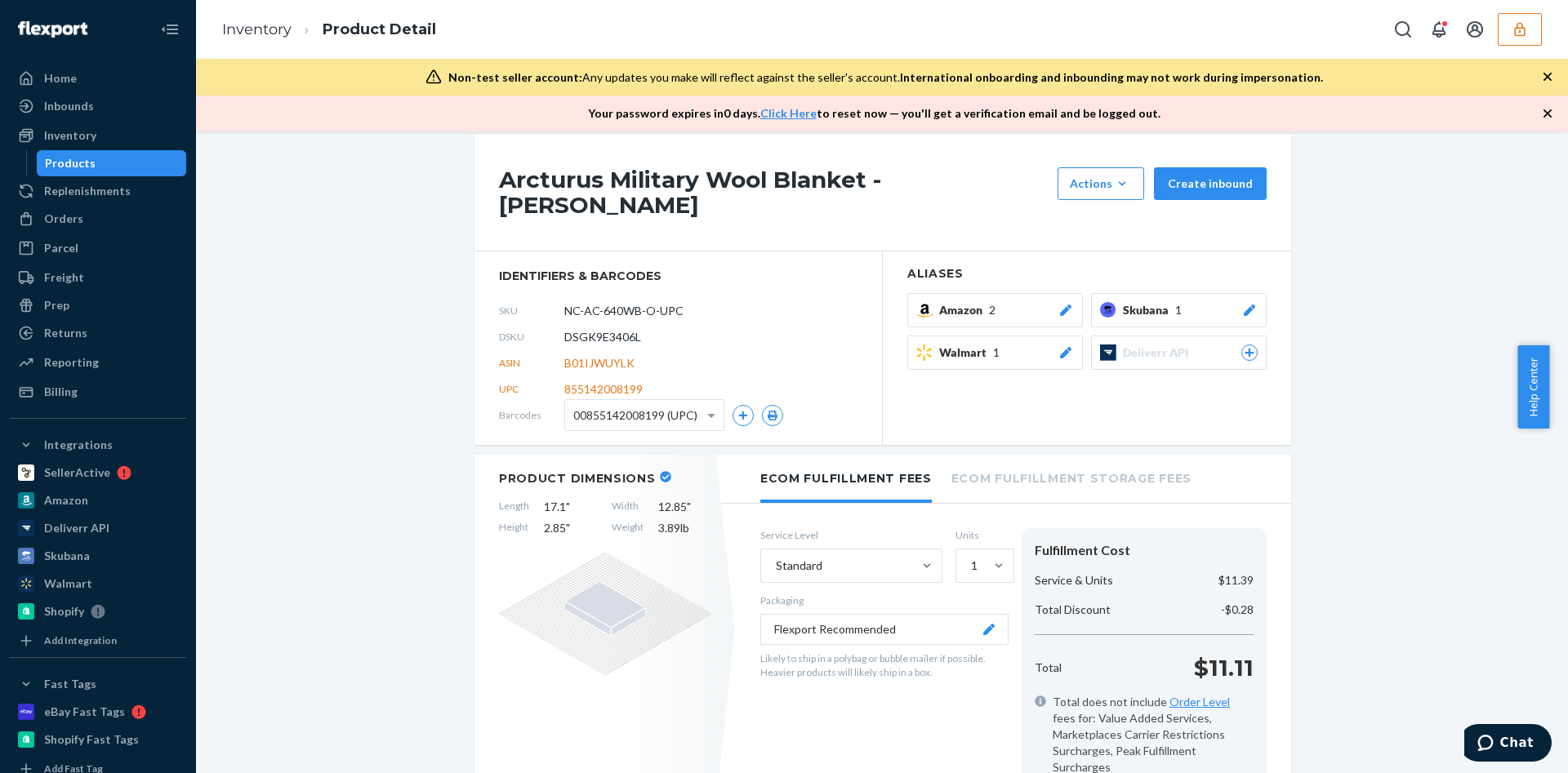
scroll to position [0, 0]
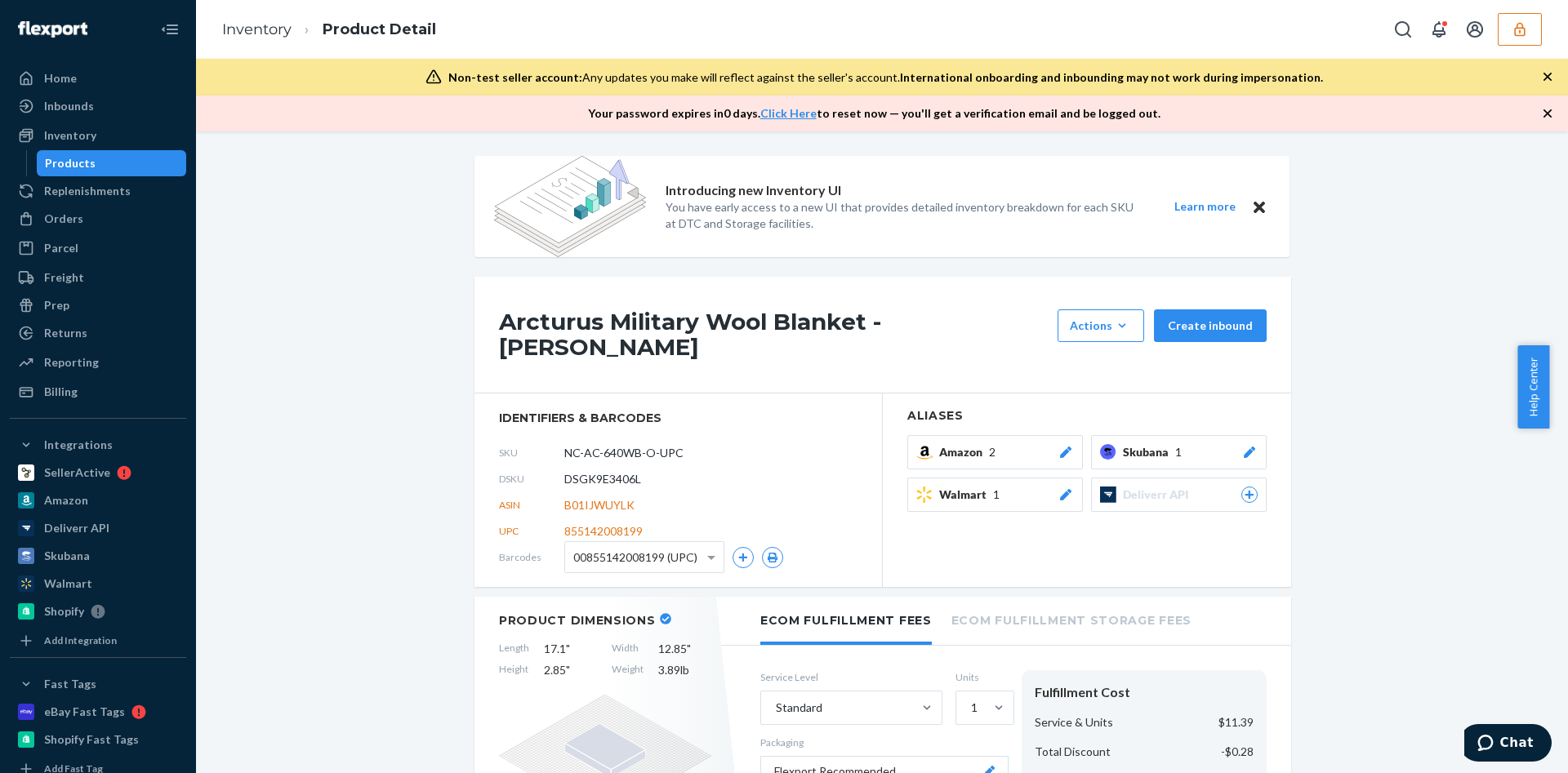
click at [1511, 32] on icon "button" at bounding box center [1519, 30] width 17 height 17
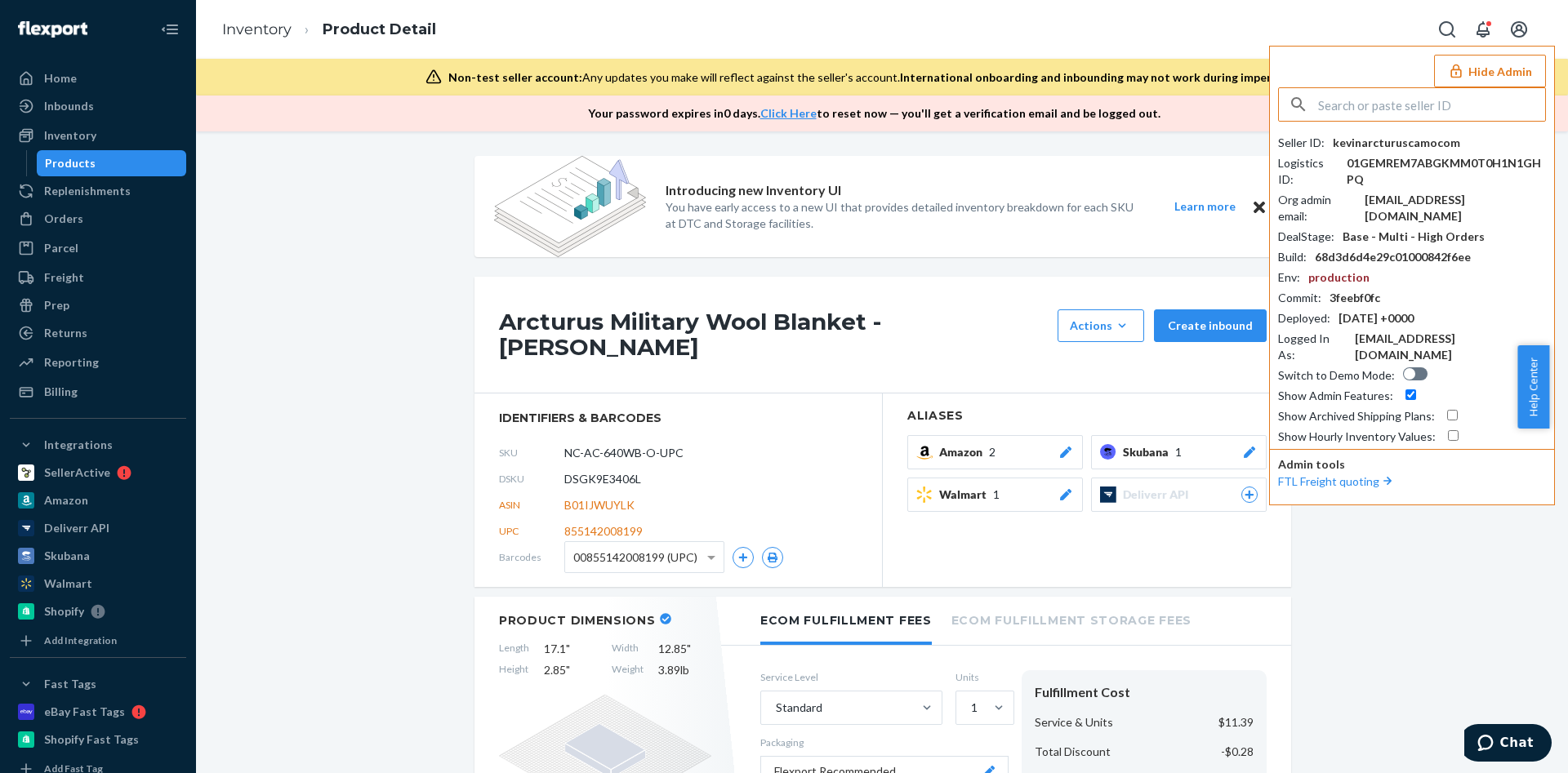
click at [1368, 94] on input "text" at bounding box center [1431, 104] width 227 height 33
type input "info@themilkbarcollective.com"
click at [1402, 149] on span "infothemilkbarcollectivecom" at bounding box center [1390, 143] width 189 height 17
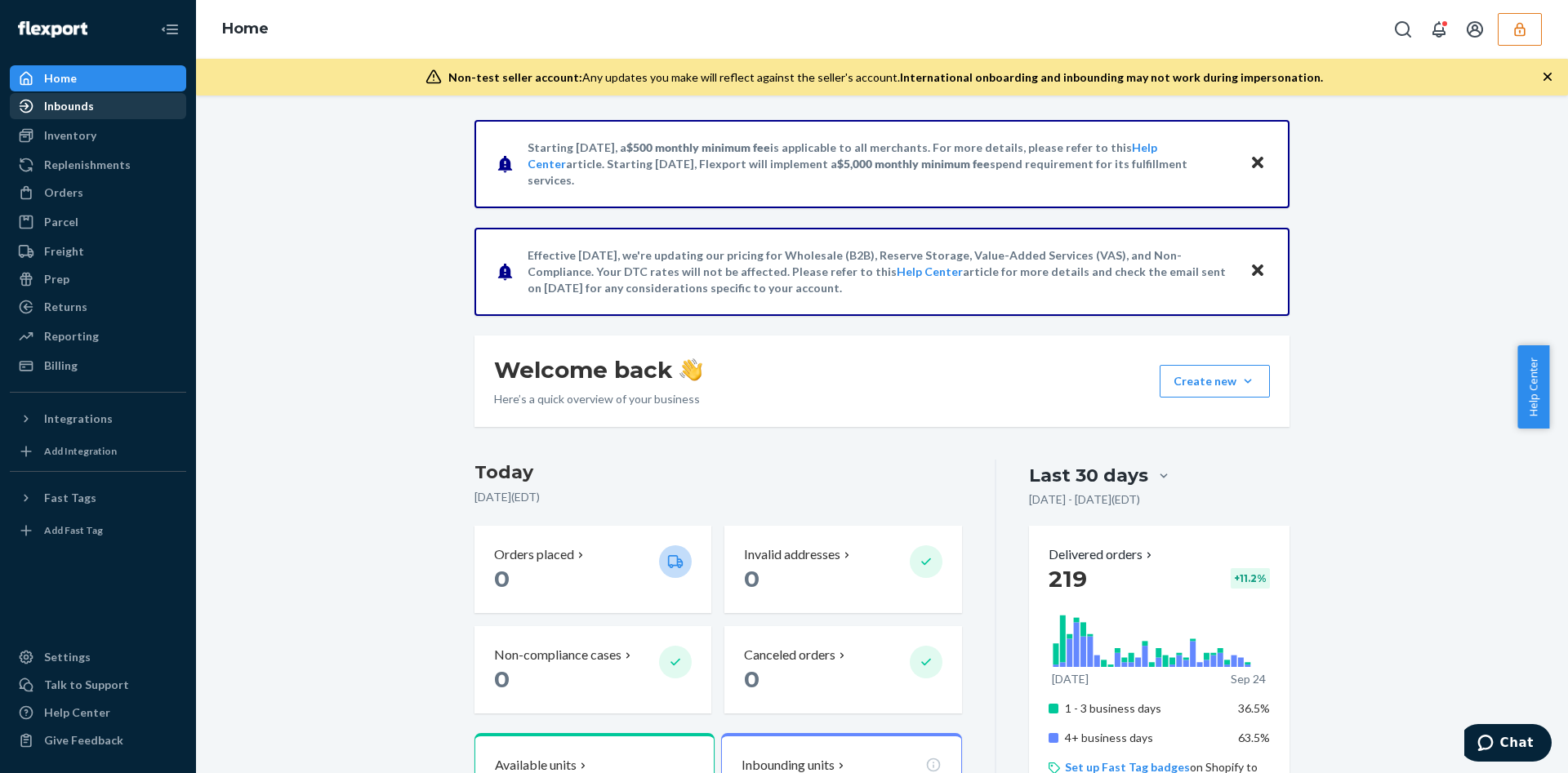
click at [137, 106] on div "Inbounds" at bounding box center [99, 105] width 174 height 23
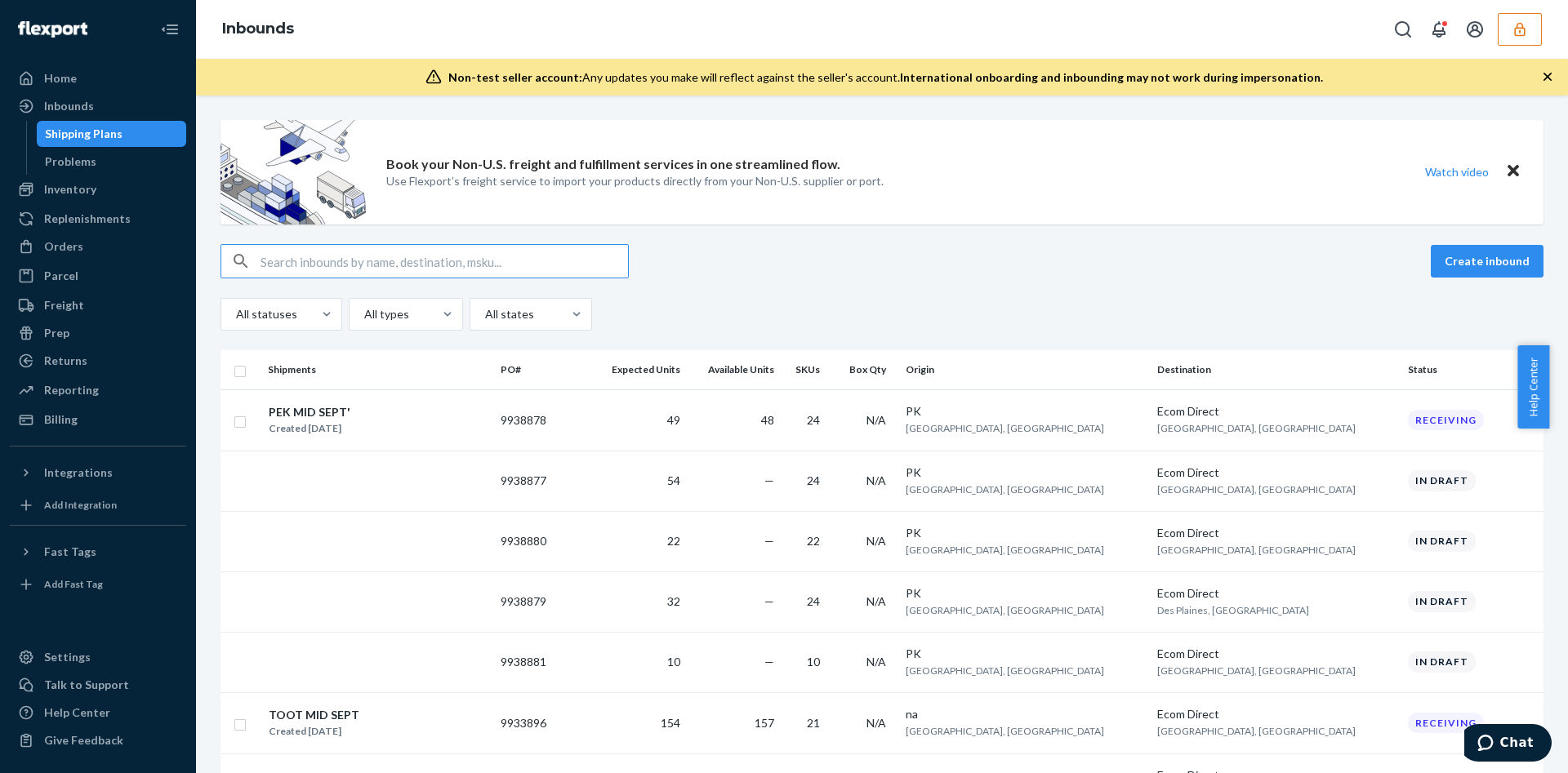
click at [392, 248] on input "text" at bounding box center [444, 260] width 368 height 33
paste input "9933896"
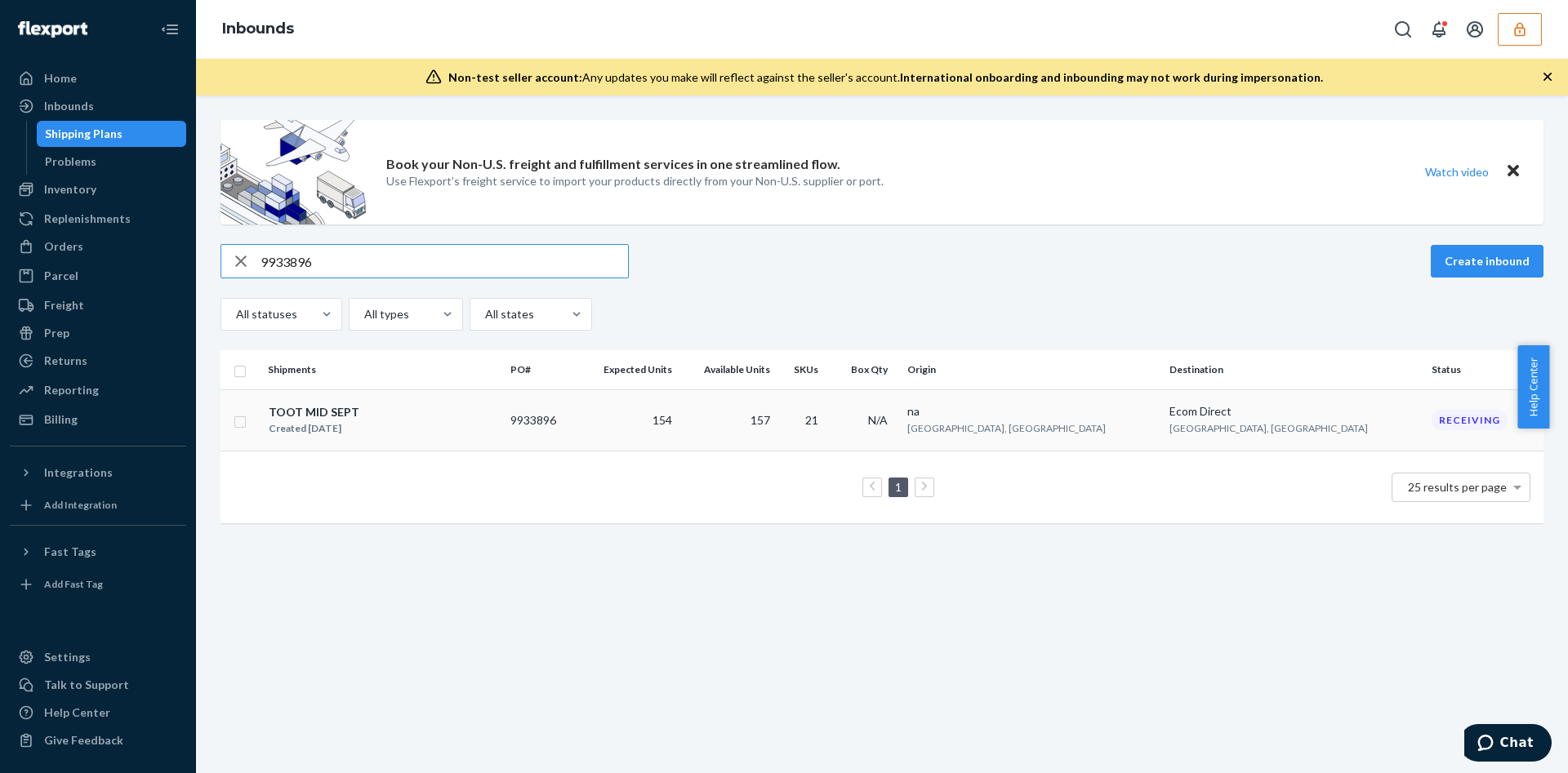
type input "9933896"
click at [459, 430] on div "TOOT MID SEPT Created [DATE]" at bounding box center [383, 420] width 230 height 35
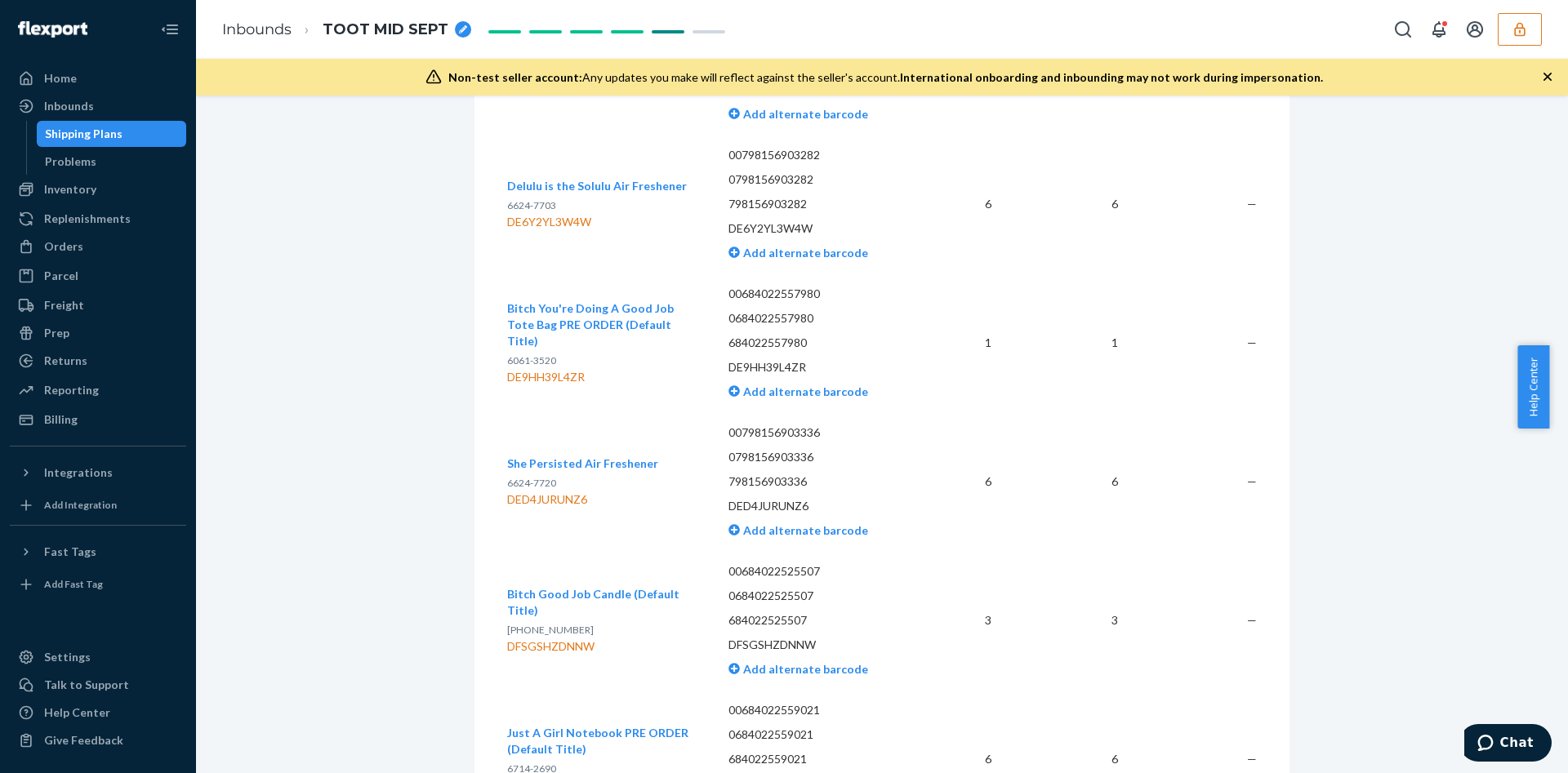
scroll to position [2081, 0]
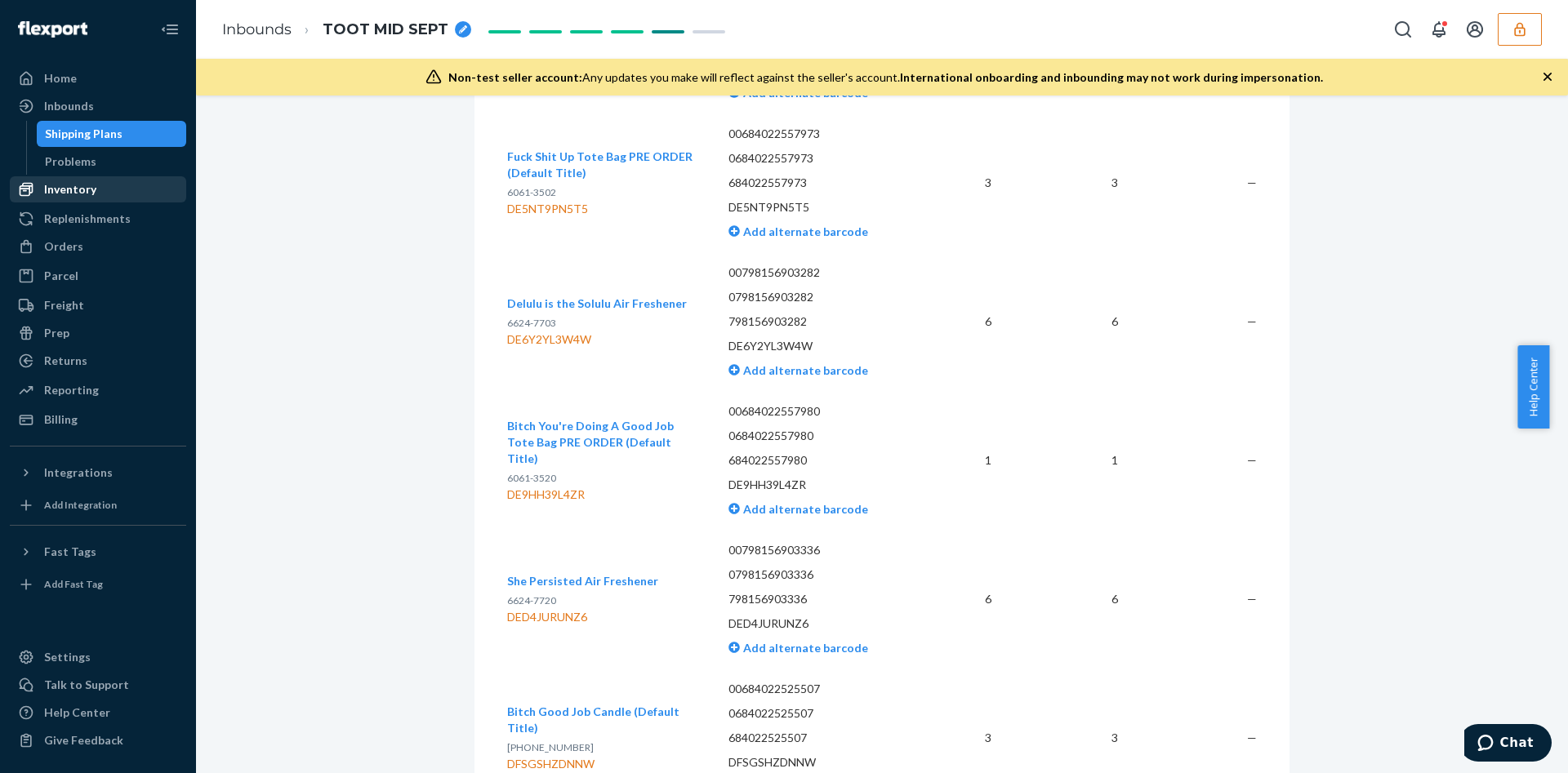
click at [105, 193] on div "Inventory" at bounding box center [99, 188] width 174 height 23
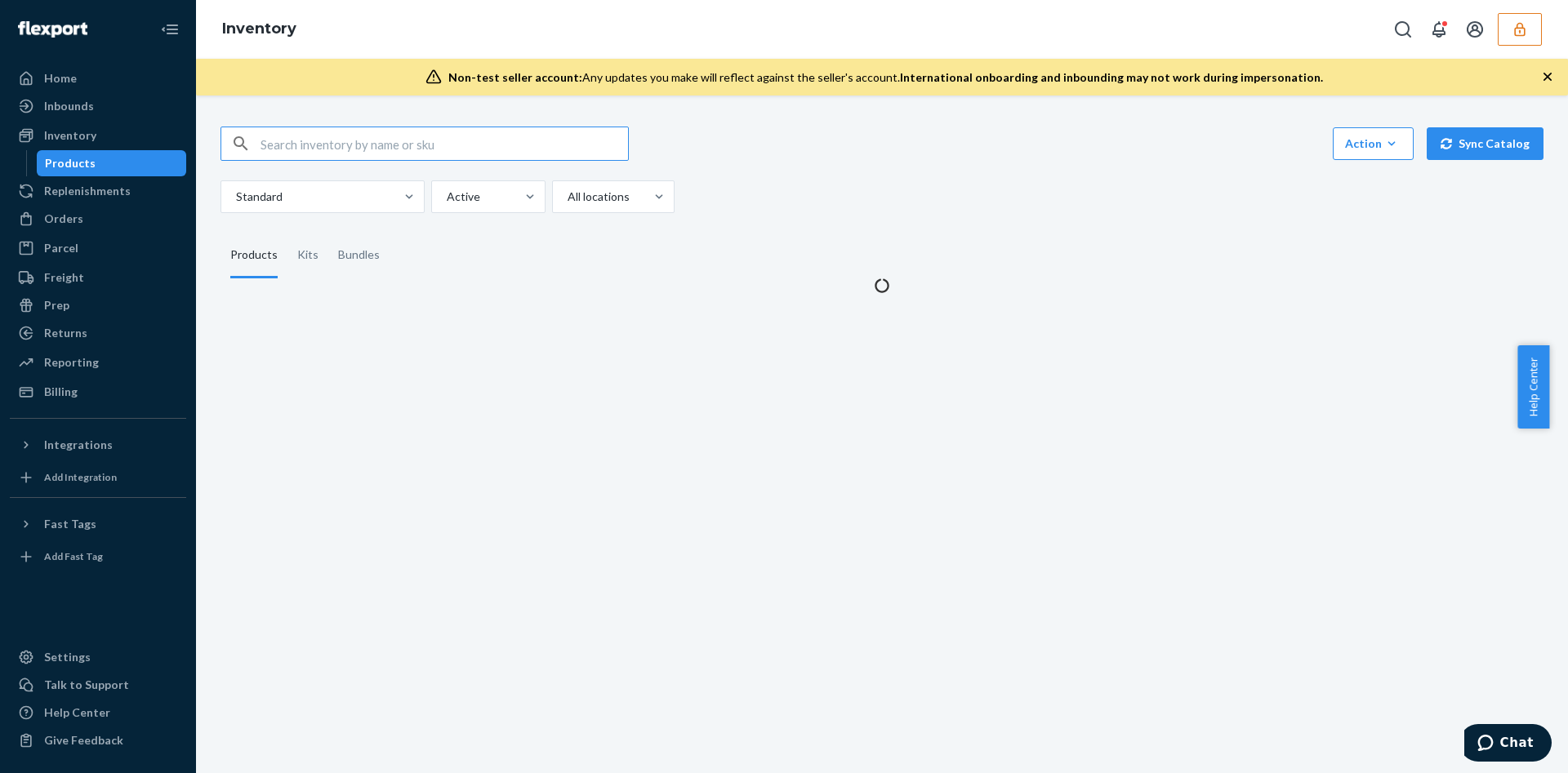
click at [411, 143] on div "Action Create product Create kit or bundle Bulk create products Bulk update pro…" at bounding box center [882, 200] width 1347 height 187
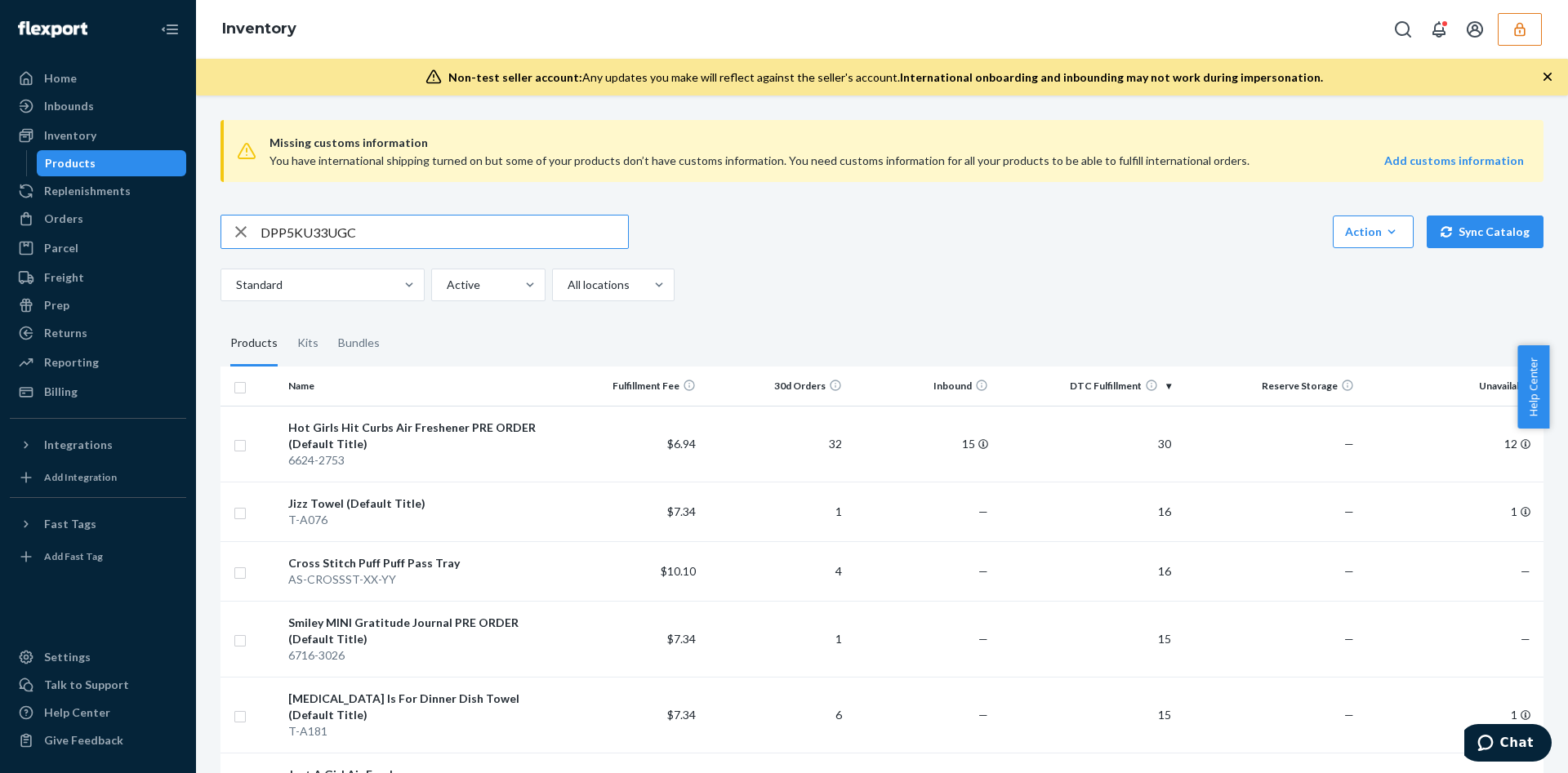
type input "DPP5KU33UGC"
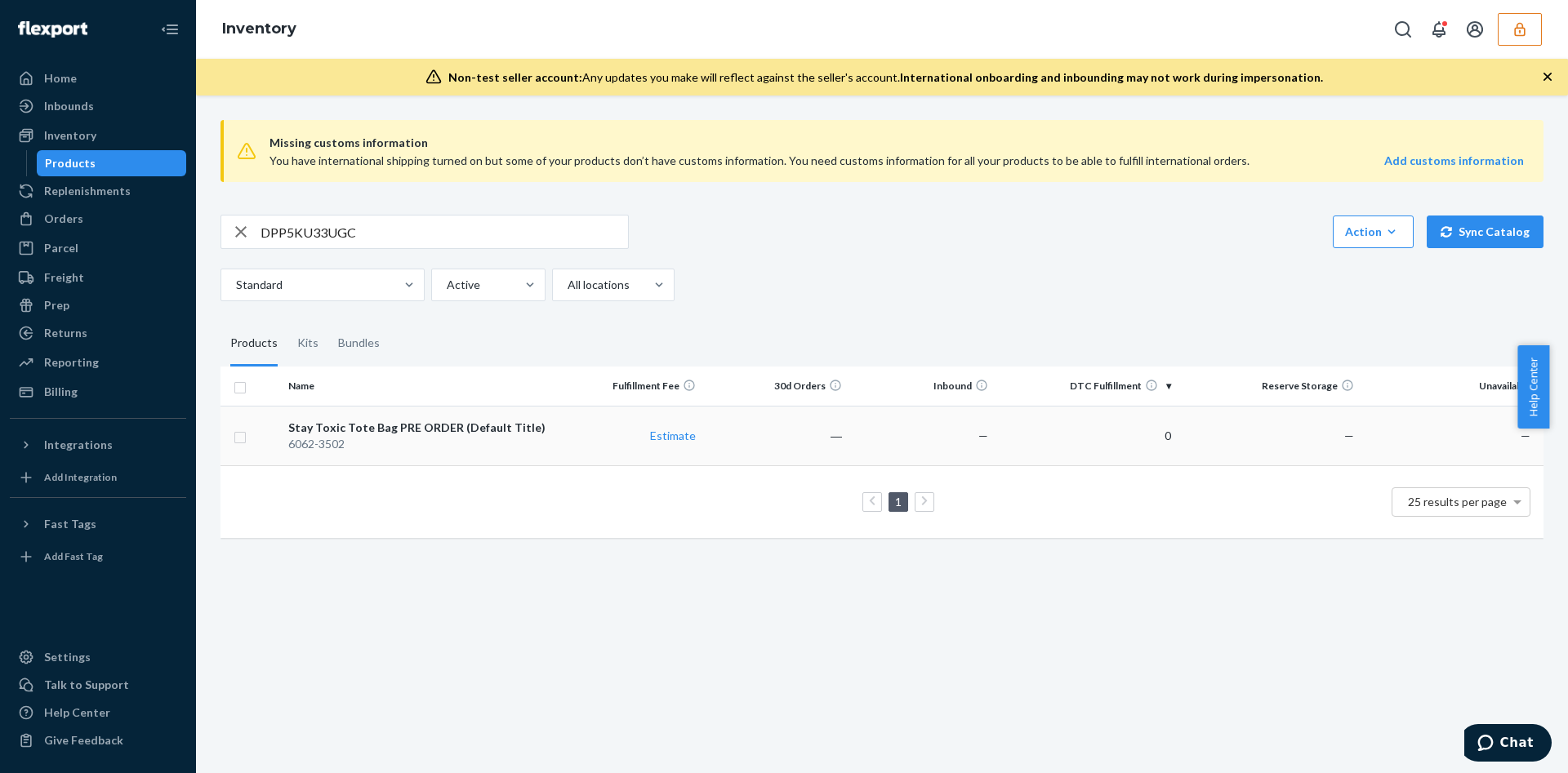
click at [542, 445] on div "6062-3502" at bounding box center [418, 444] width 261 height 17
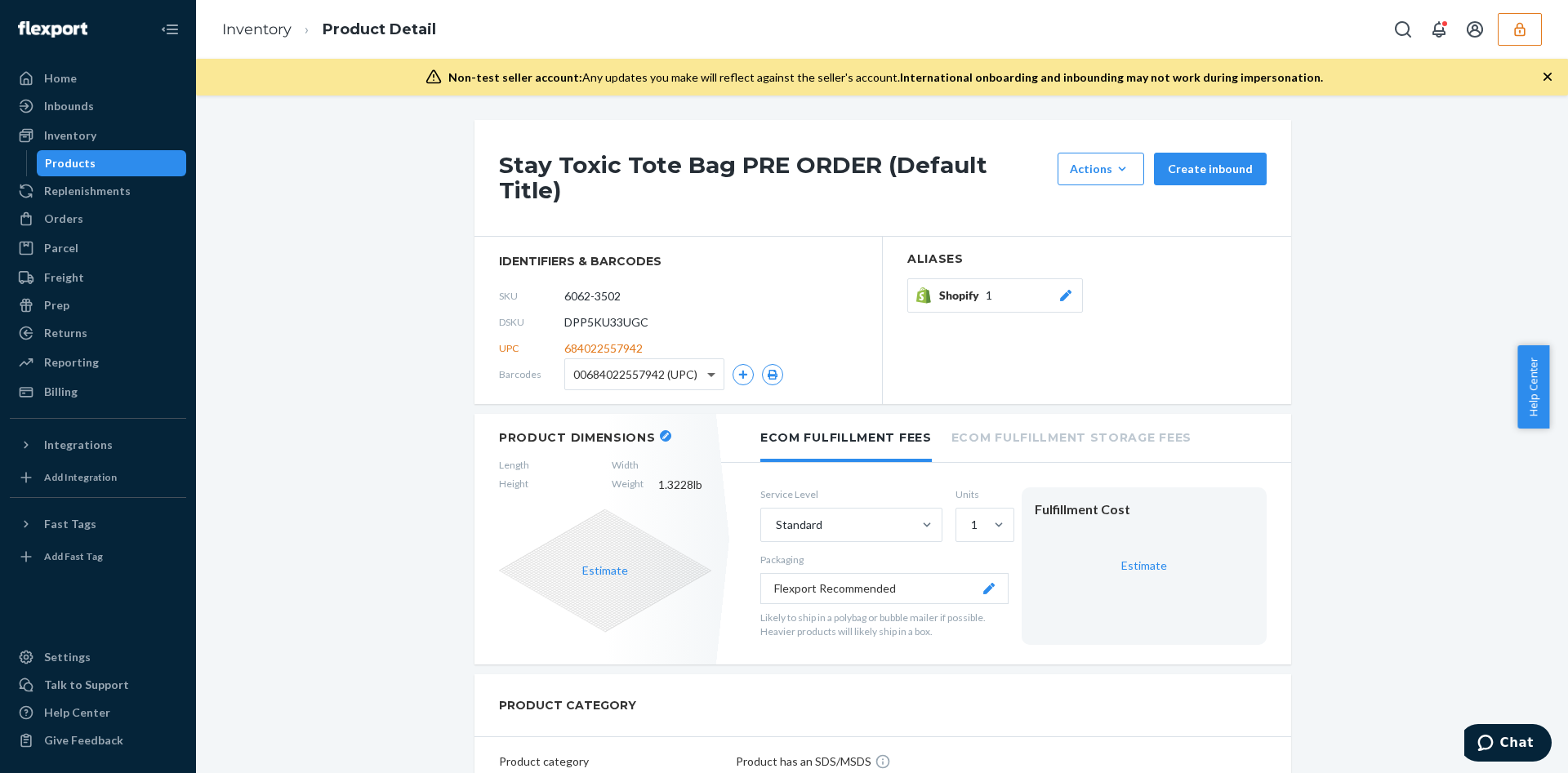
click at [707, 373] on span at bounding box center [711, 376] width 8 height 6
click at [823, 311] on div "DSKU DPP5KU33UGC" at bounding box center [677, 322] width 358 height 26
